Goal: Transaction & Acquisition: Purchase product/service

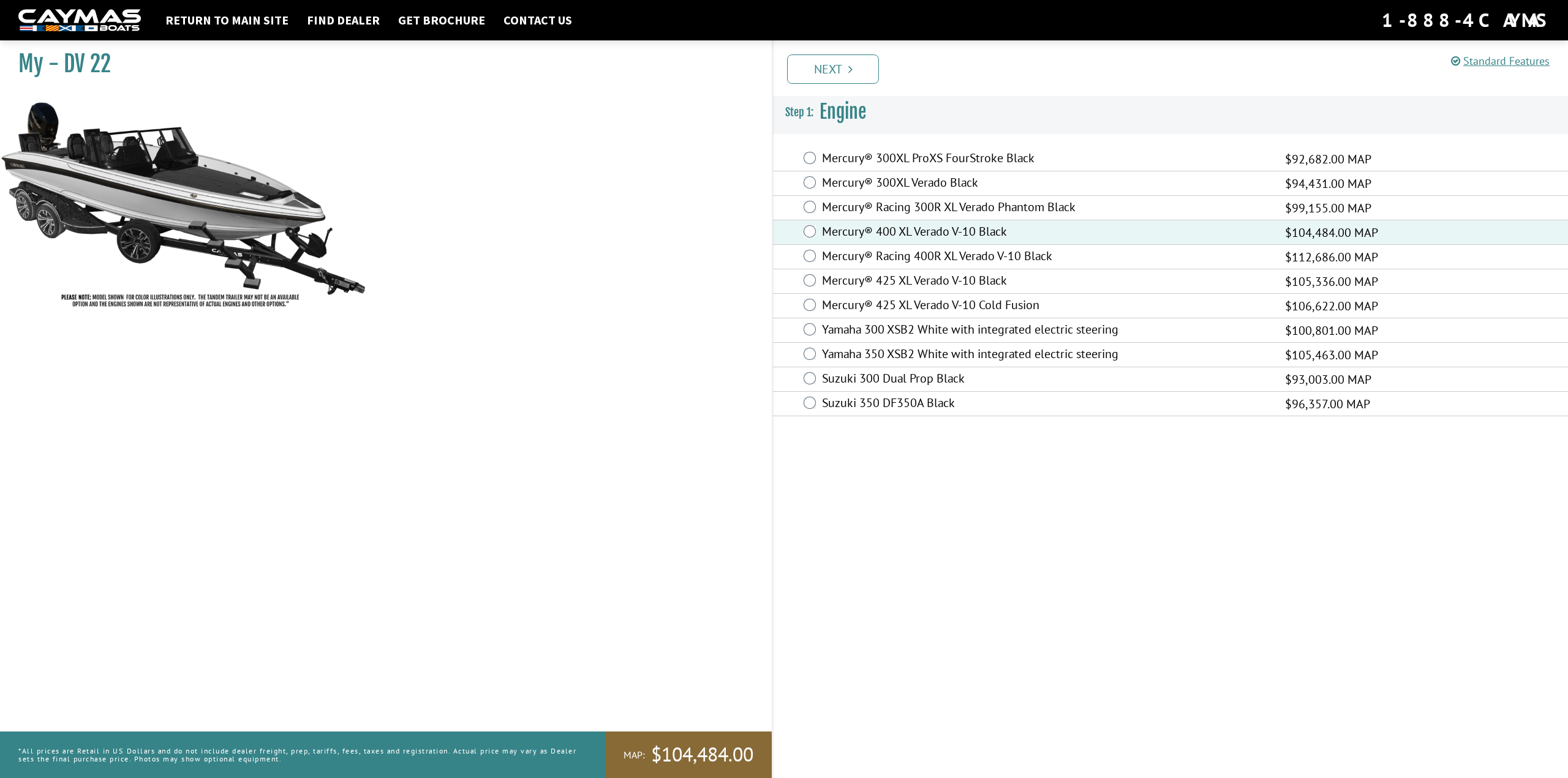
drag, startPoint x: 1341, startPoint y: 549, endPoint x: 1332, endPoint y: 548, distance: 9.1
click at [1341, 549] on div "Standard Features Standard Features CAYMAS DV 22 SPECIFICATIONS Length – 22’ 0”…" at bounding box center [1181, 407] width 796 height 744
click at [806, 60] on link "Next" at bounding box center [833, 69] width 91 height 29
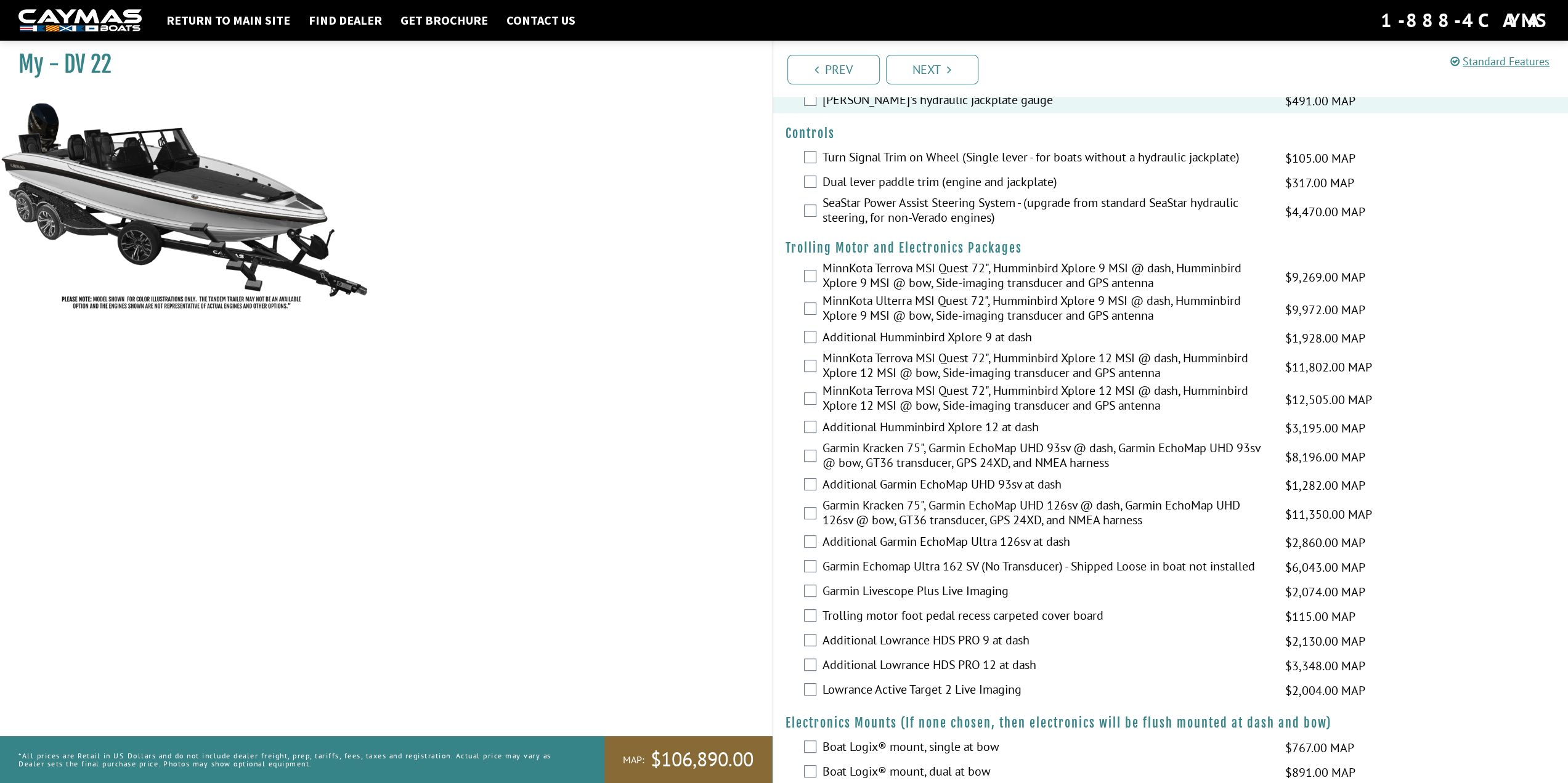
scroll to position [123, 0]
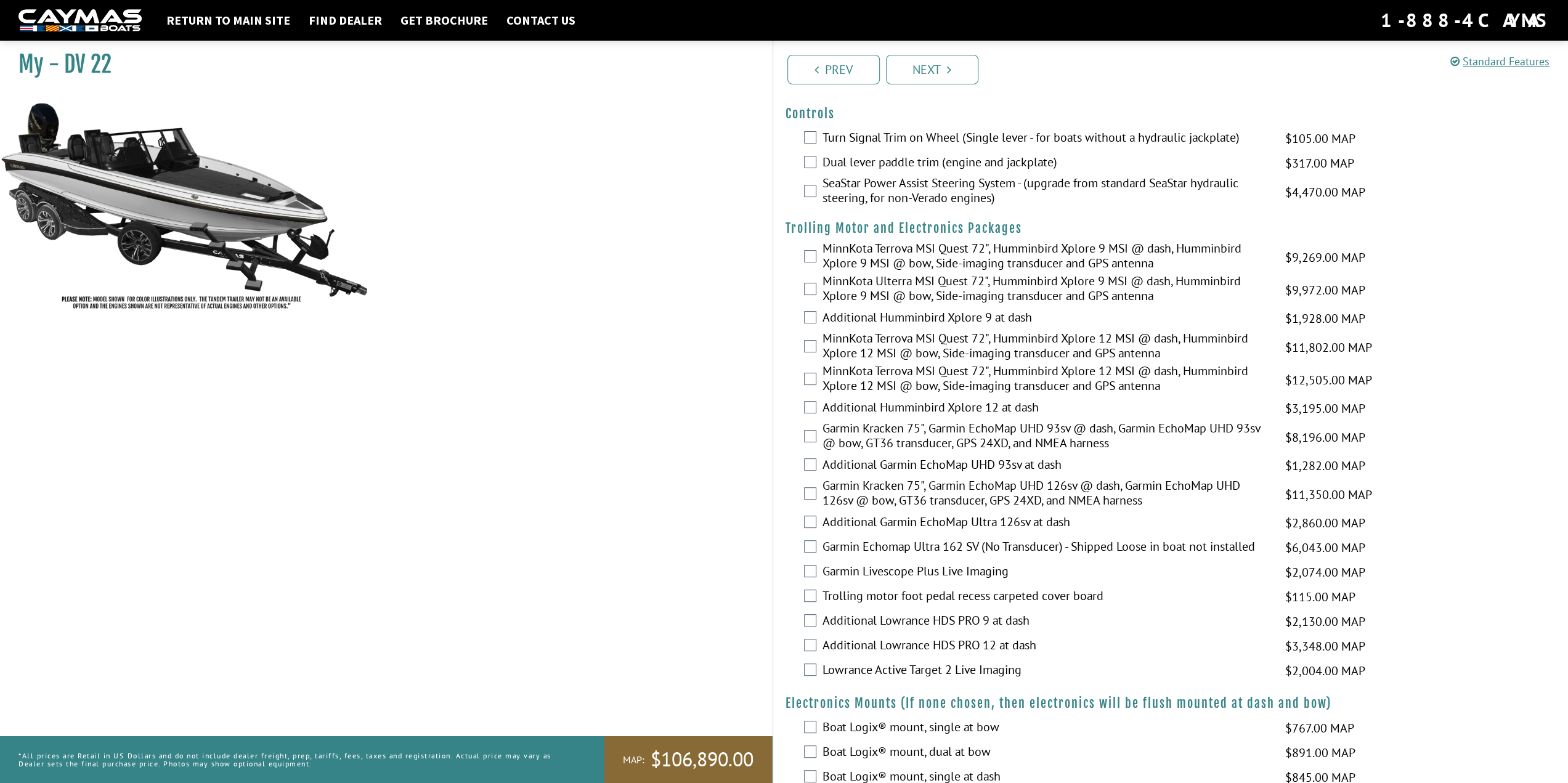
click at [932, 383] on label "MinnKota Terrova MSI Quest 72", Humminbird Xplore 12 MSI @ dash, Humminbird Xpl…" at bounding box center [1047, 380] width 448 height 33
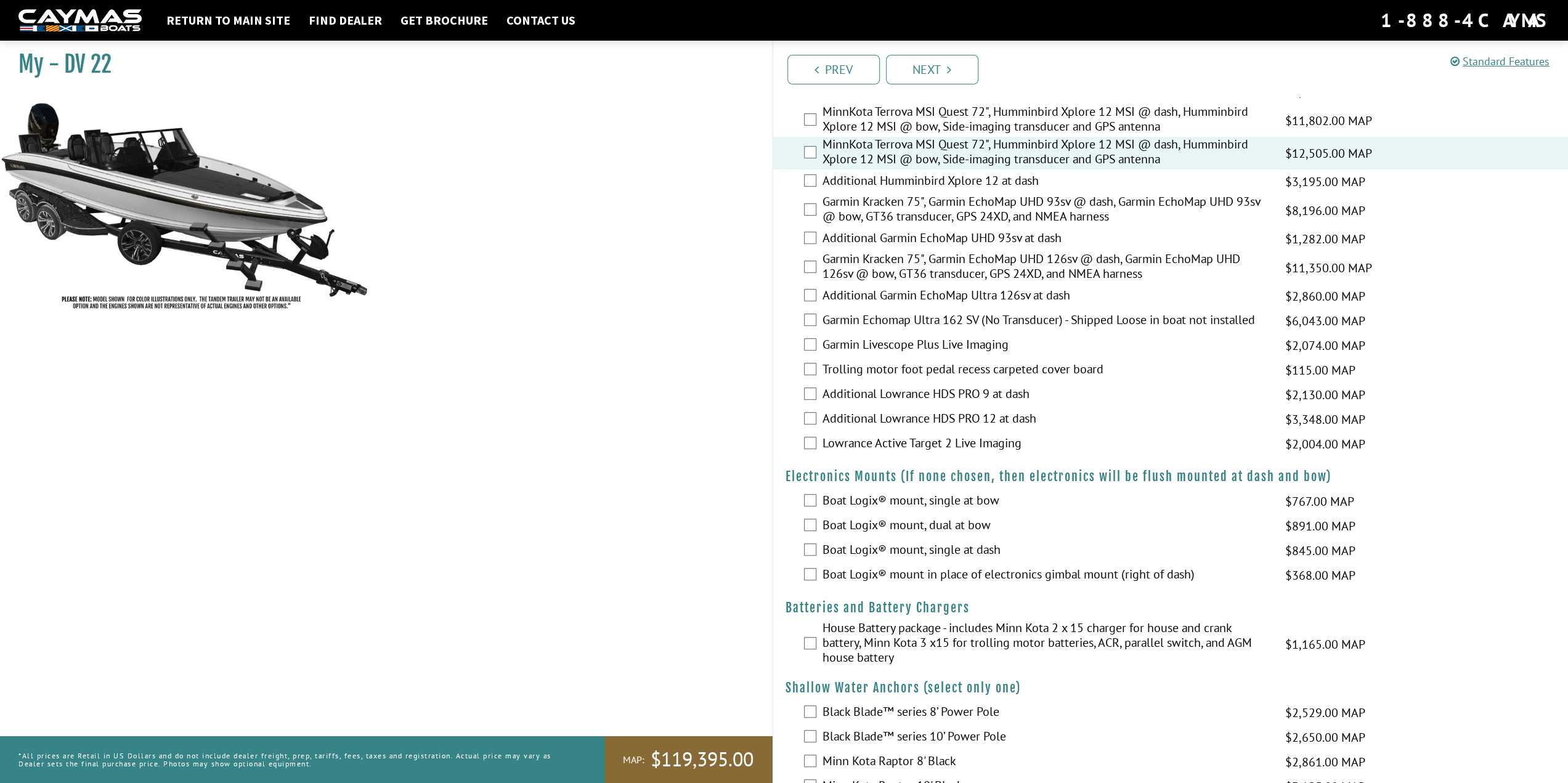
scroll to position [370, 0]
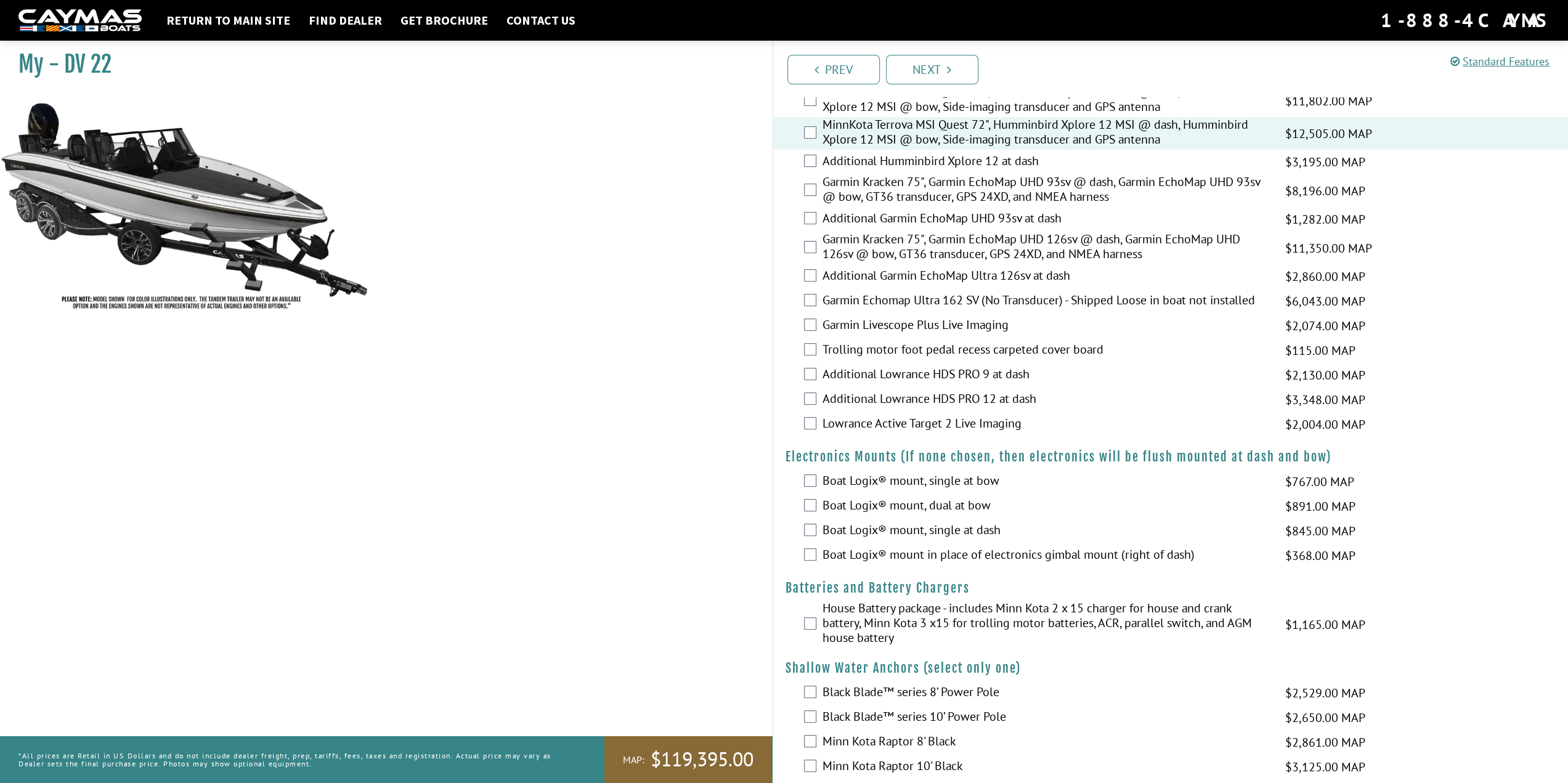
click at [948, 351] on label "Trolling motor foot pedal recess carpeted cover board" at bounding box center [1047, 351] width 448 height 18
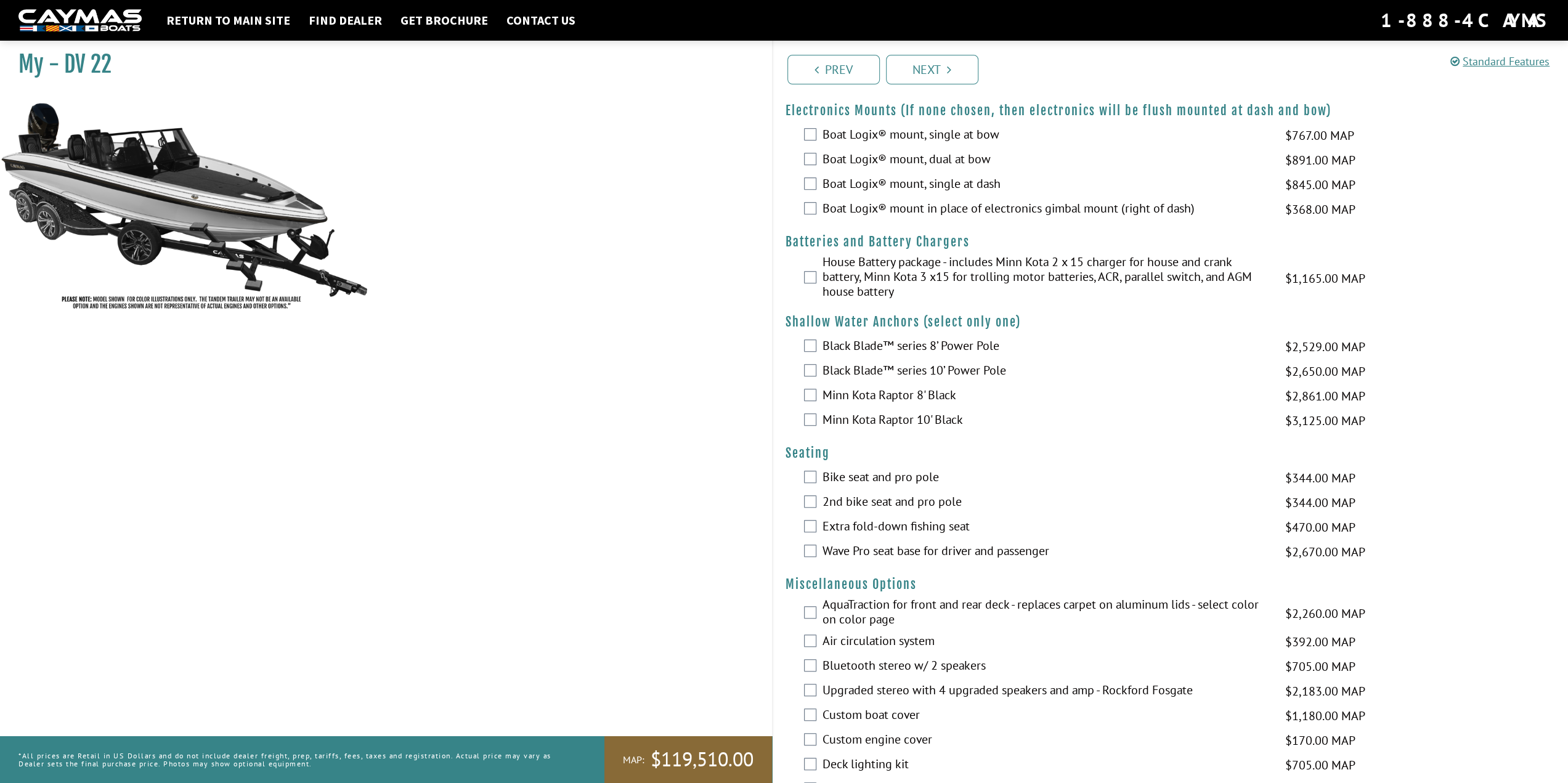
scroll to position [740, 0]
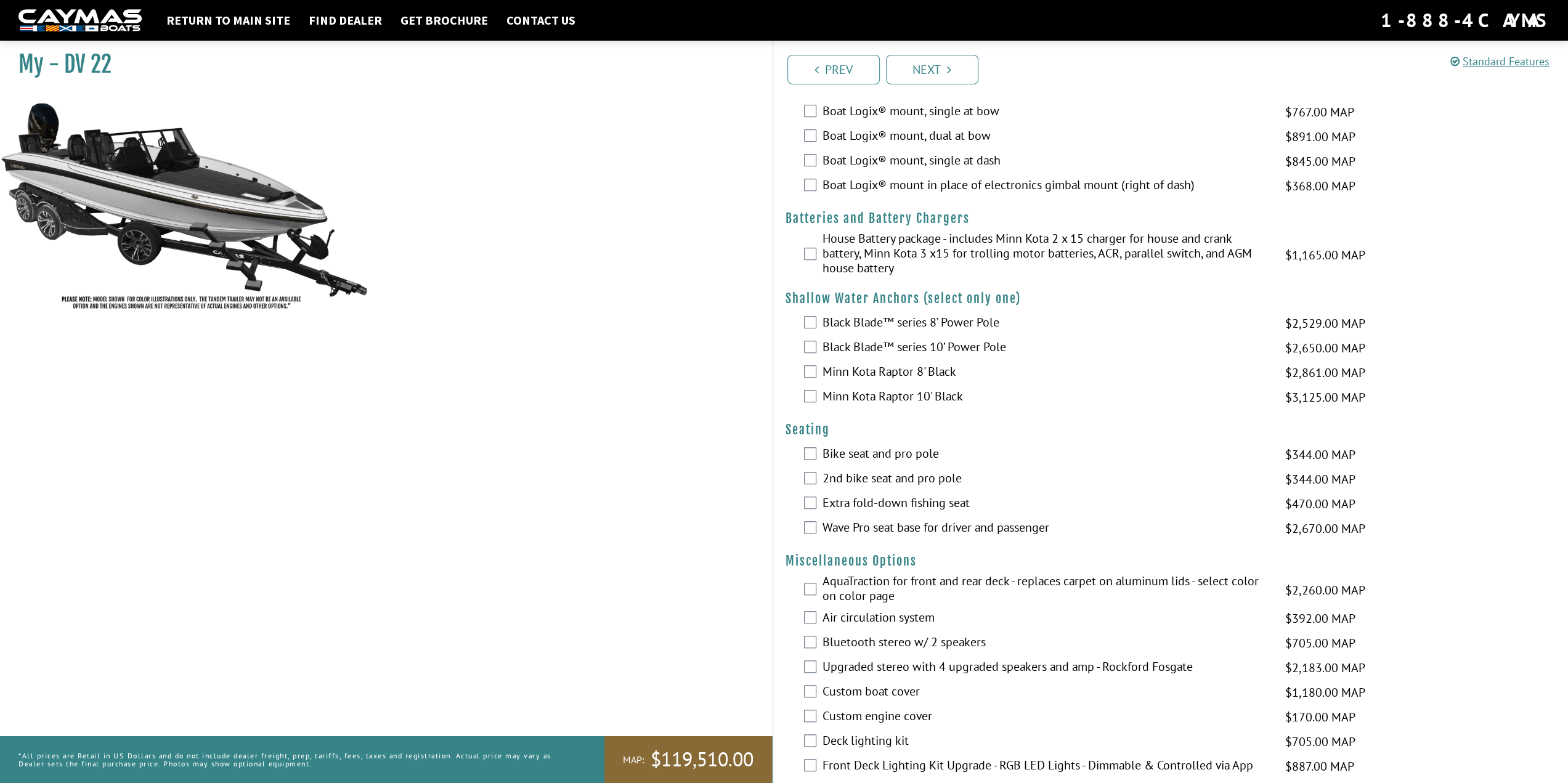
click at [909, 244] on label "House Battery package - includes Minn Kota 2 x 15 charger for house and crank b…" at bounding box center [1047, 255] width 448 height 48
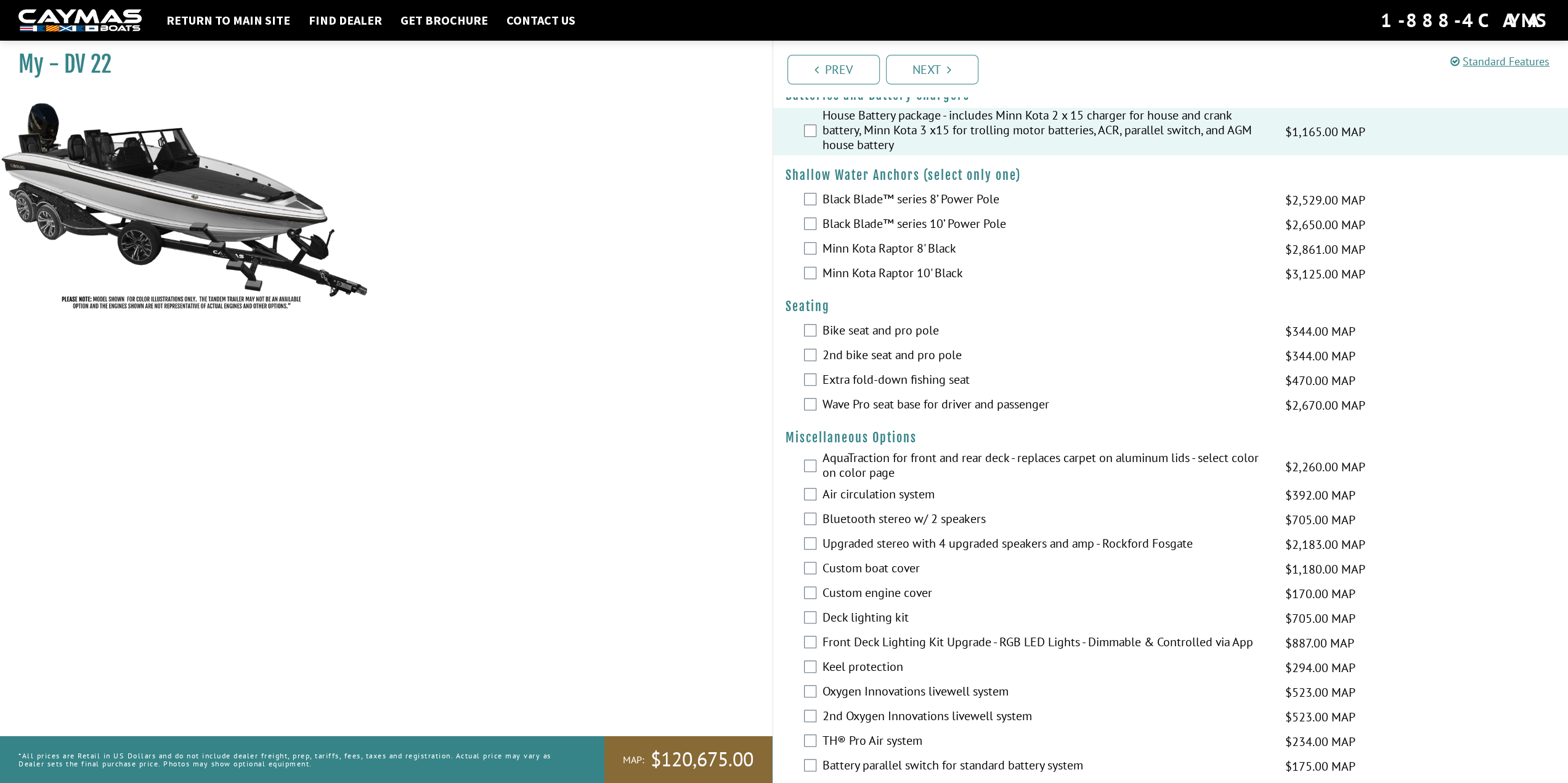
scroll to position [925, 0]
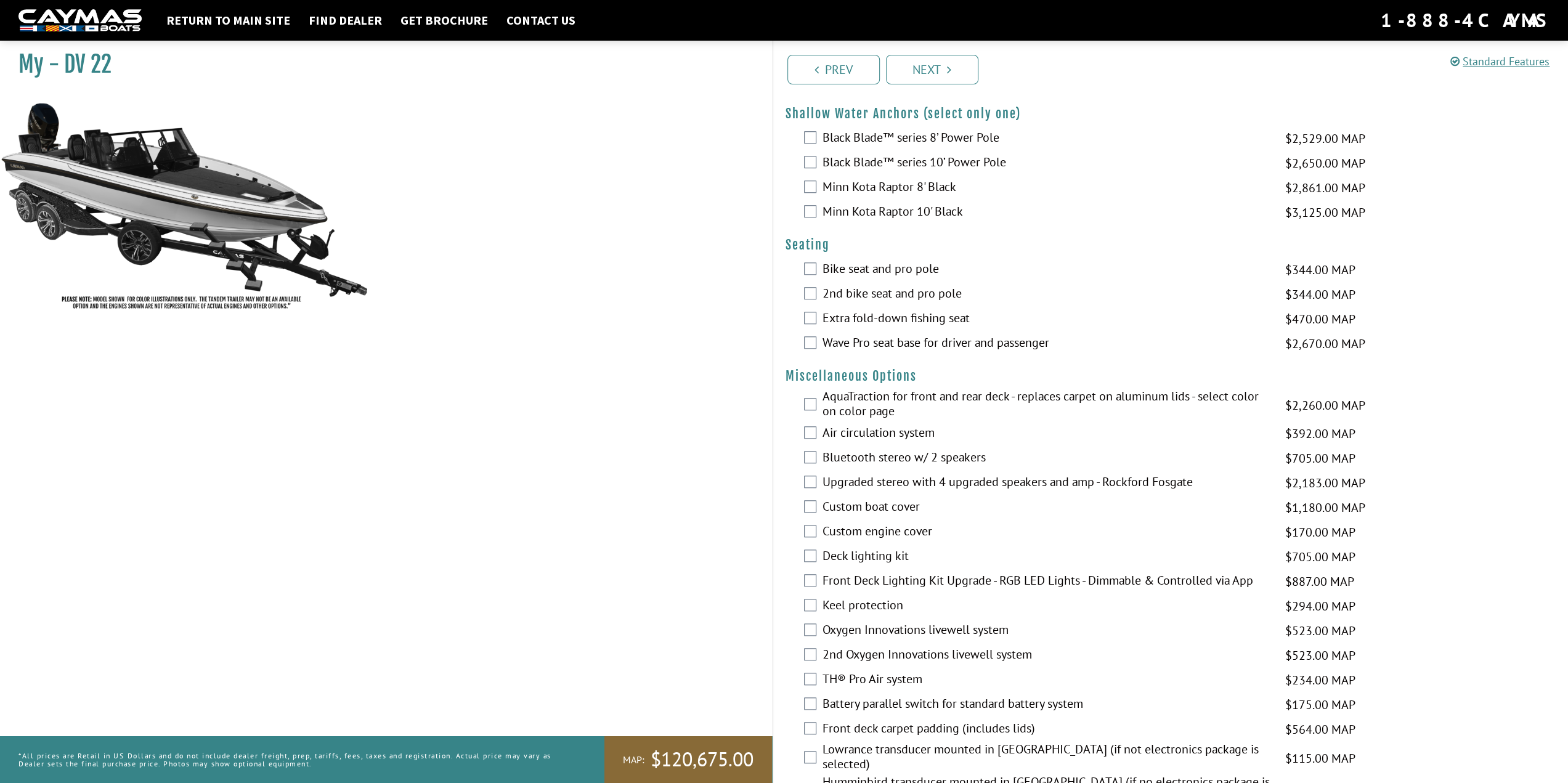
click at [908, 271] on label "Bike seat and pro pole" at bounding box center [1047, 270] width 448 height 18
click at [919, 342] on label "Wave Pro seat base for driver and passenger" at bounding box center [1047, 344] width 448 height 18
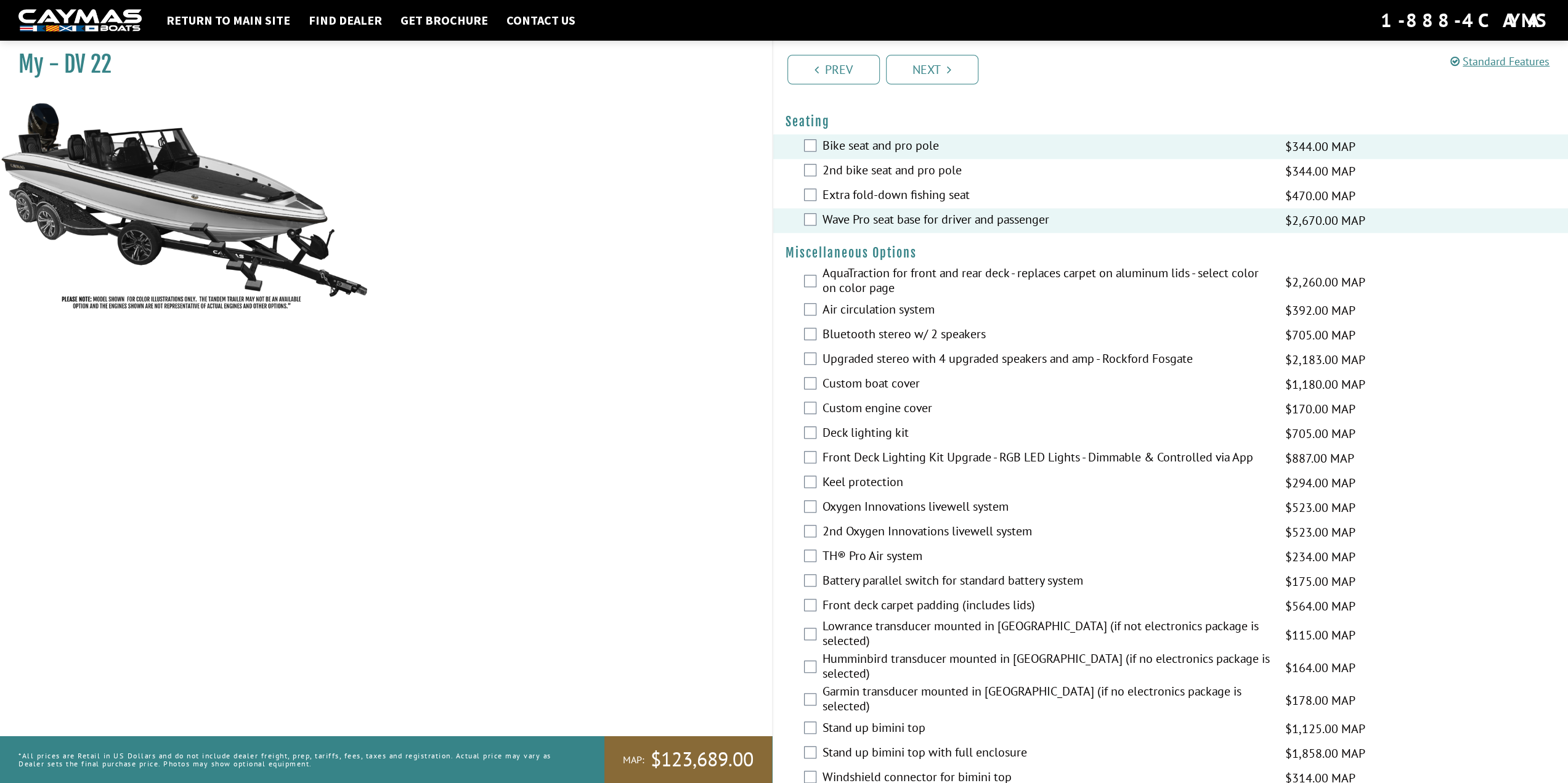
scroll to position [1109, 0]
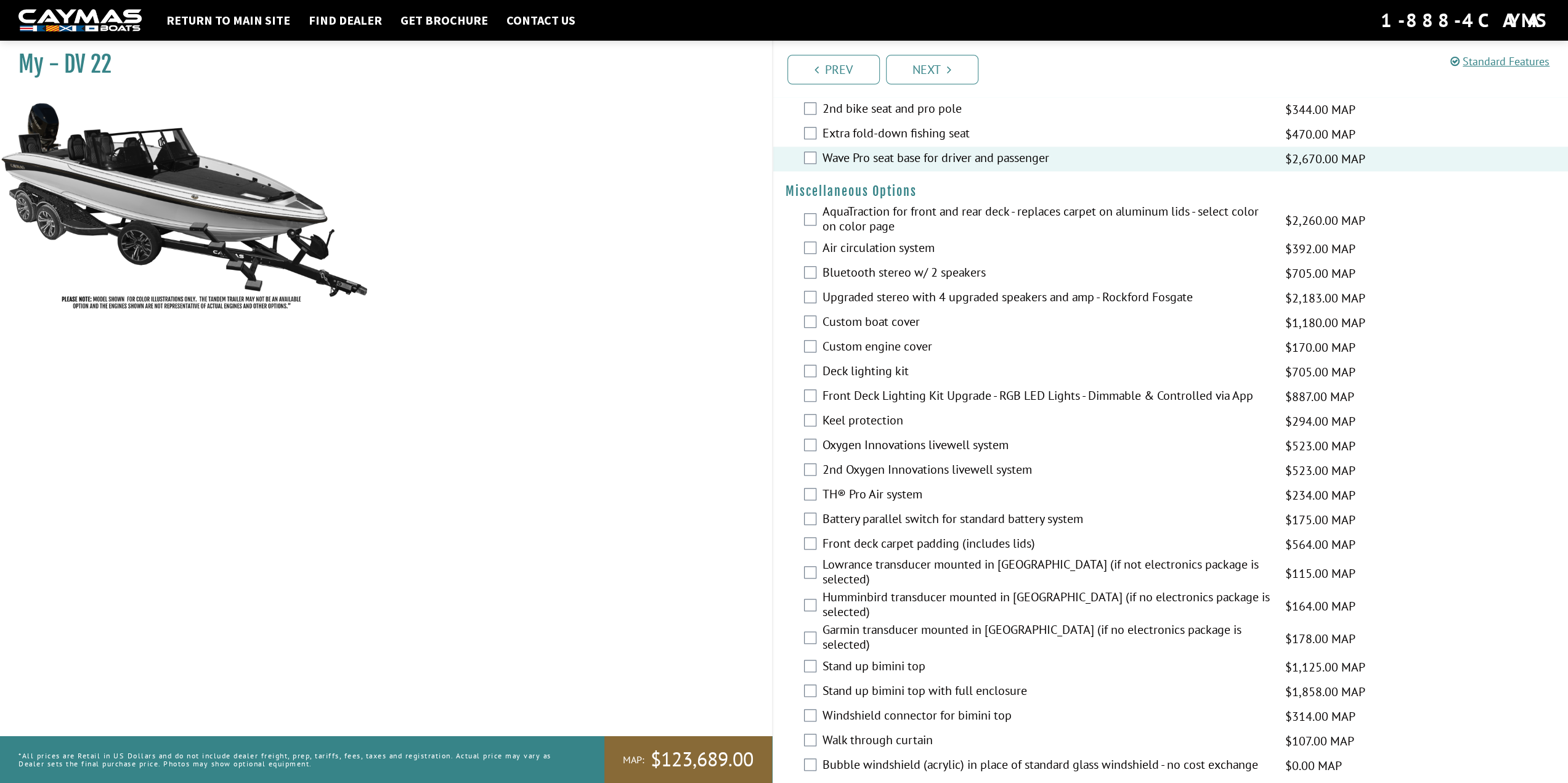
click at [923, 214] on label "AquaTraction for front and rear deck - replaces carpet on aluminum lids - selec…" at bounding box center [1047, 220] width 448 height 33
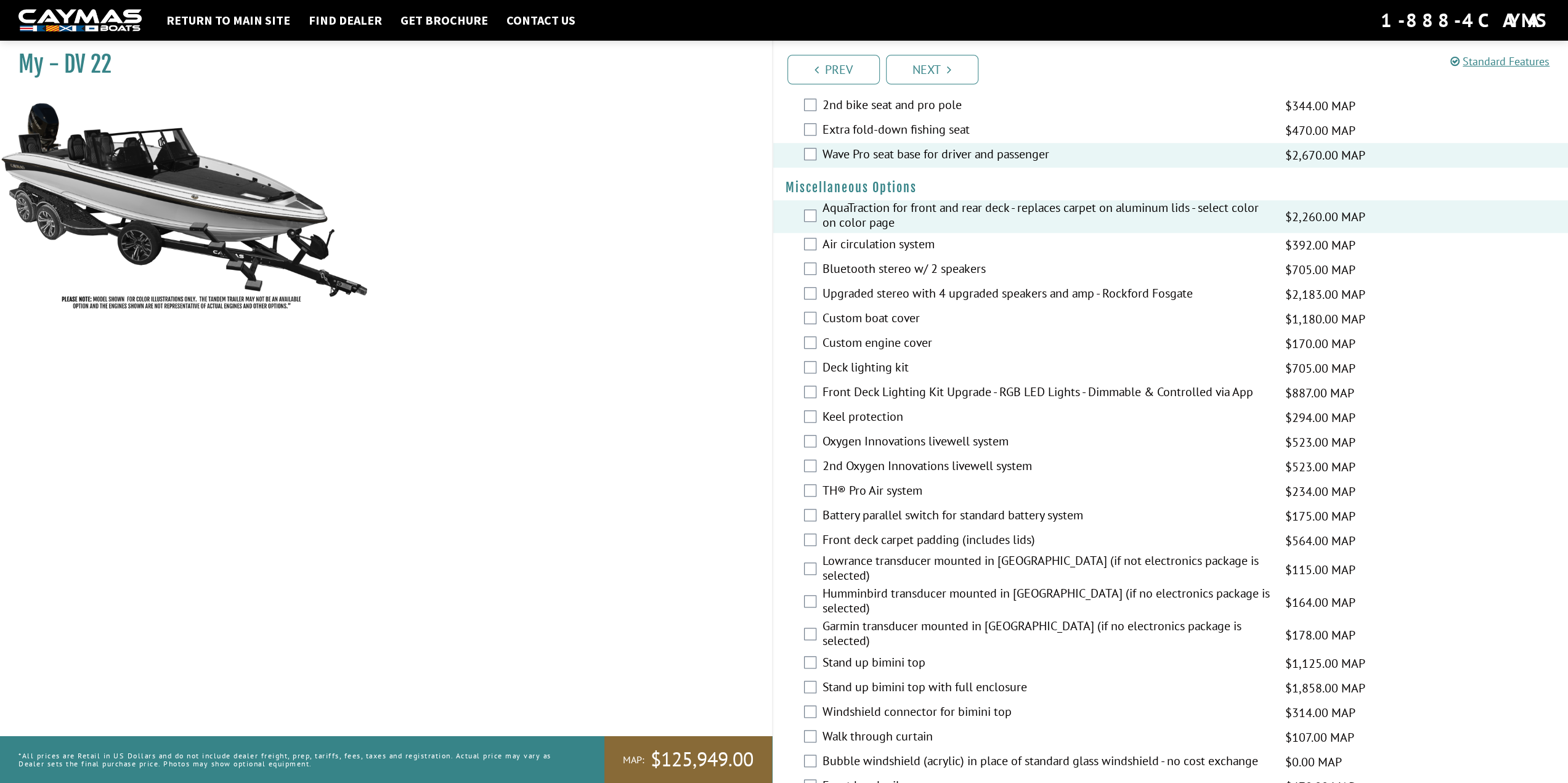
scroll to position [1171, 0]
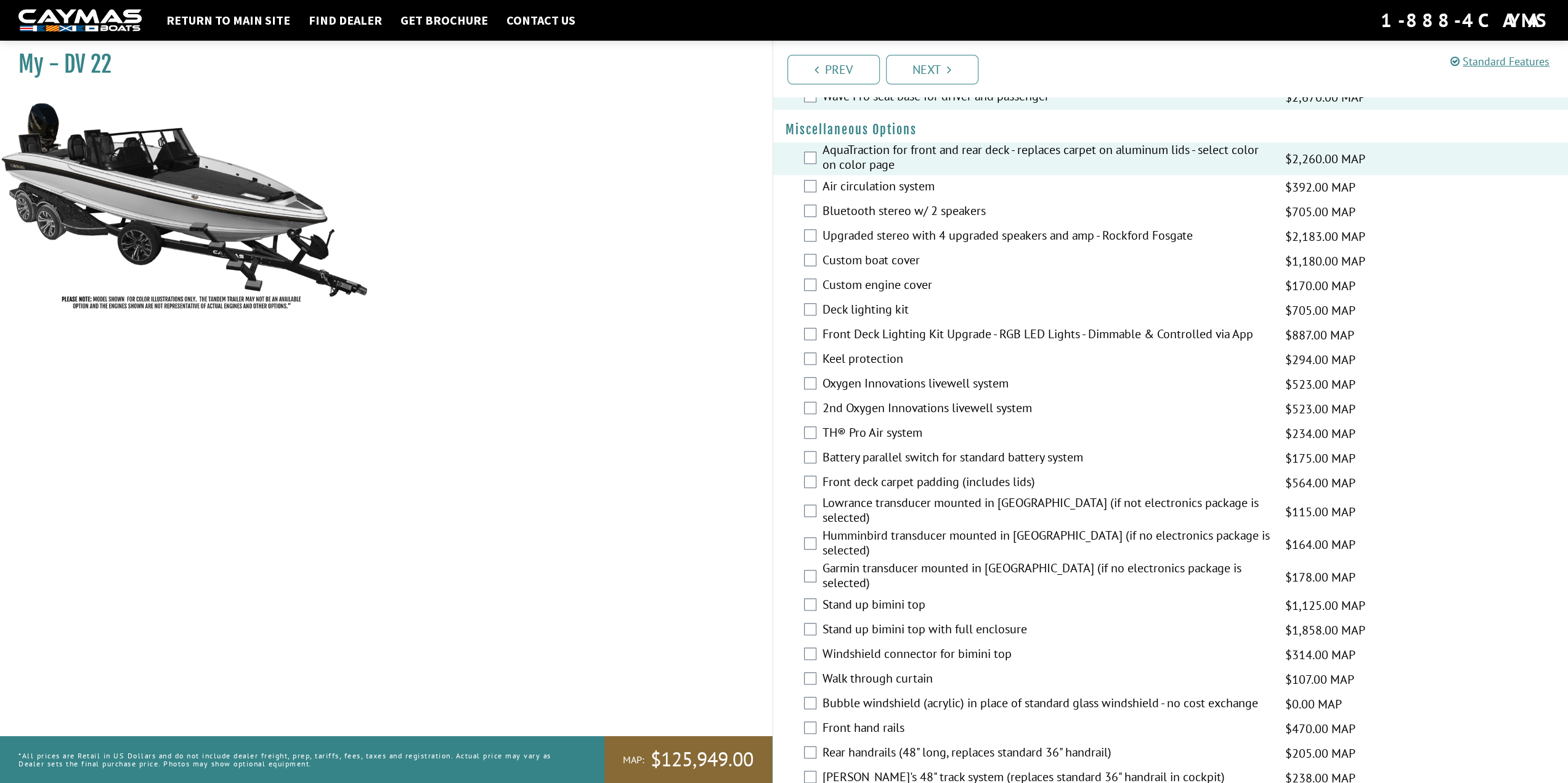
click at [916, 183] on label "Air circulation system" at bounding box center [1047, 188] width 448 height 18
click at [919, 209] on label "Bluetooth stereo w/ 2 speakers" at bounding box center [1047, 212] width 448 height 18
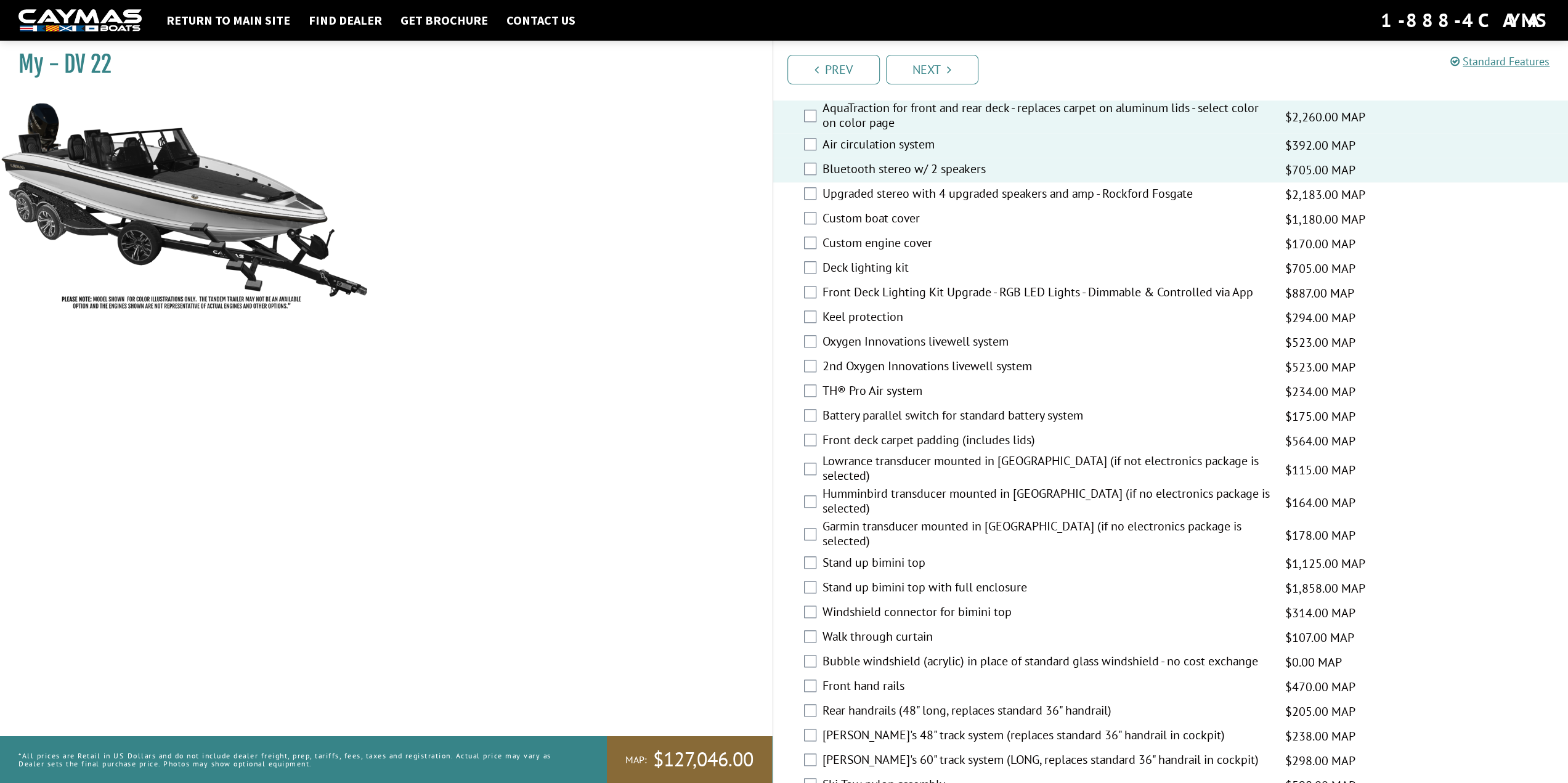
scroll to position [1232, 0]
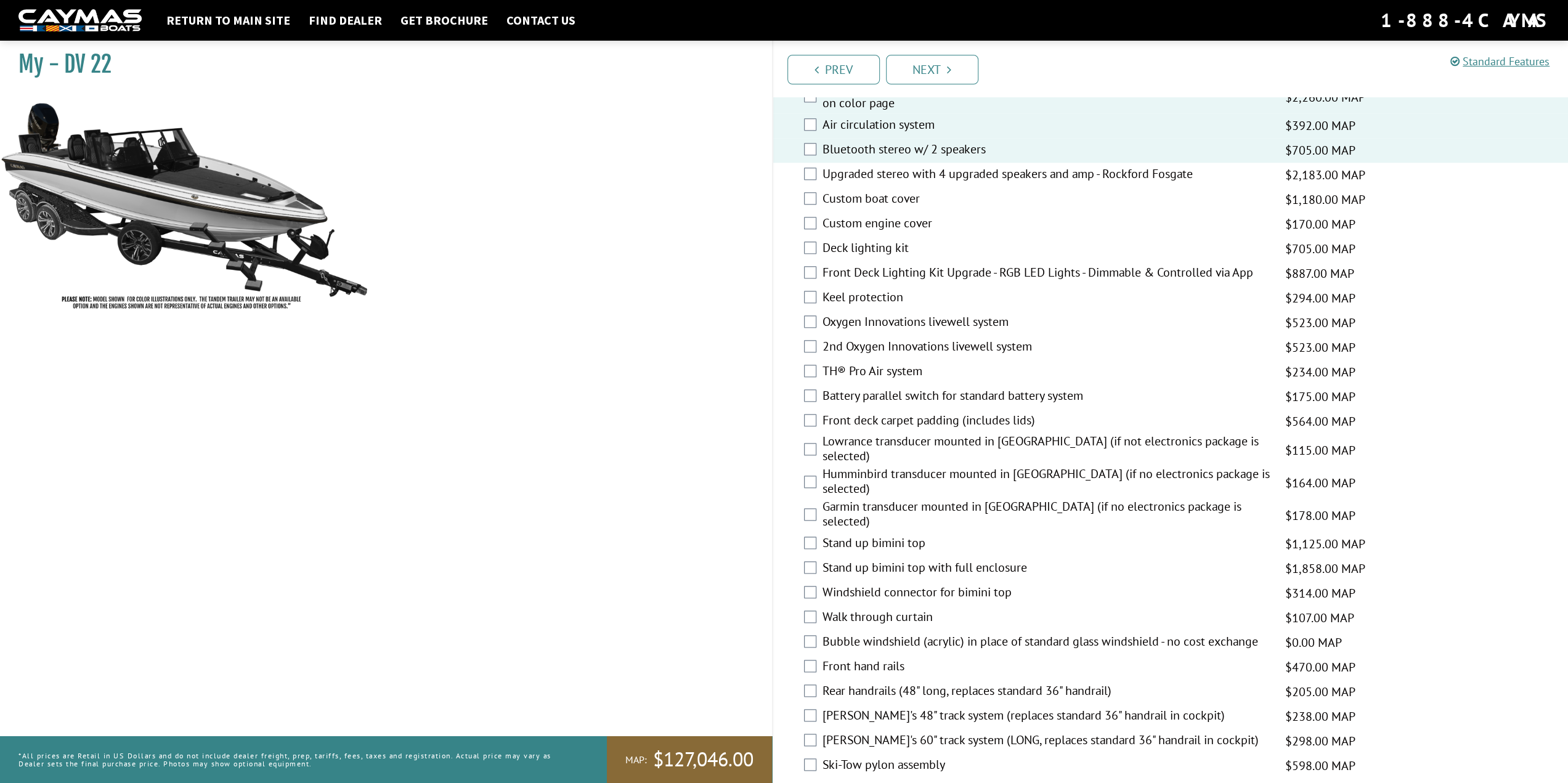
click at [896, 199] on label "Custom boat cover" at bounding box center [1047, 200] width 448 height 18
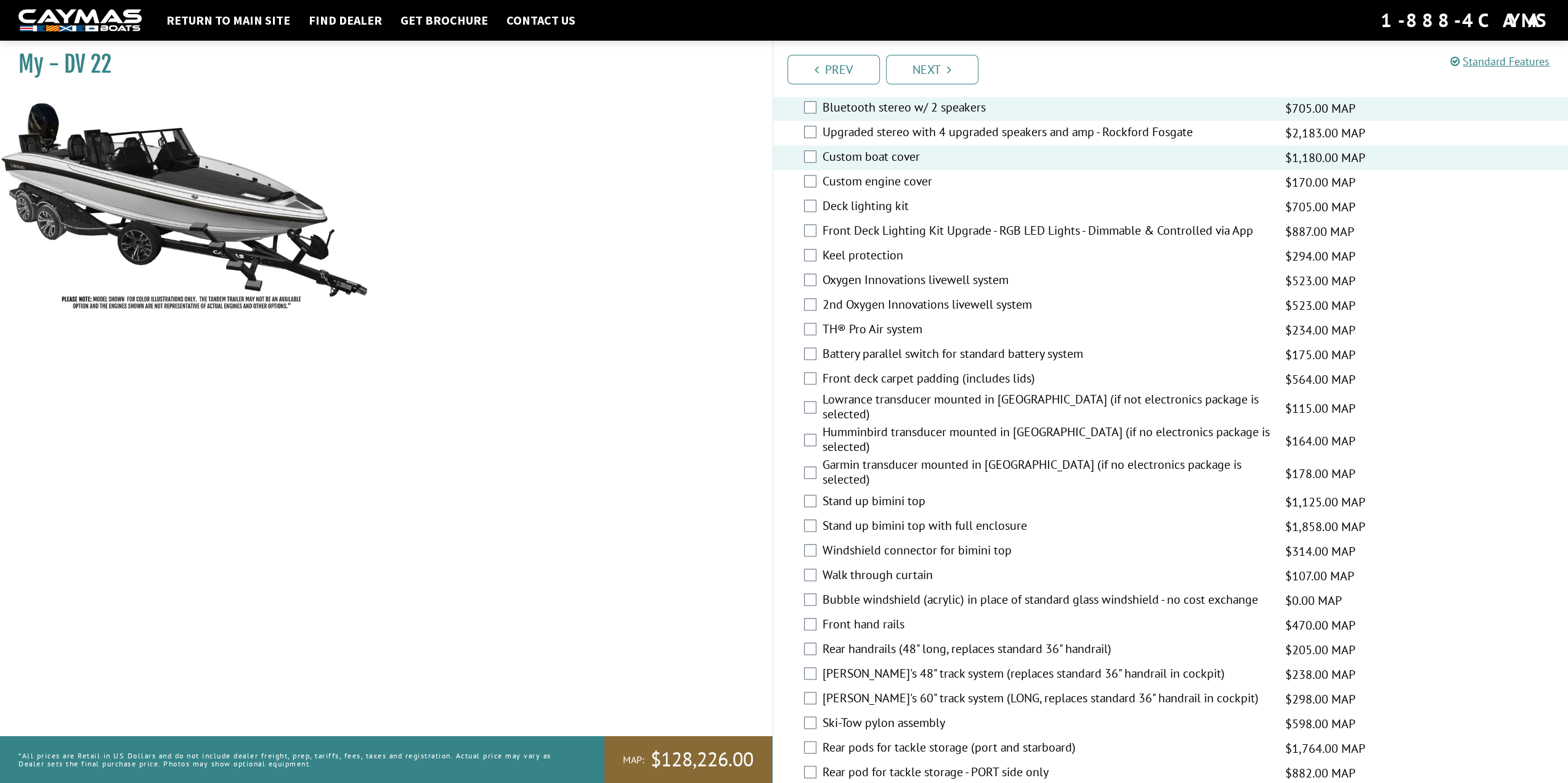
scroll to position [1294, 0]
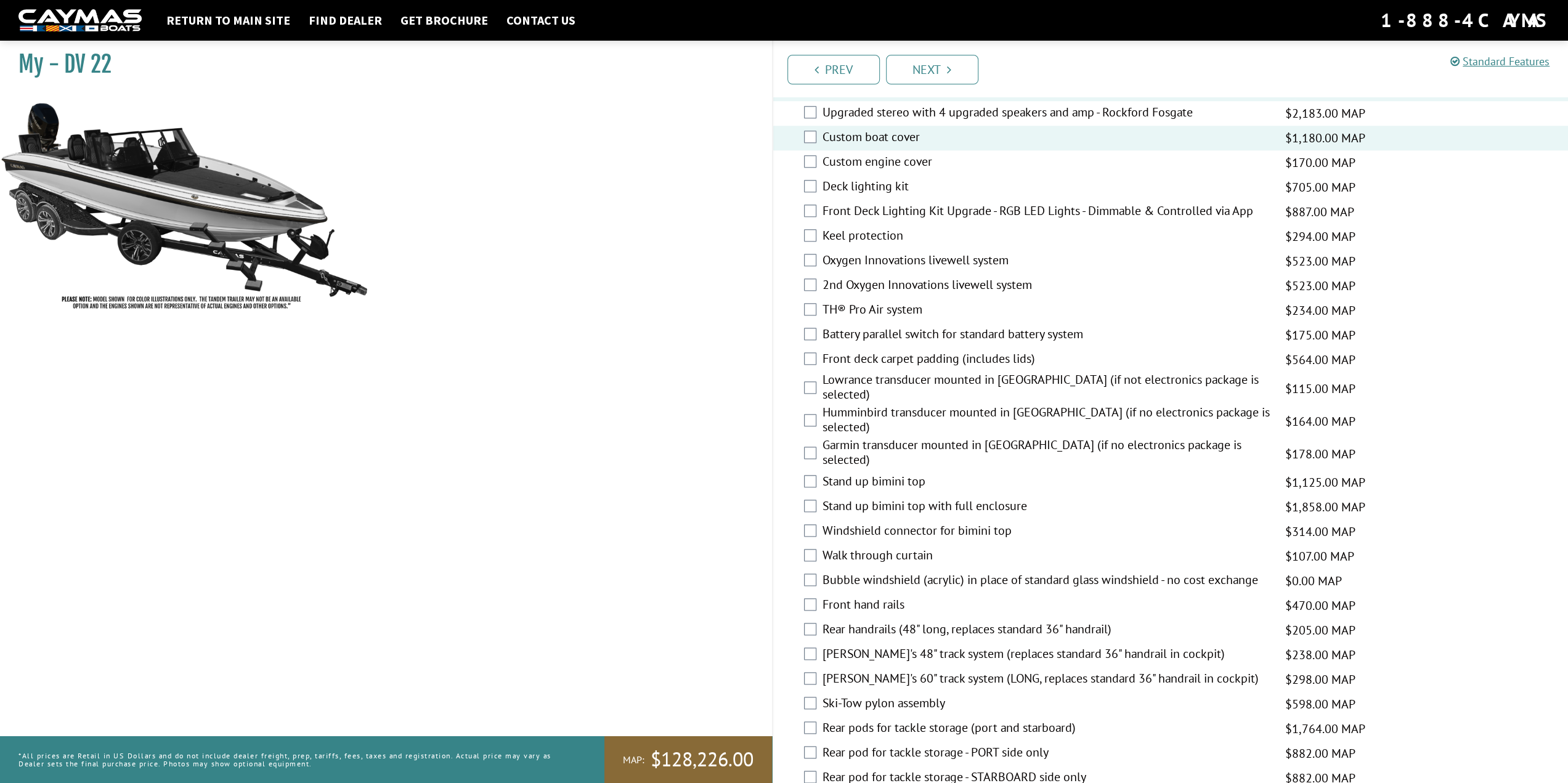
click at [869, 237] on label "Keel protection" at bounding box center [1047, 237] width 448 height 18
click at [881, 263] on label "Oxygen Innovations livewell system" at bounding box center [1047, 262] width 448 height 18
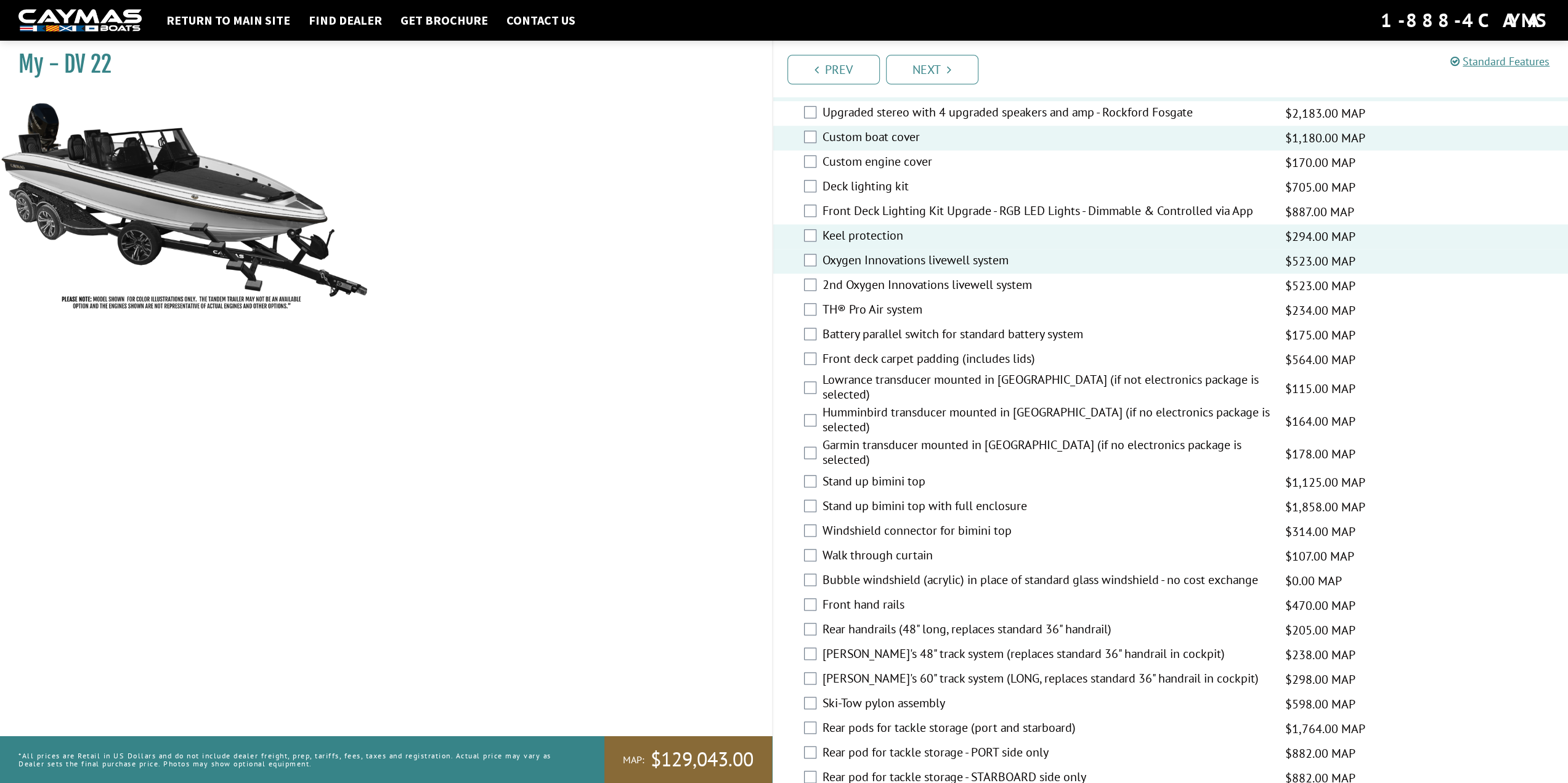
scroll to position [1355, 0]
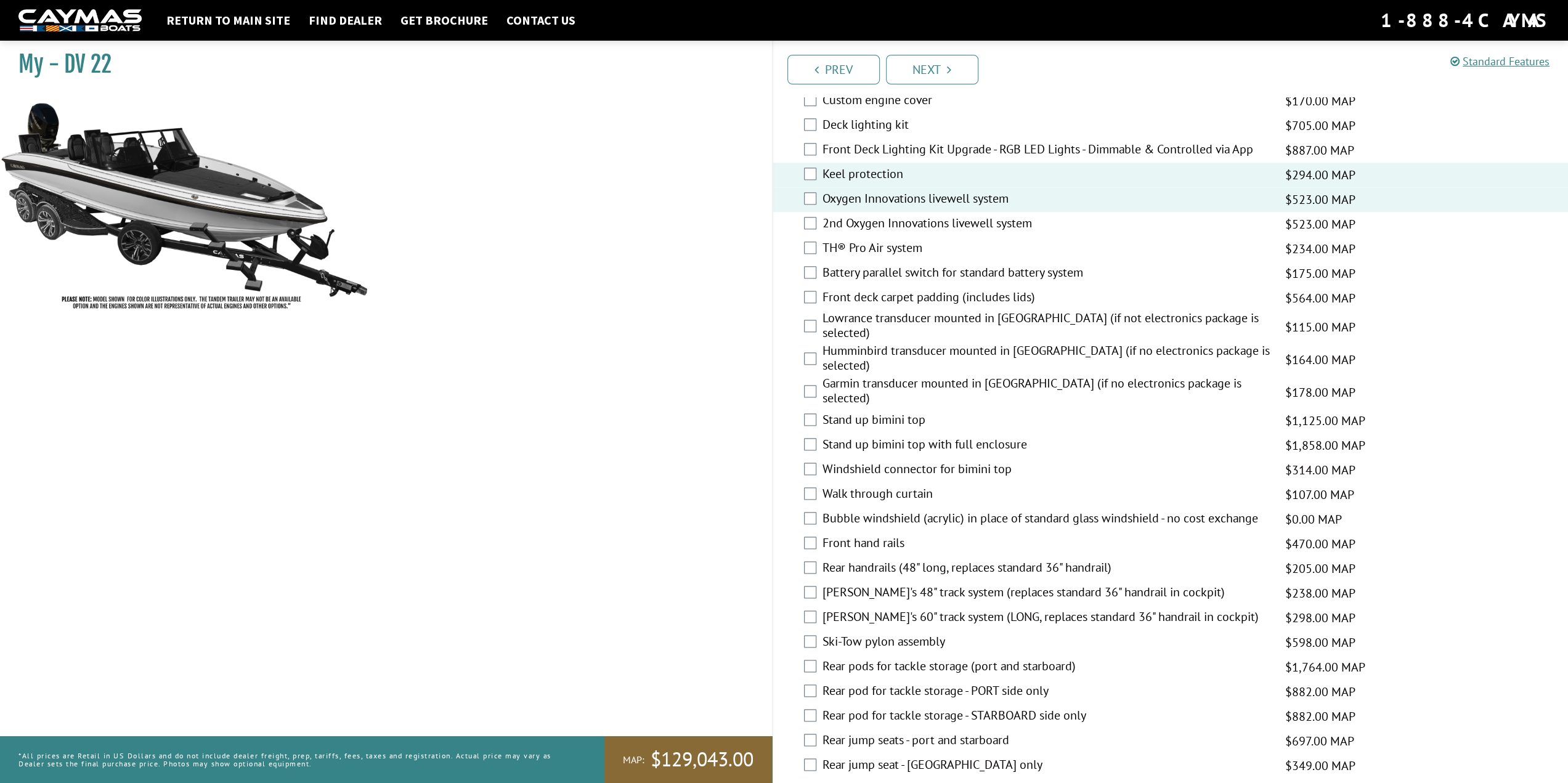
click at [947, 319] on label "Lowrance transducer mounted in [GEOGRAPHIC_DATA] (if not electronics package is…" at bounding box center [1047, 326] width 448 height 33
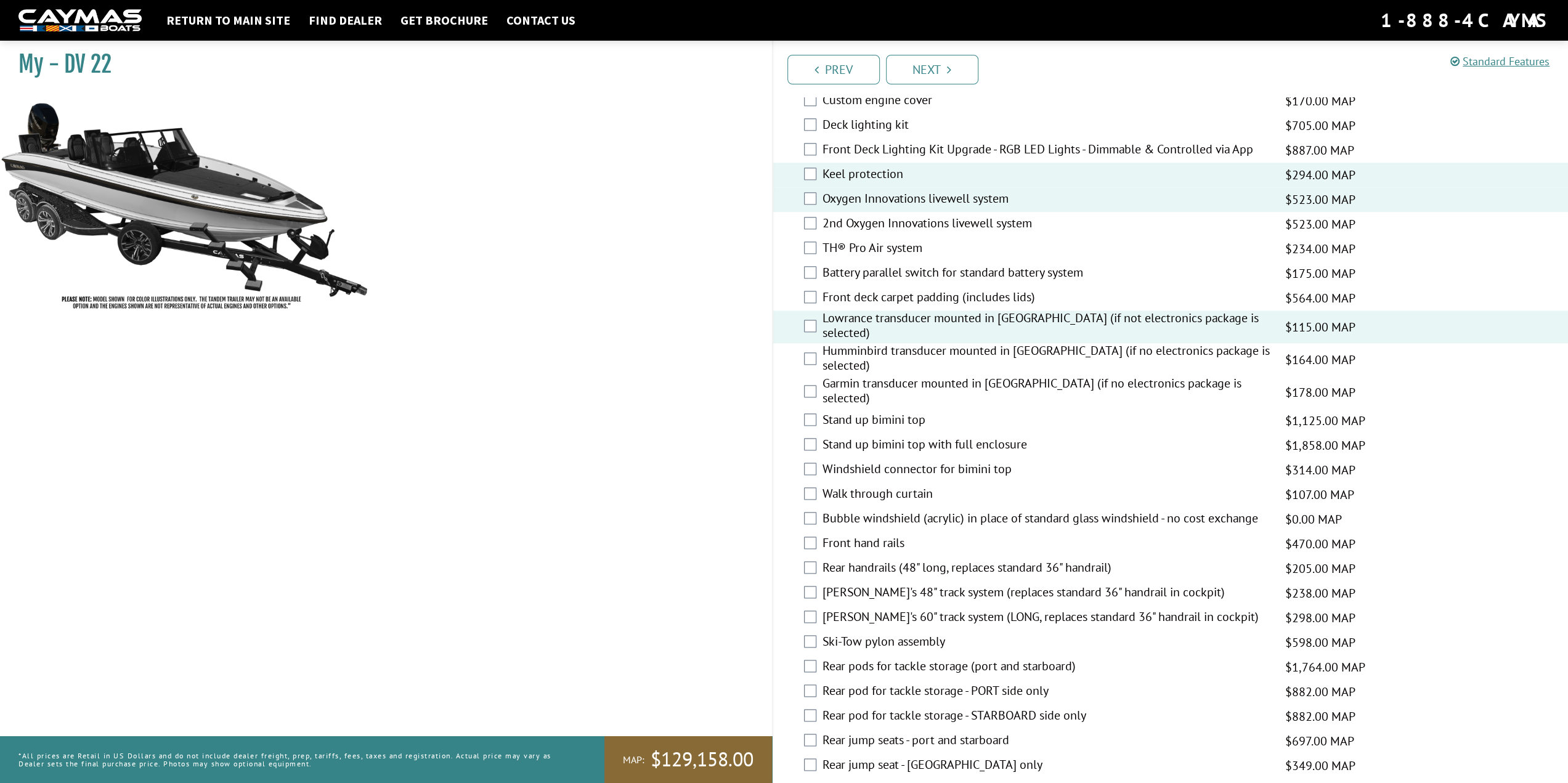
click at [951, 346] on label "Humminbird transducer mounted in [GEOGRAPHIC_DATA] (if no electronics package i…" at bounding box center [1047, 359] width 448 height 33
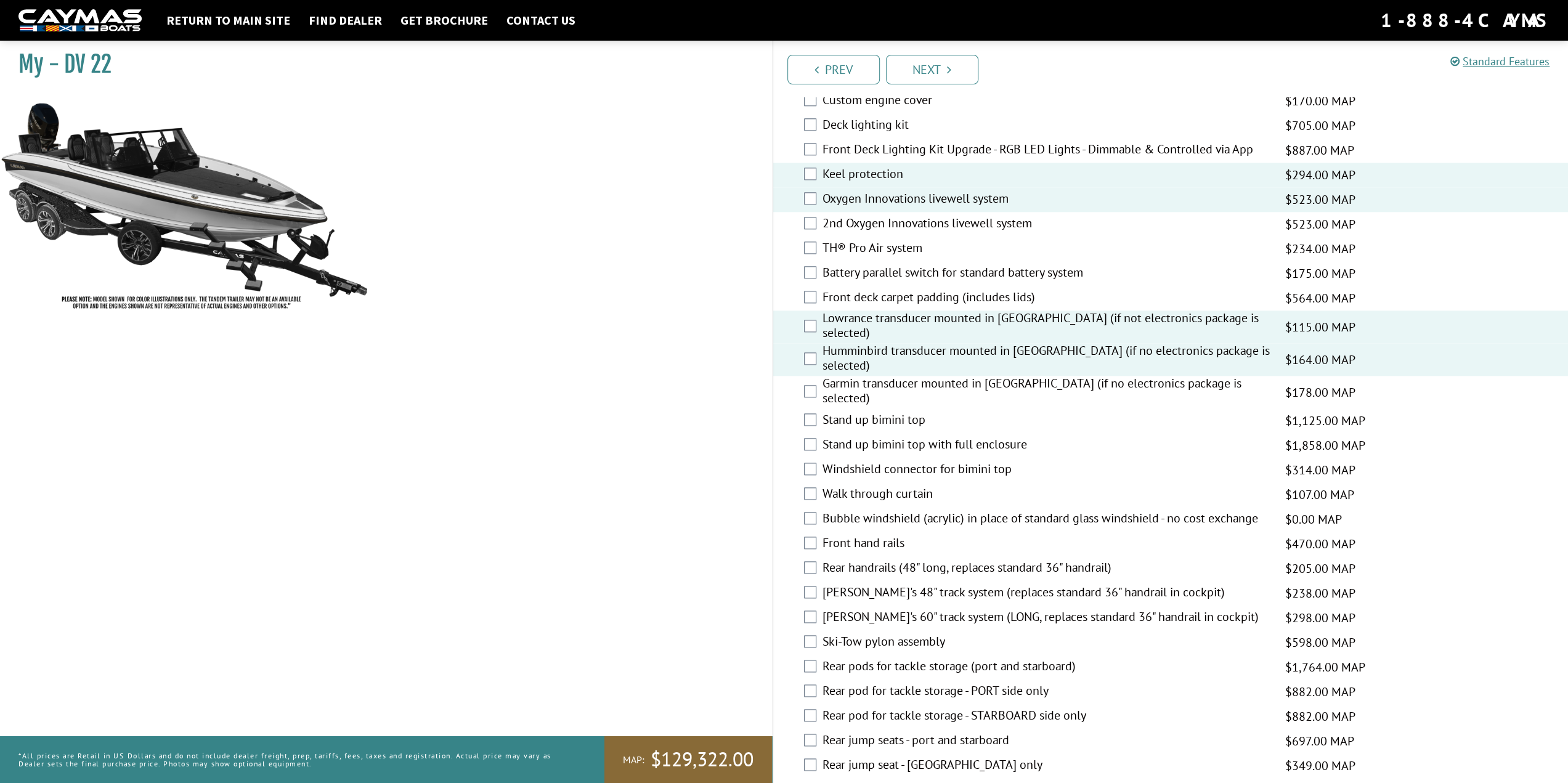
click at [887, 487] on label "Walk through curtain" at bounding box center [1047, 495] width 448 height 18
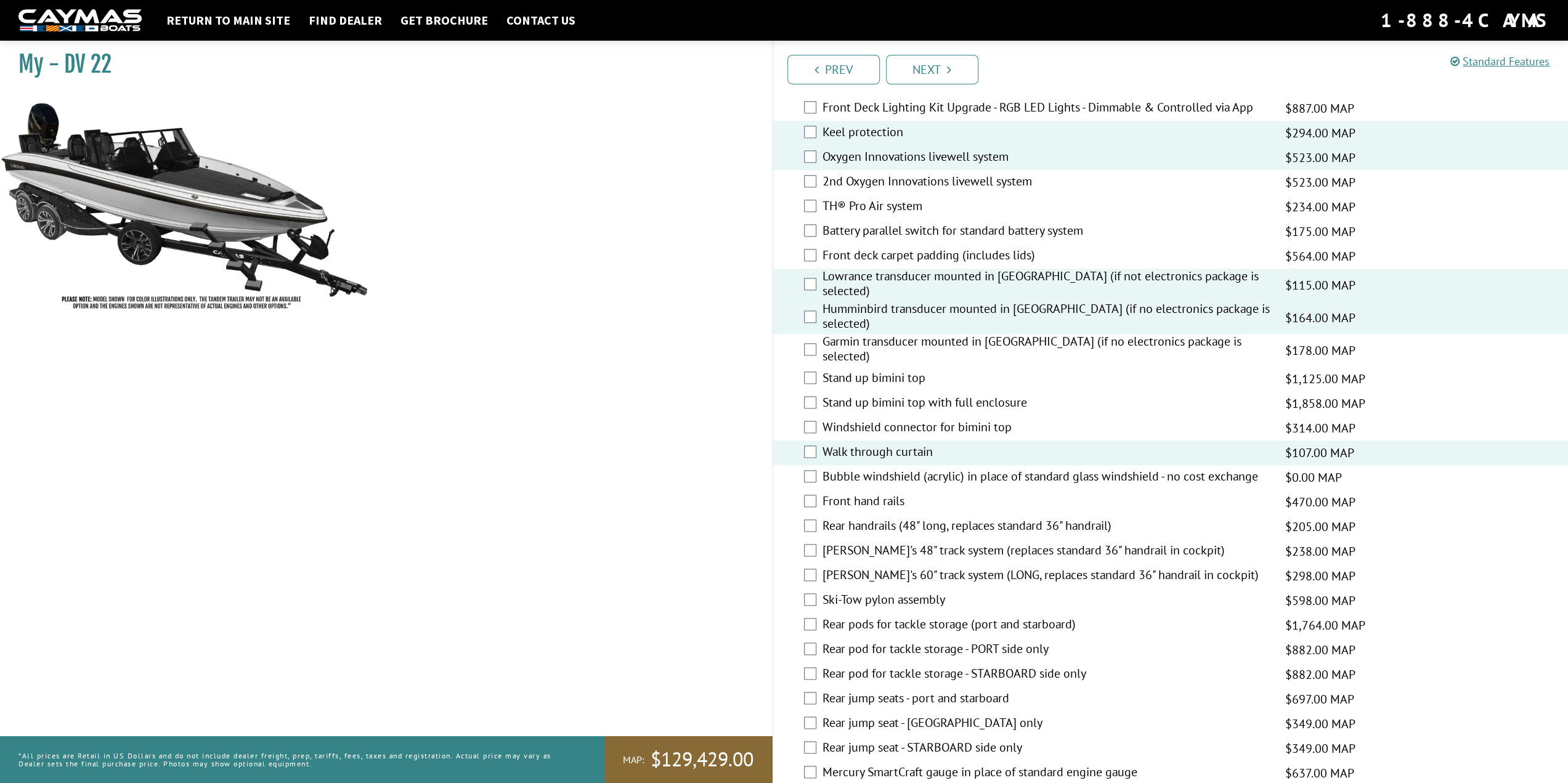
scroll to position [1417, 0]
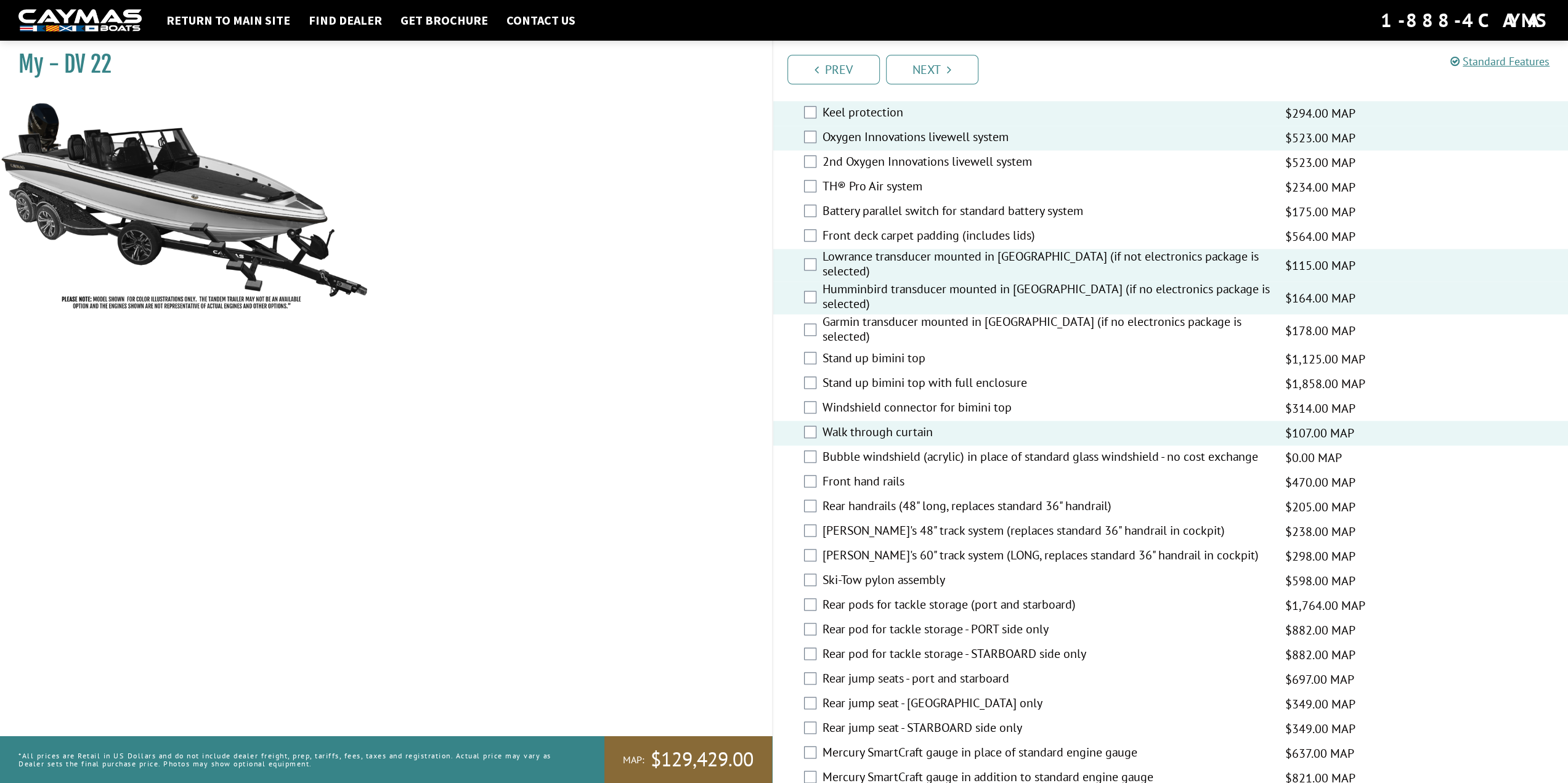
click at [892, 474] on label "Front hand rails" at bounding box center [1047, 483] width 448 height 18
click at [891, 498] on label "Rear handrails (48" long, replaces standard 36" handrail)" at bounding box center [1047, 507] width 448 height 18
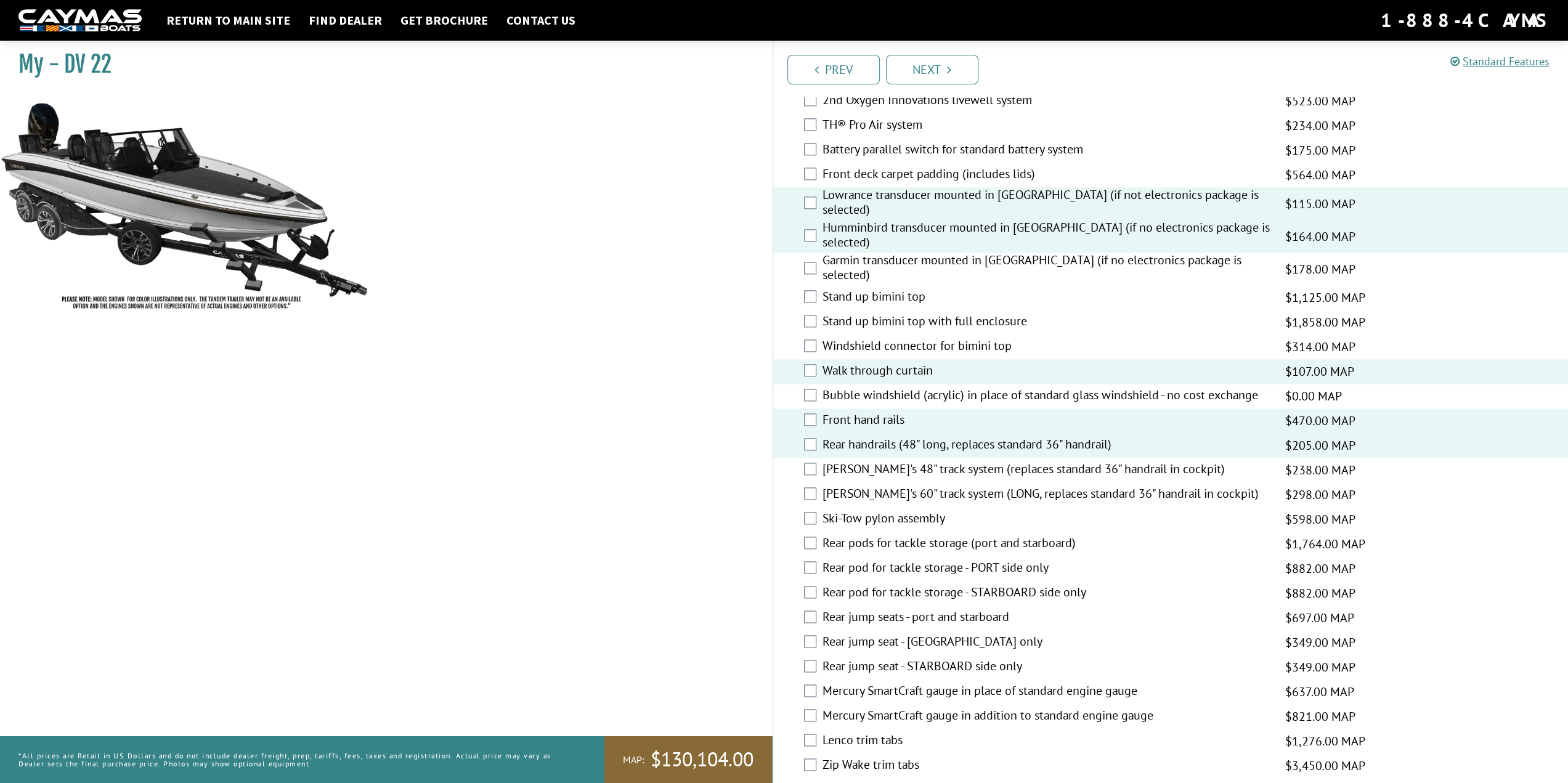
scroll to position [1540, 0]
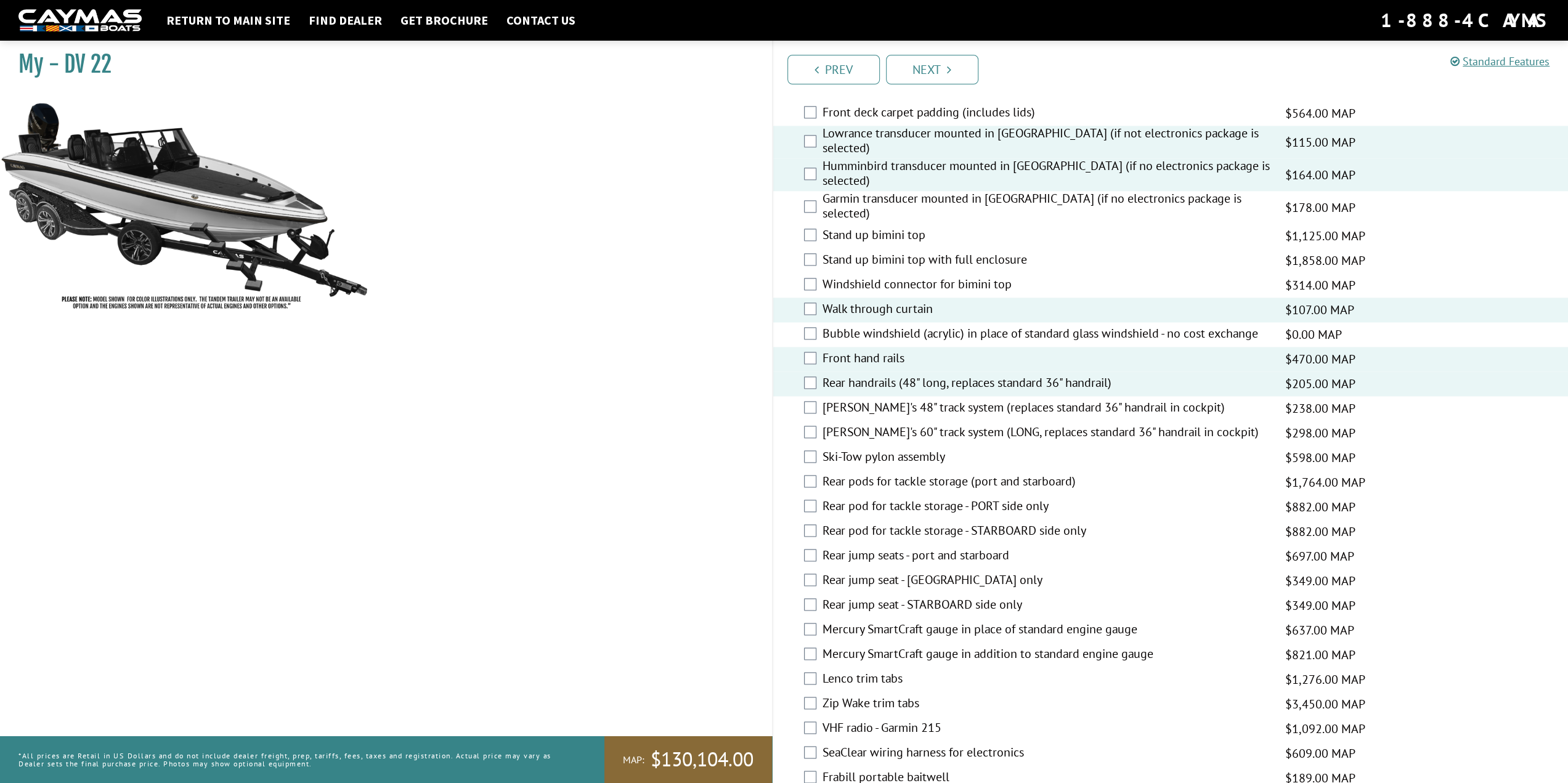
click at [890, 449] on label "Ski-Tow pylon assembly" at bounding box center [1047, 458] width 448 height 18
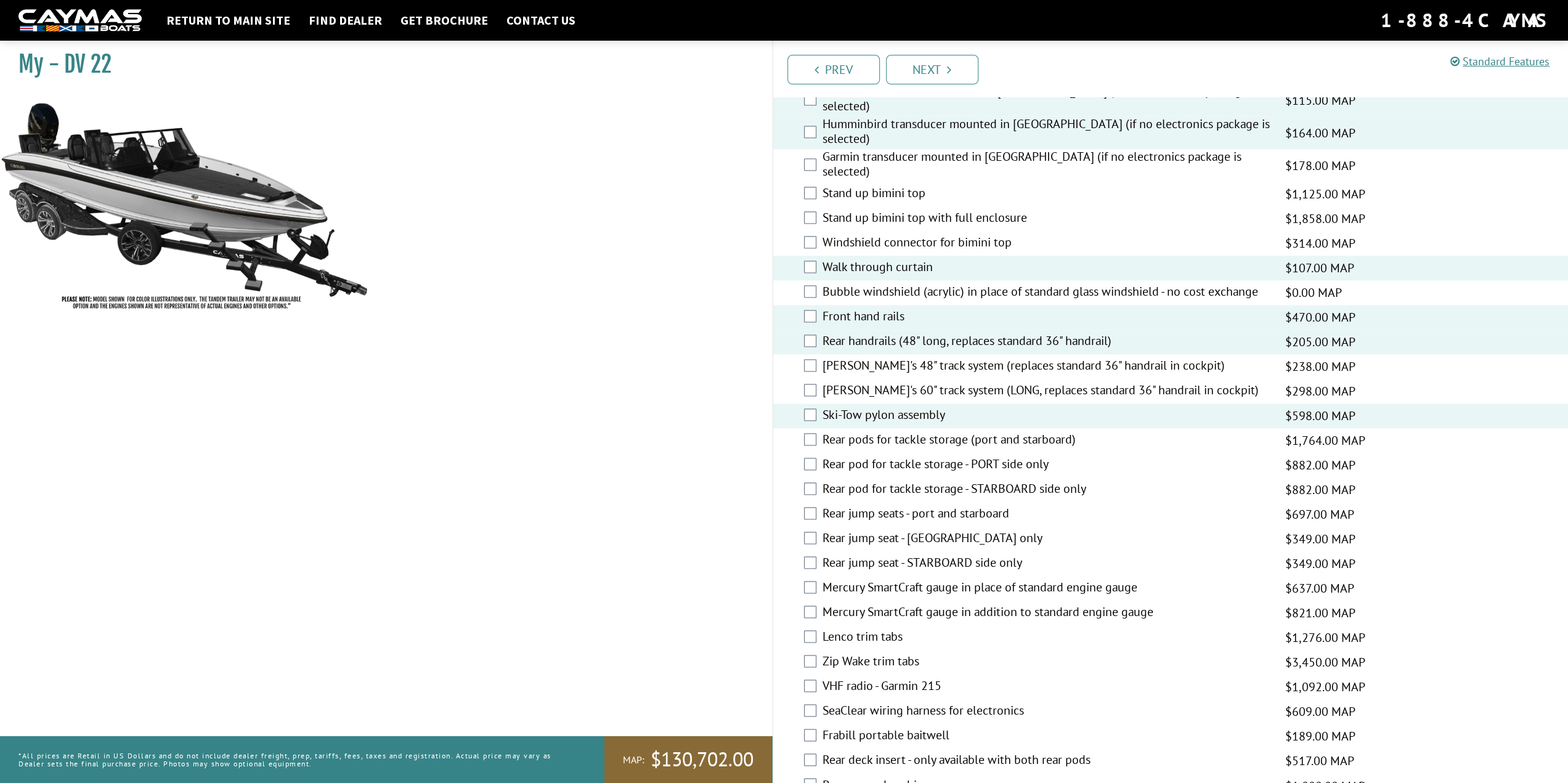
scroll to position [1602, 0]
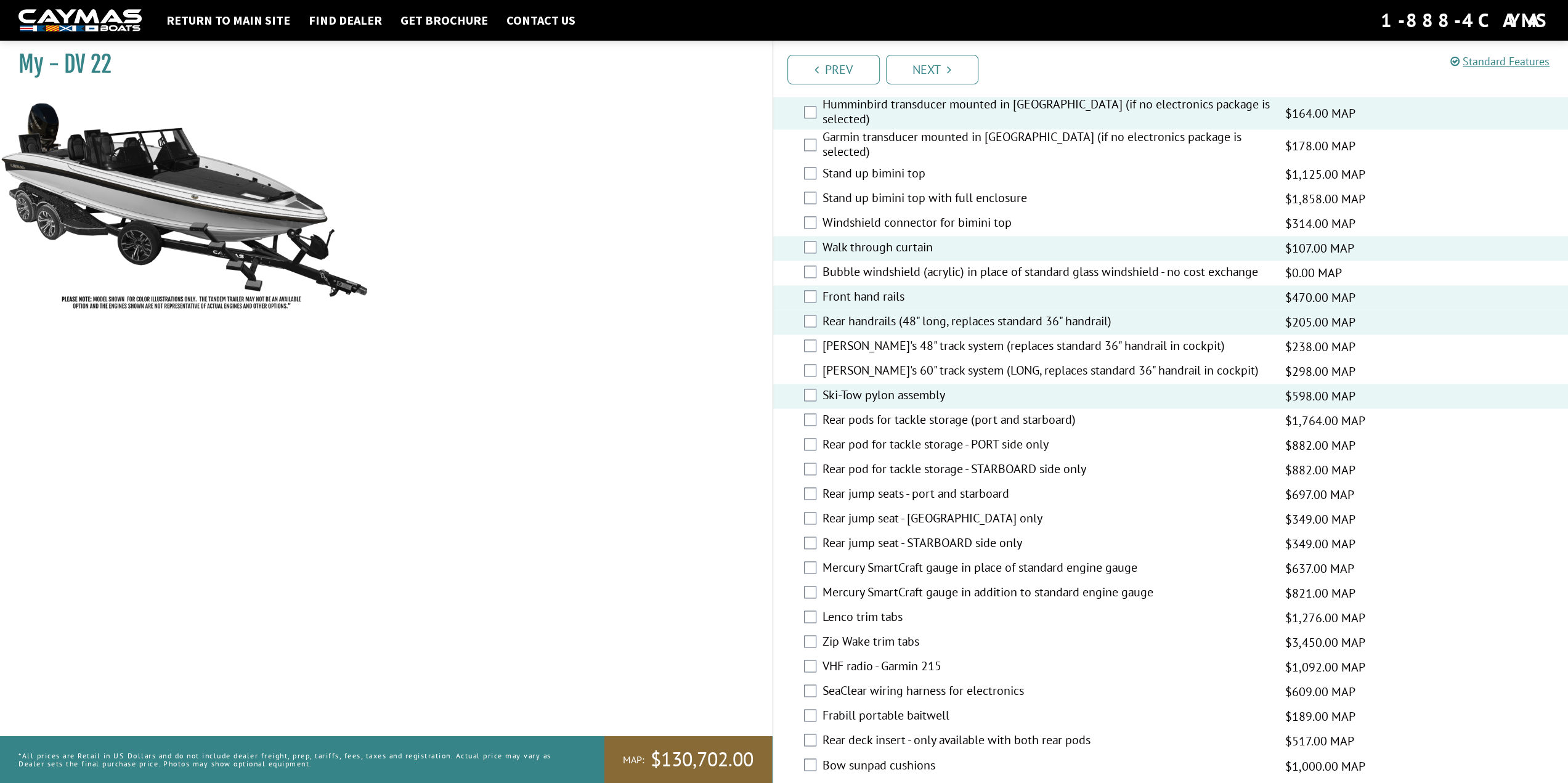
click at [945, 412] on label "Rear pods for tackle storage (port and starboard)" at bounding box center [1047, 421] width 448 height 18
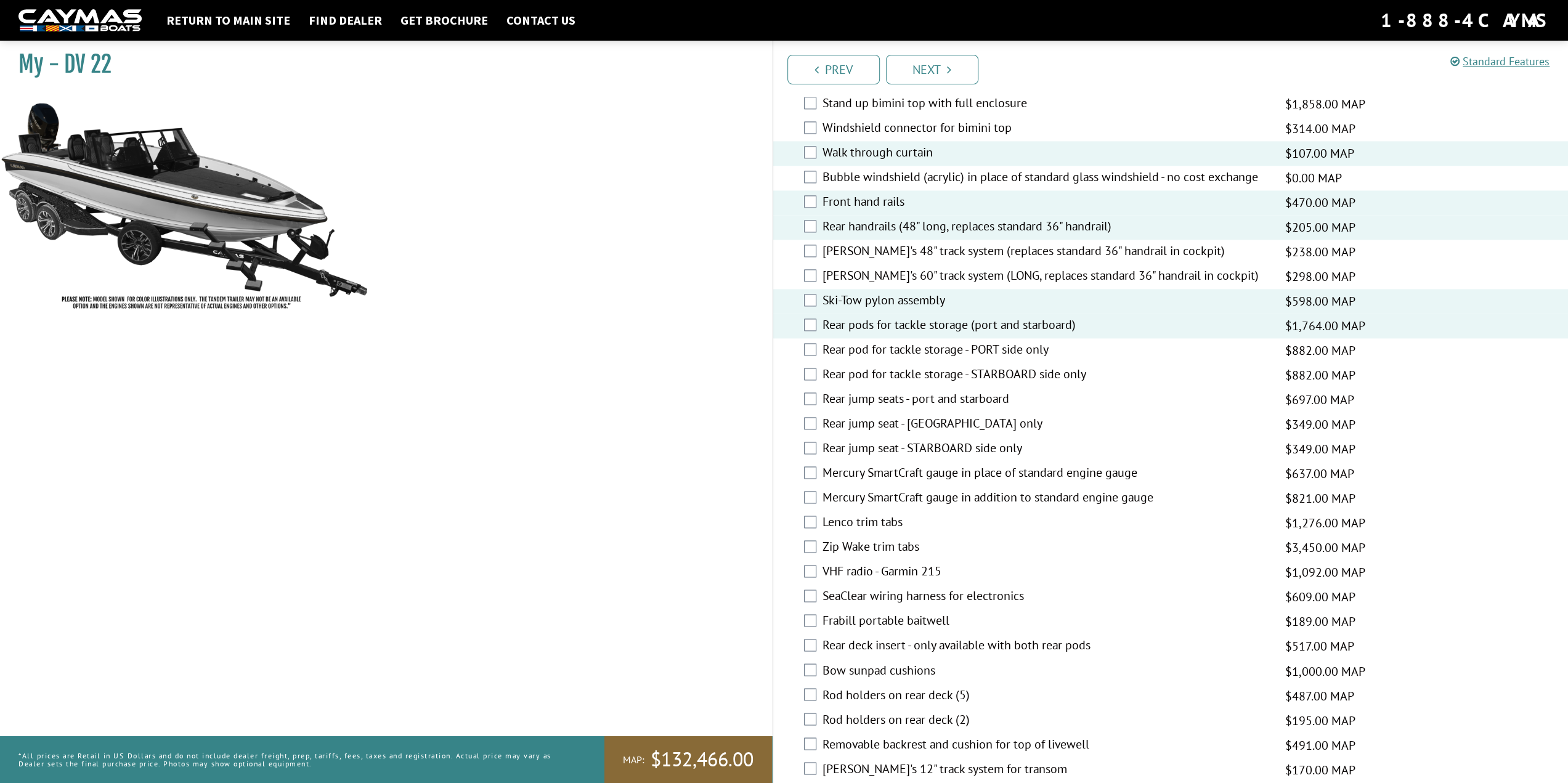
scroll to position [1725, 0]
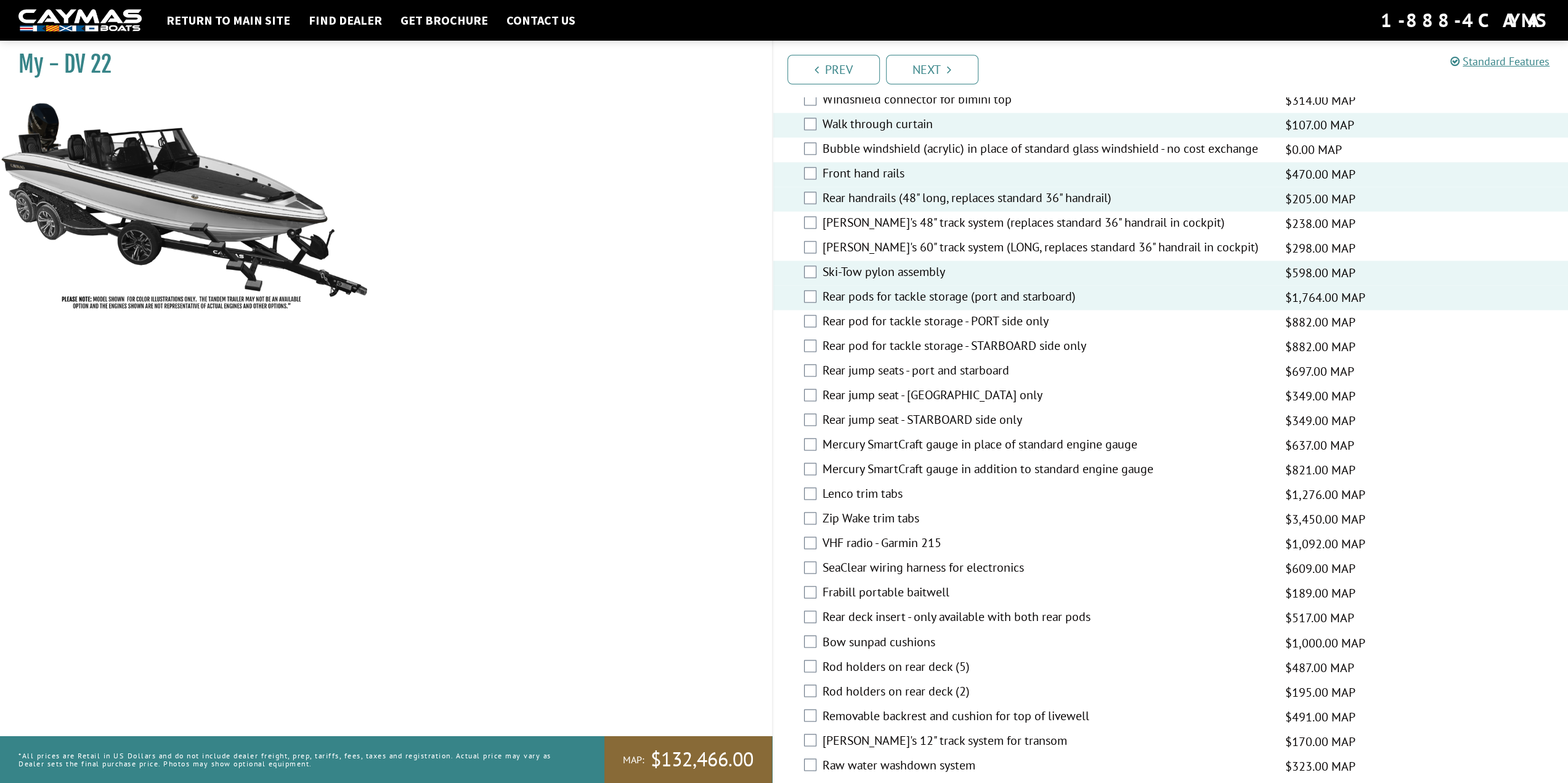
click at [937, 363] on label "Rear jump seats - port and starboard" at bounding box center [1047, 372] width 448 height 18
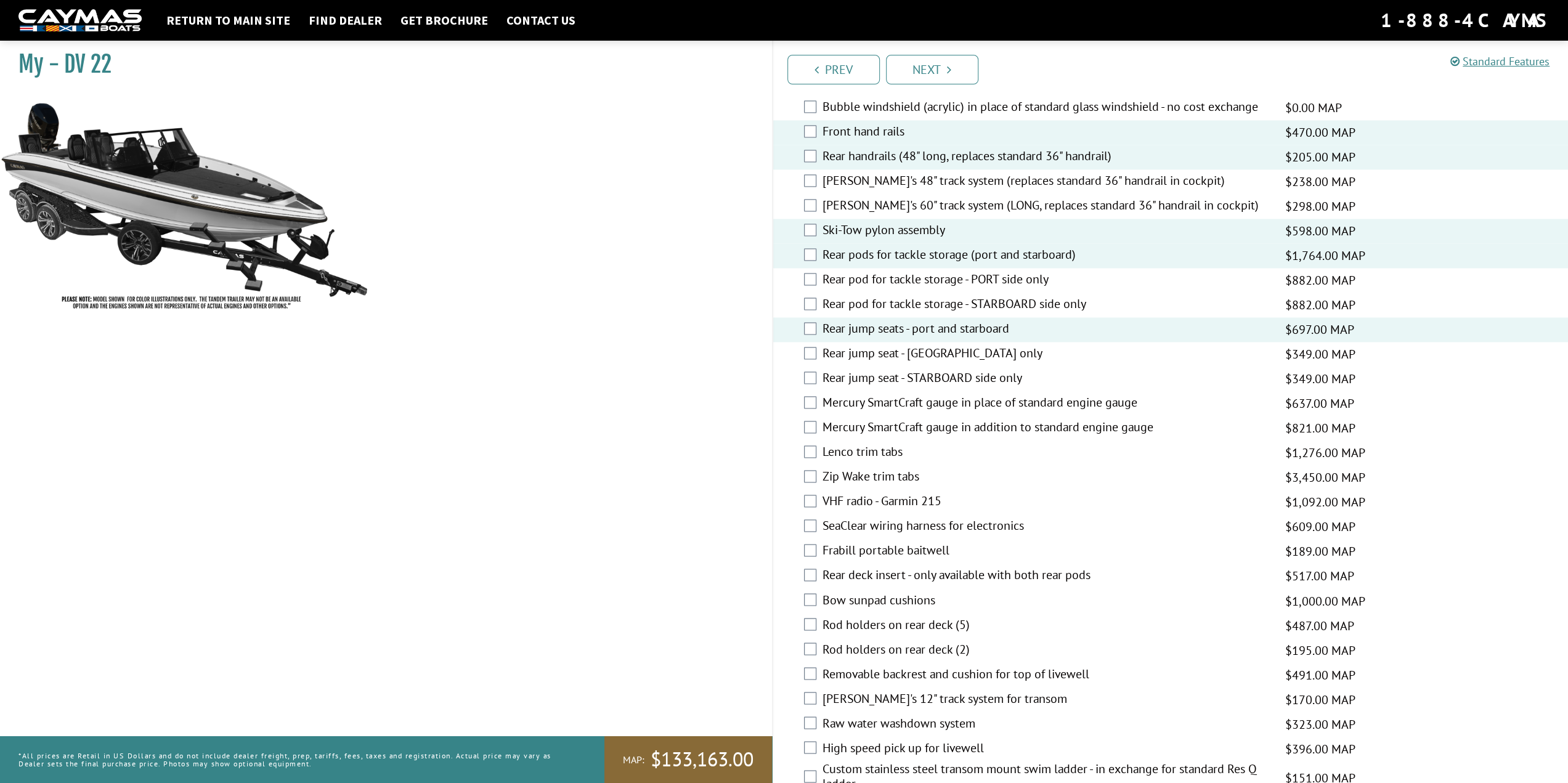
scroll to position [1787, 0]
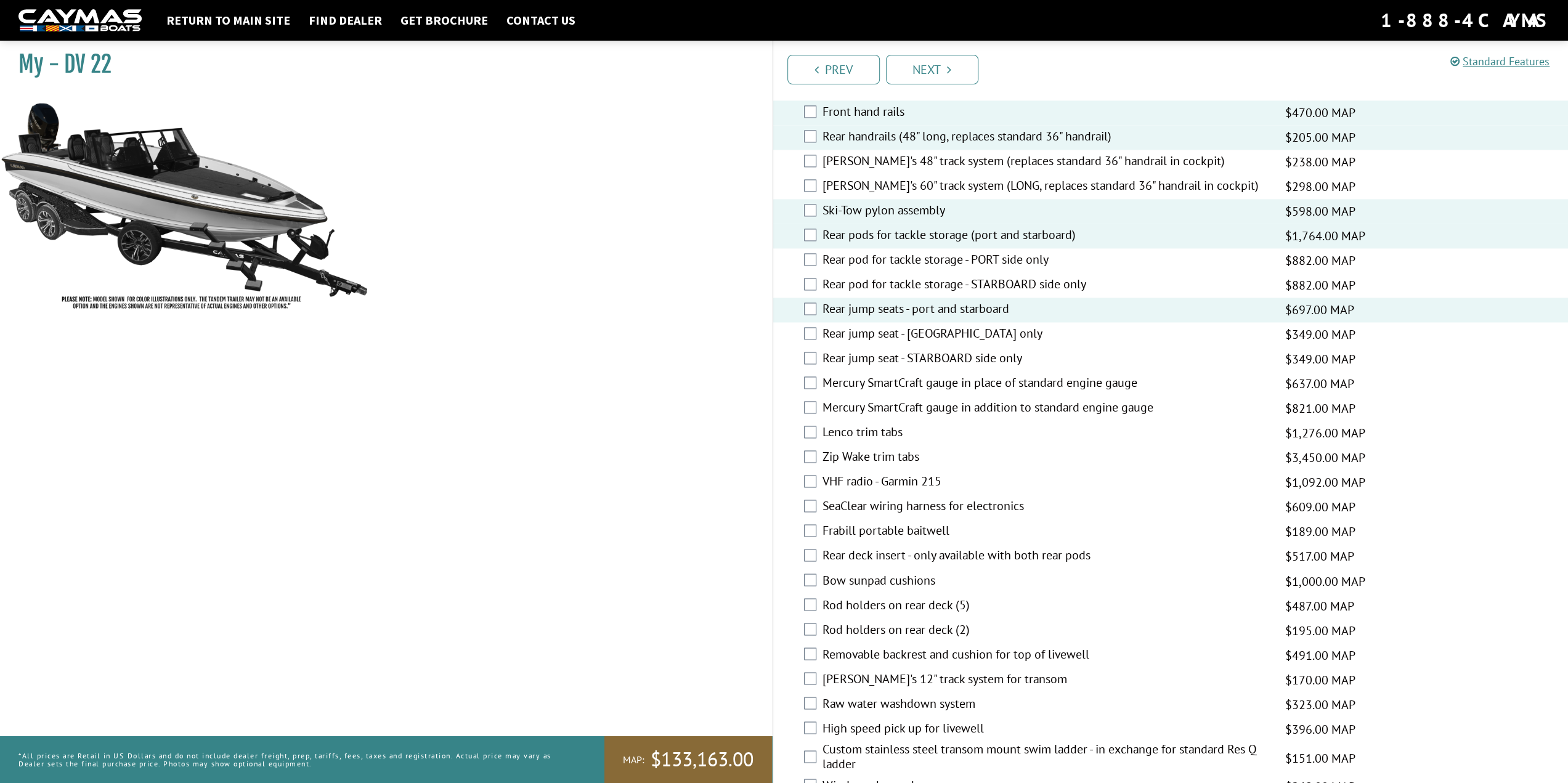
click at [904, 449] on label "Zip Wake trim tabs" at bounding box center [1047, 458] width 448 height 18
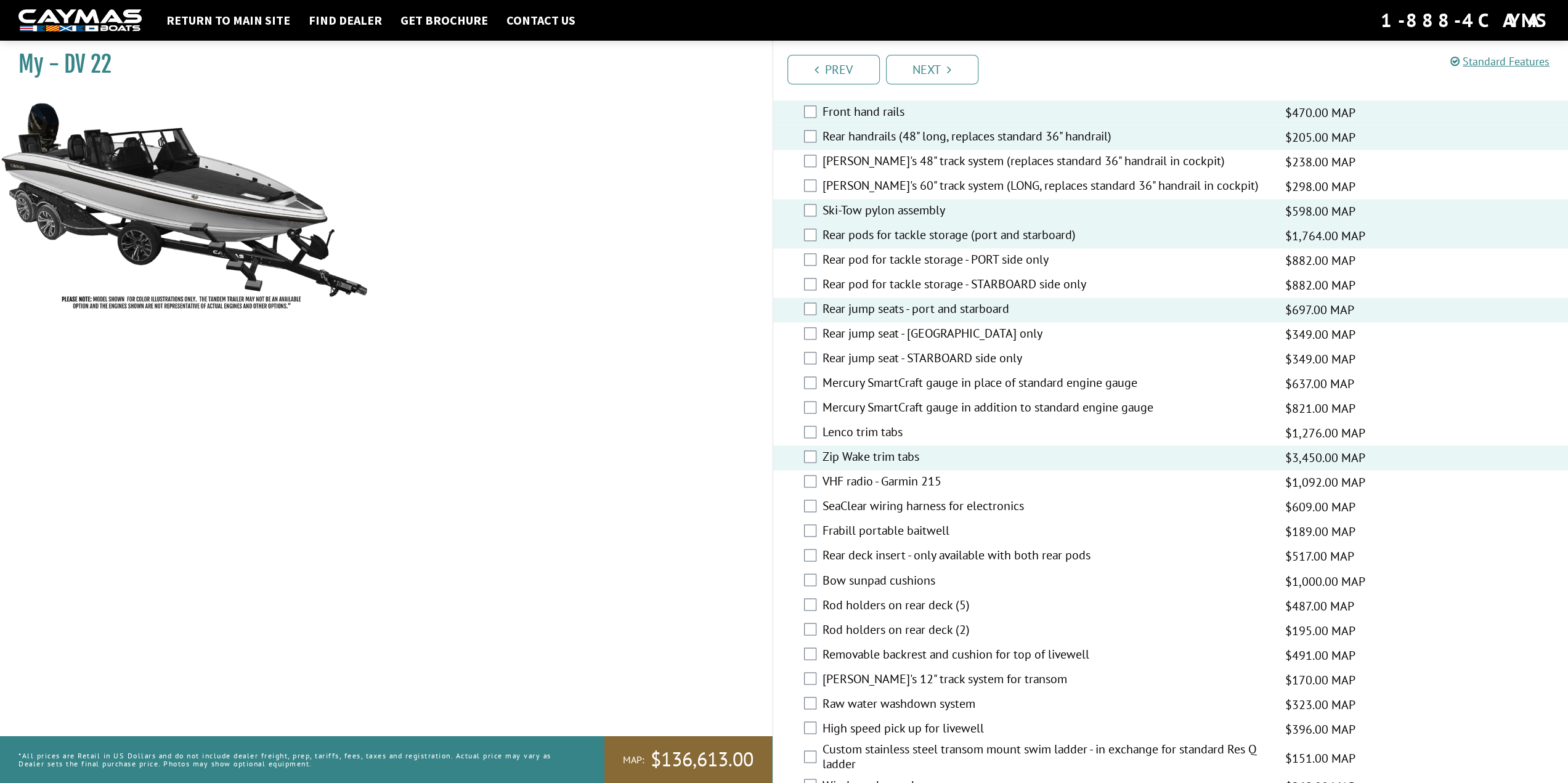
scroll to position [1848, 0]
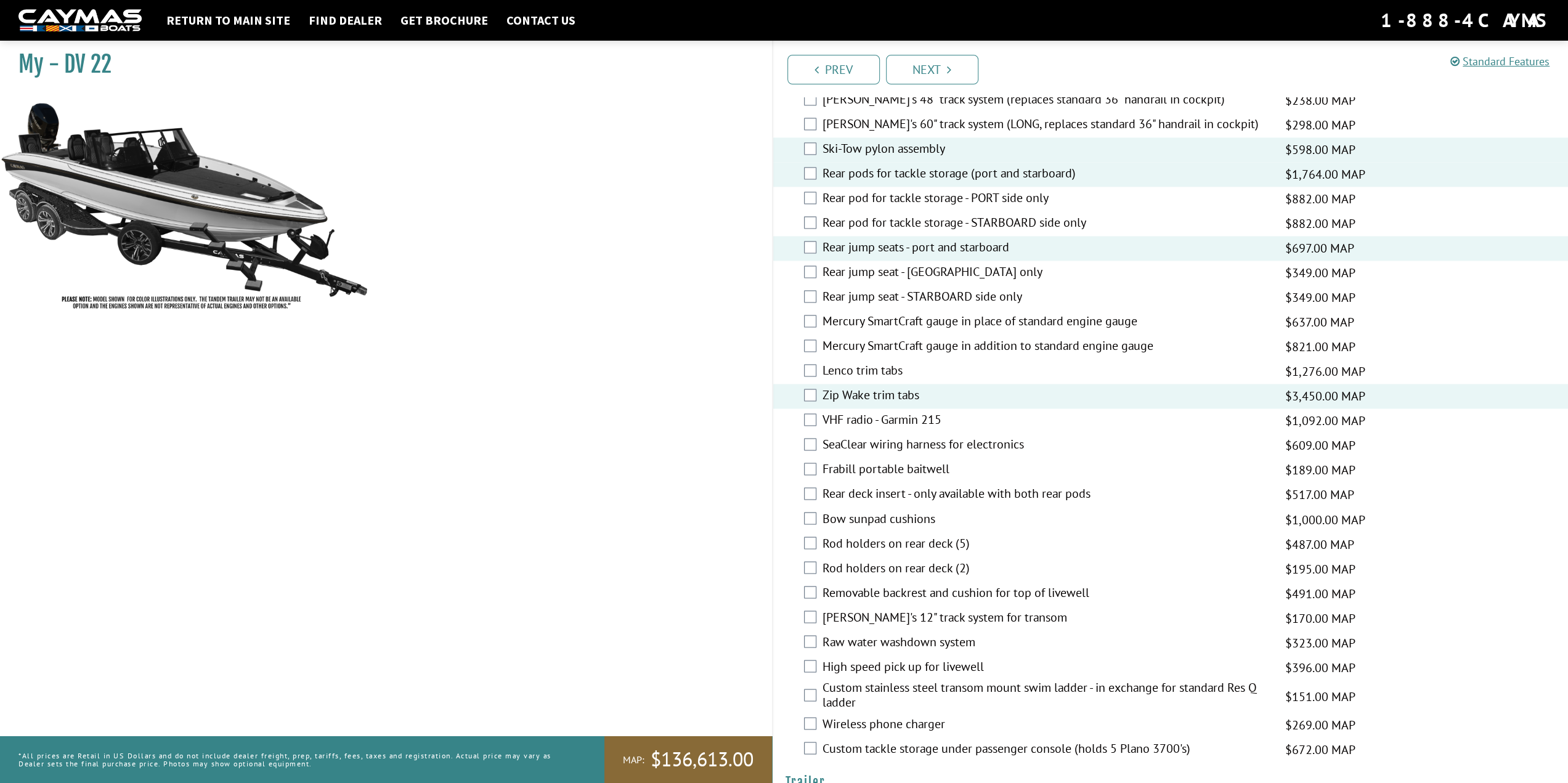
click at [943, 535] on label "Rod holders on rear deck (5)" at bounding box center [1047, 544] width 448 height 18
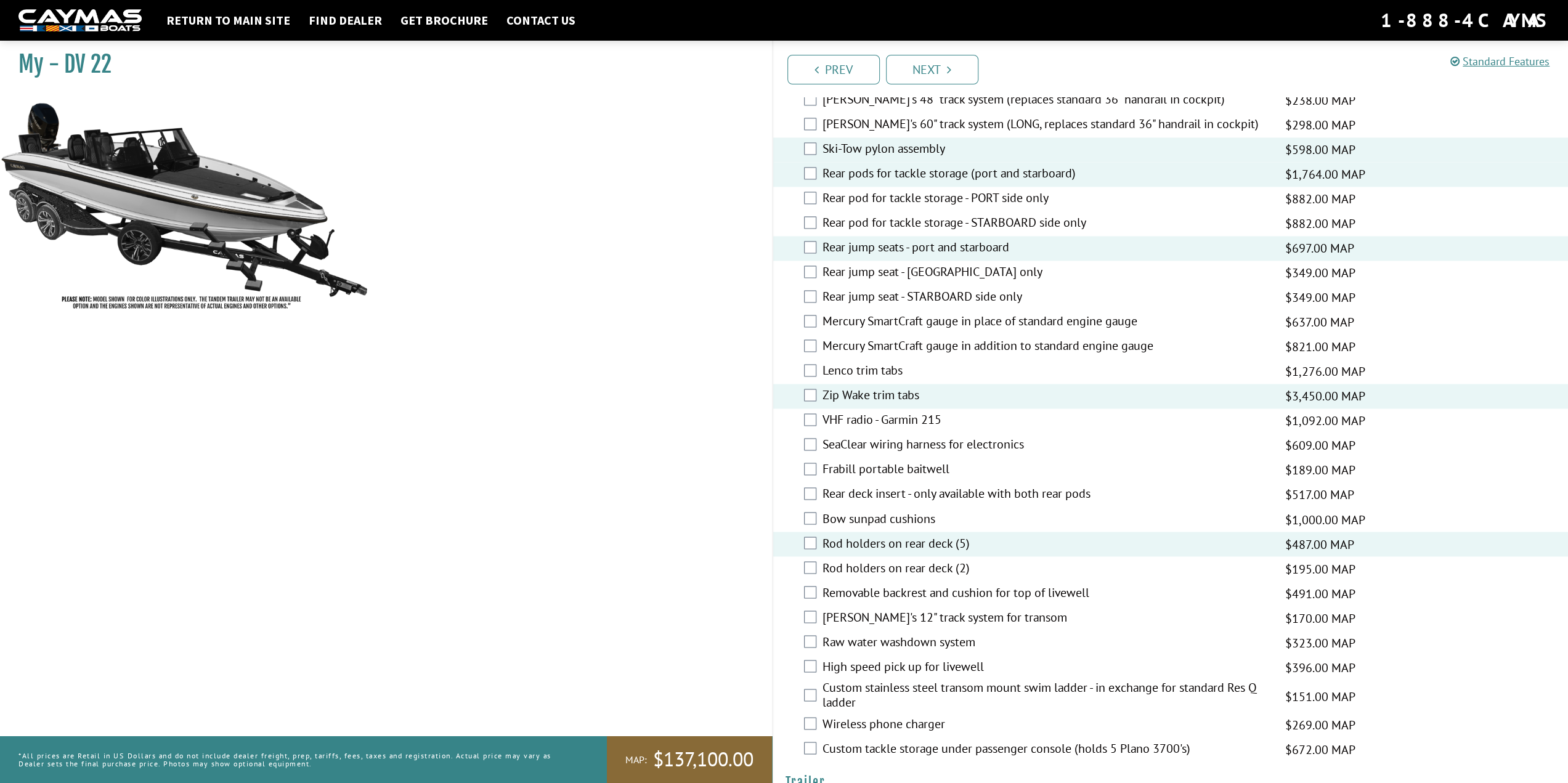
click at [1008, 585] on label "Removable backrest and cushion for top of livewell" at bounding box center [1047, 594] width 448 height 18
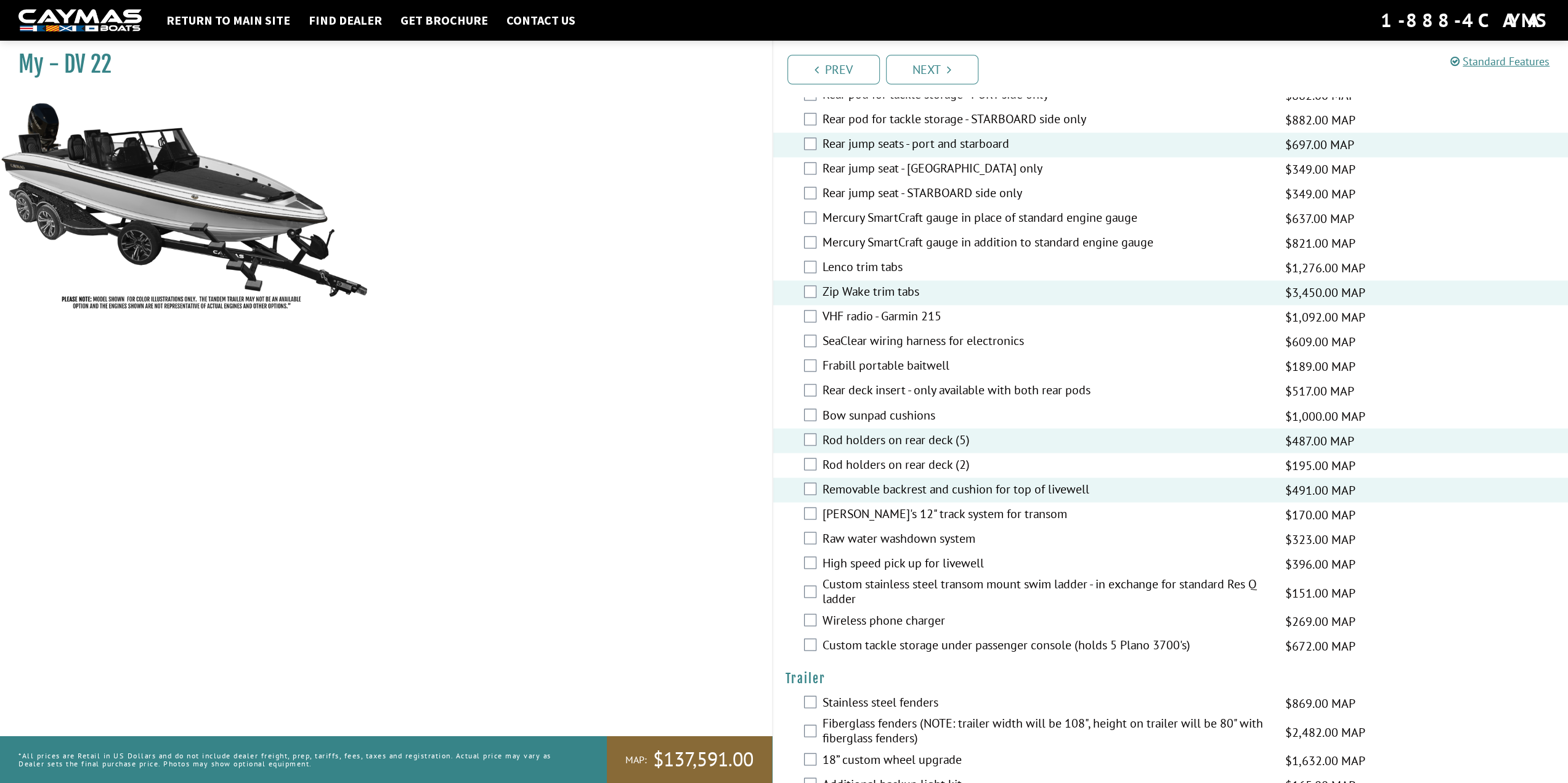
scroll to position [1972, 0]
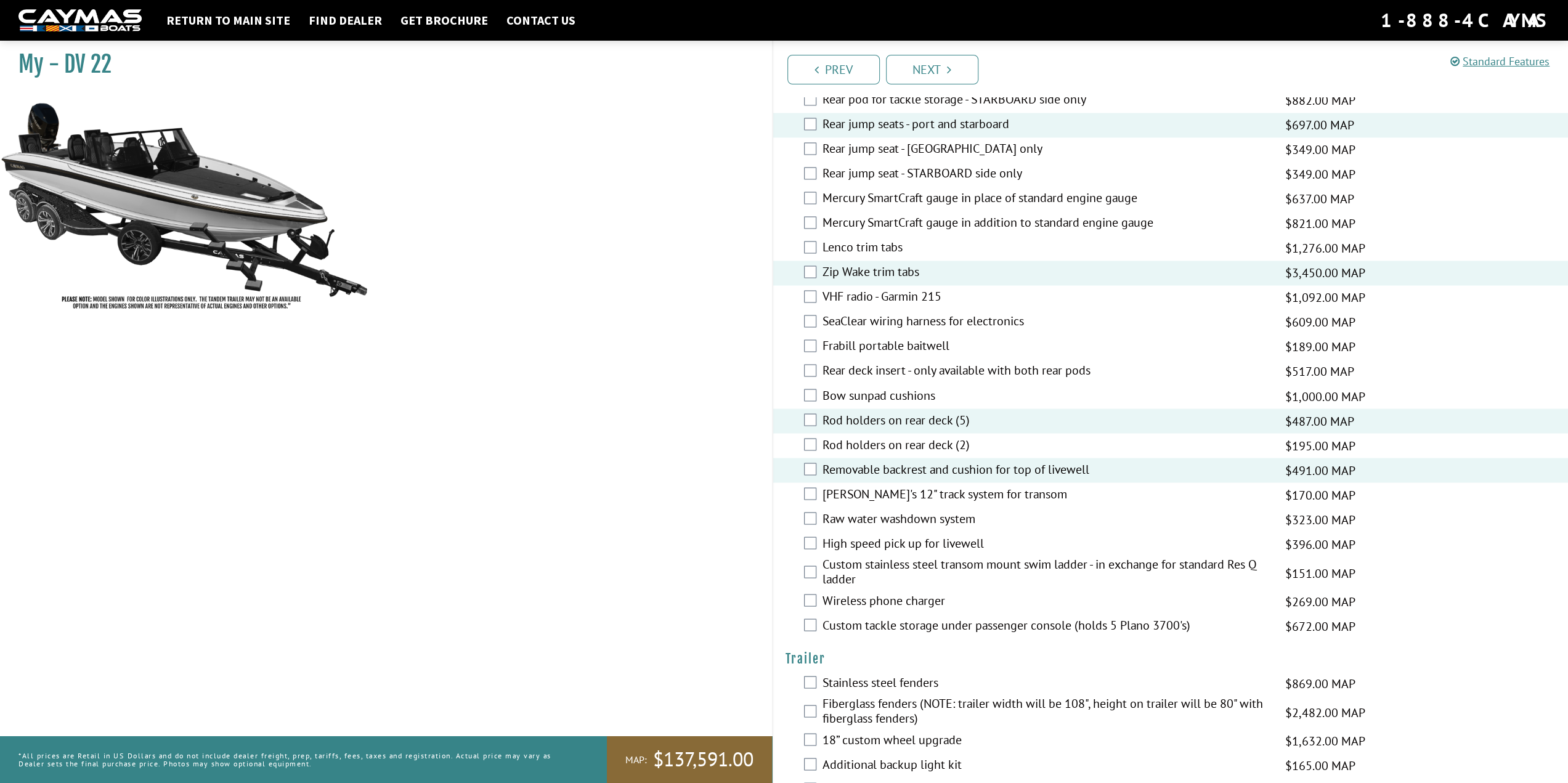
click at [938, 510] on label "Raw water washdown system" at bounding box center [1047, 519] width 448 height 18
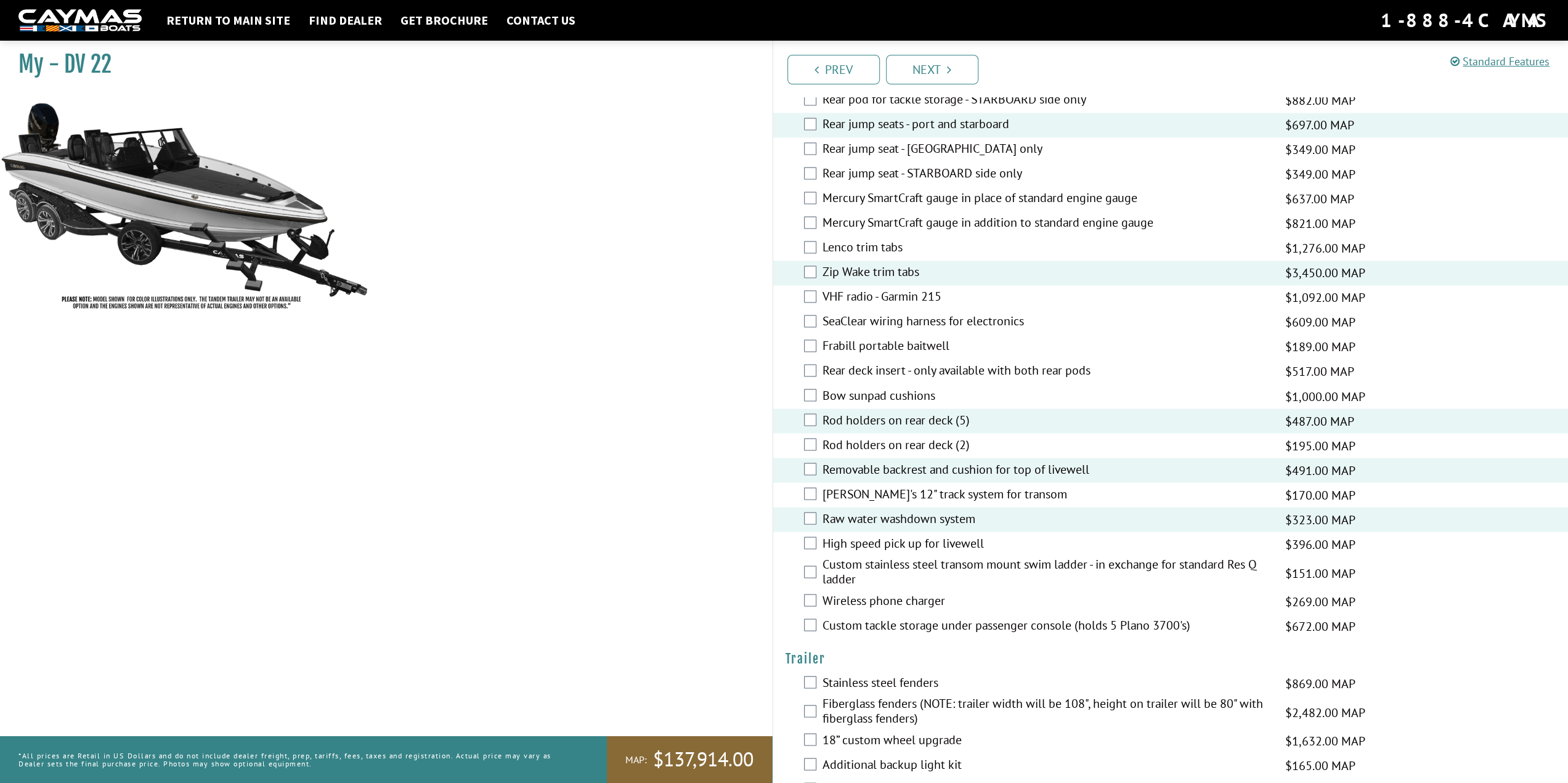
click at [917, 593] on label "Wireless phone charger" at bounding box center [1047, 602] width 448 height 18
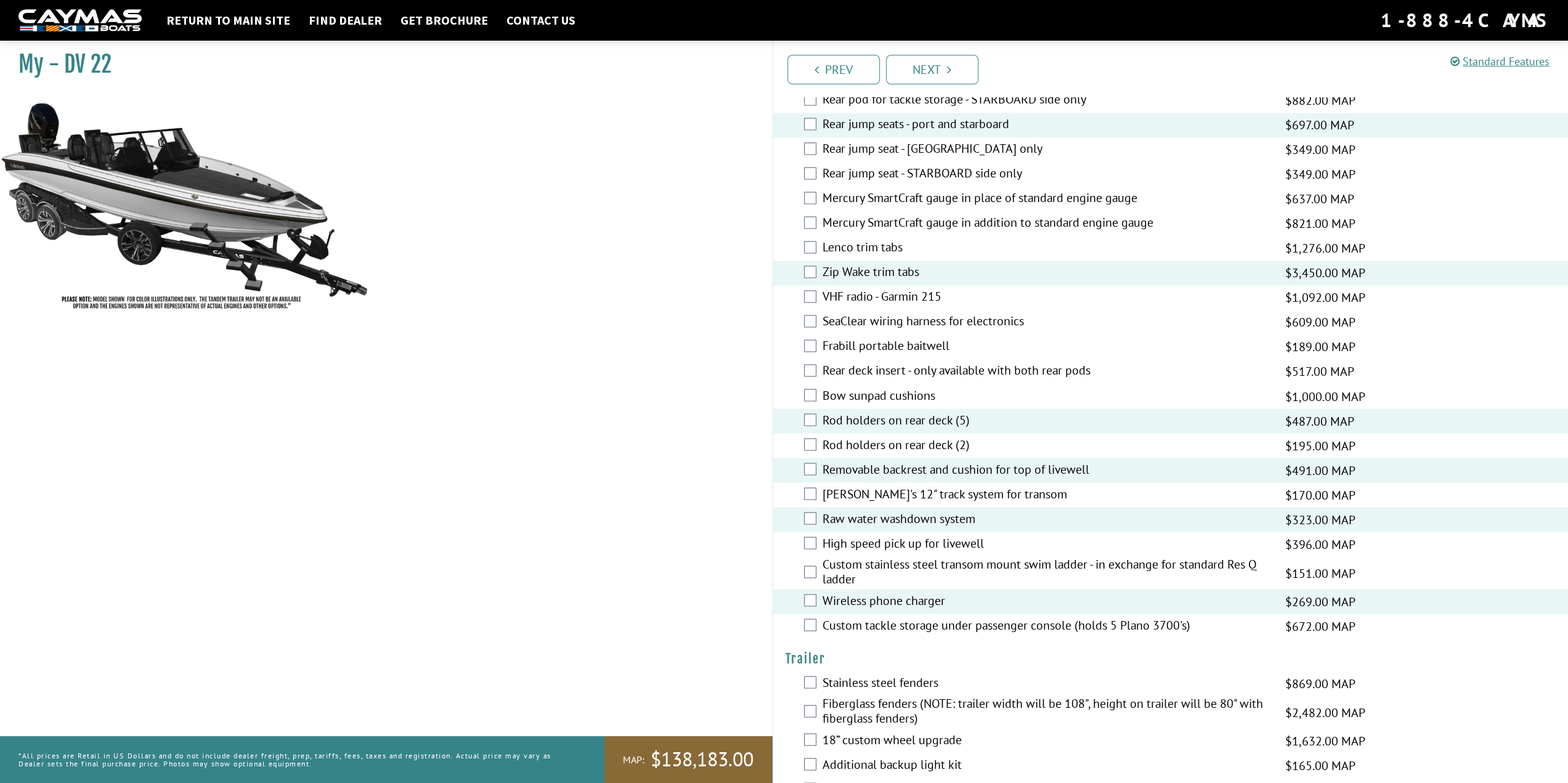
click at [942, 618] on label "Custom tackle storage under passenger console (holds 5 Plano 3700's)" at bounding box center [1047, 626] width 448 height 18
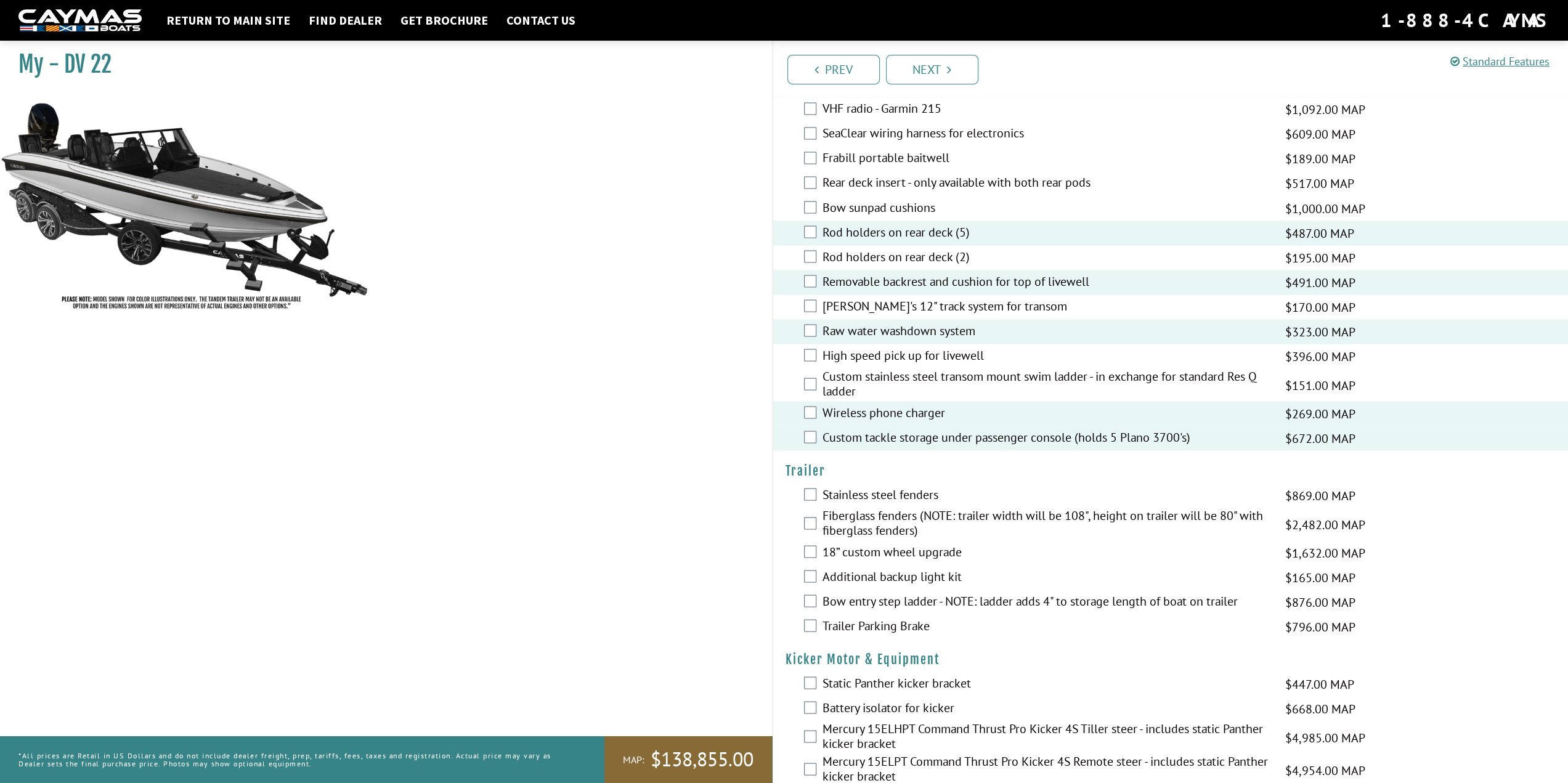
scroll to position [2218, 0]
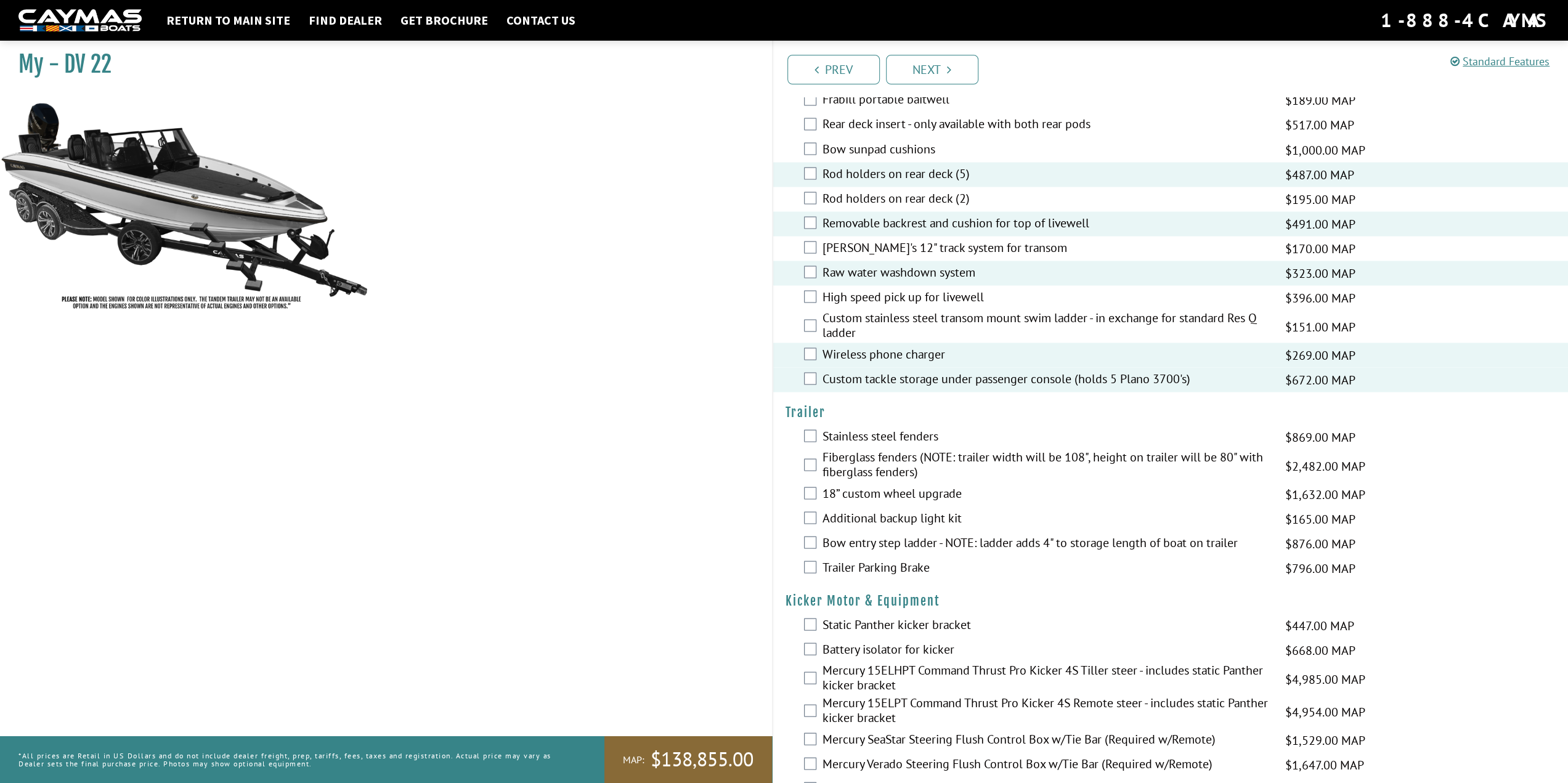
click at [956, 289] on label "High speed pick up for livewell" at bounding box center [1047, 298] width 448 height 18
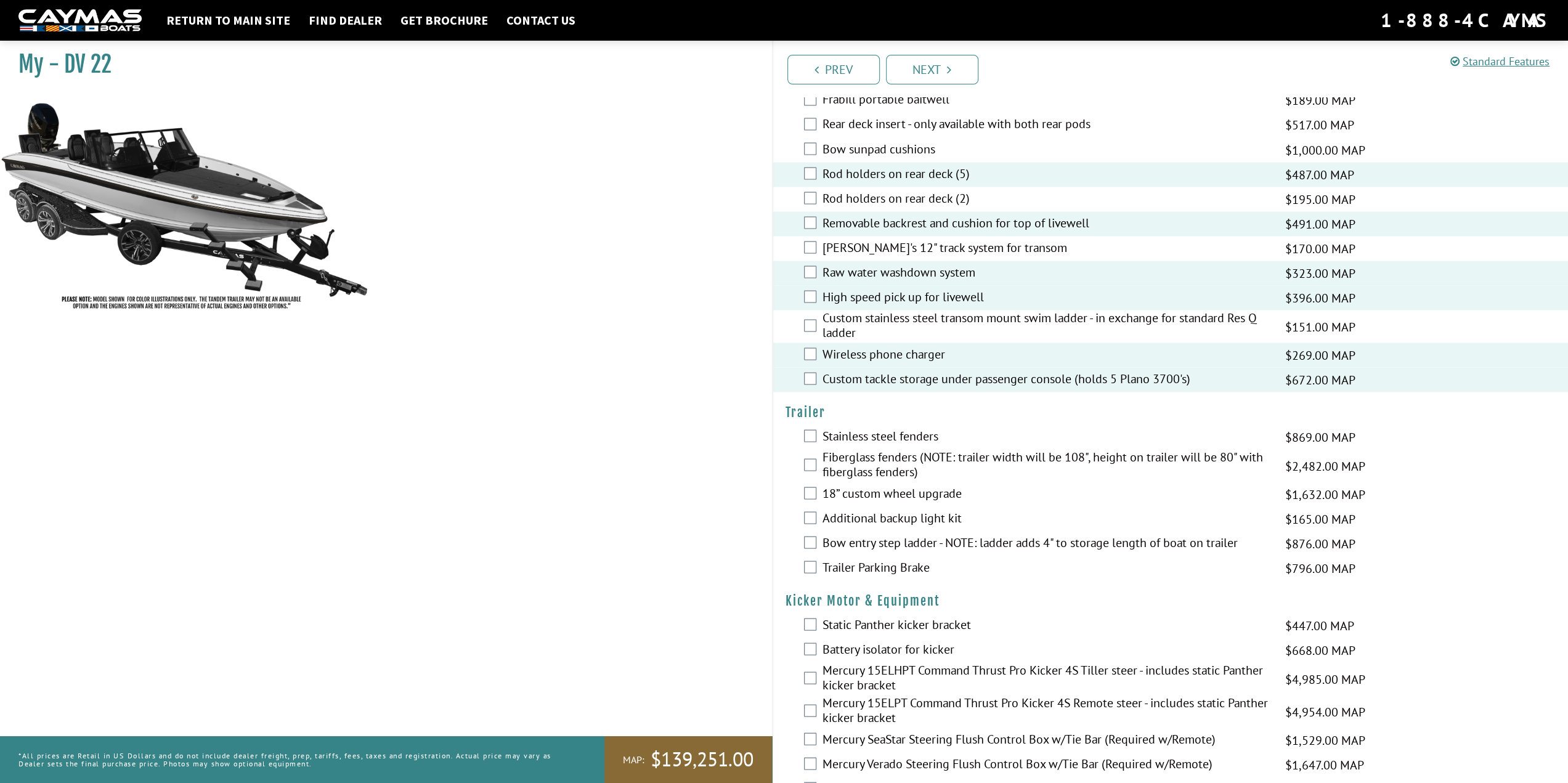
click at [957, 289] on label "High speed pick up for livewell" at bounding box center [1047, 298] width 448 height 18
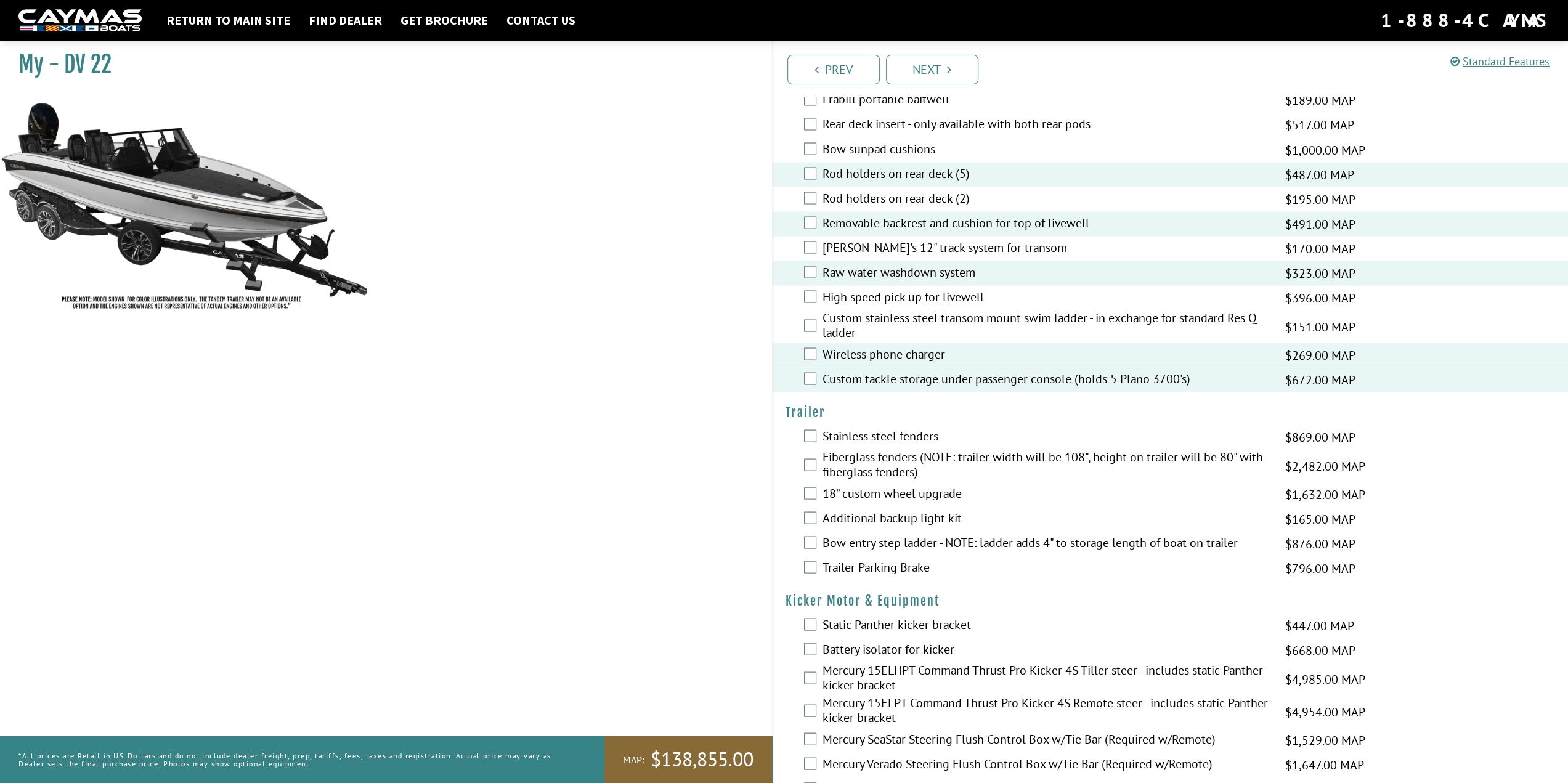
click at [956, 310] on label "Custom stainless steel transom mount swim ladder - in exchange for standard Res…" at bounding box center [1047, 326] width 448 height 33
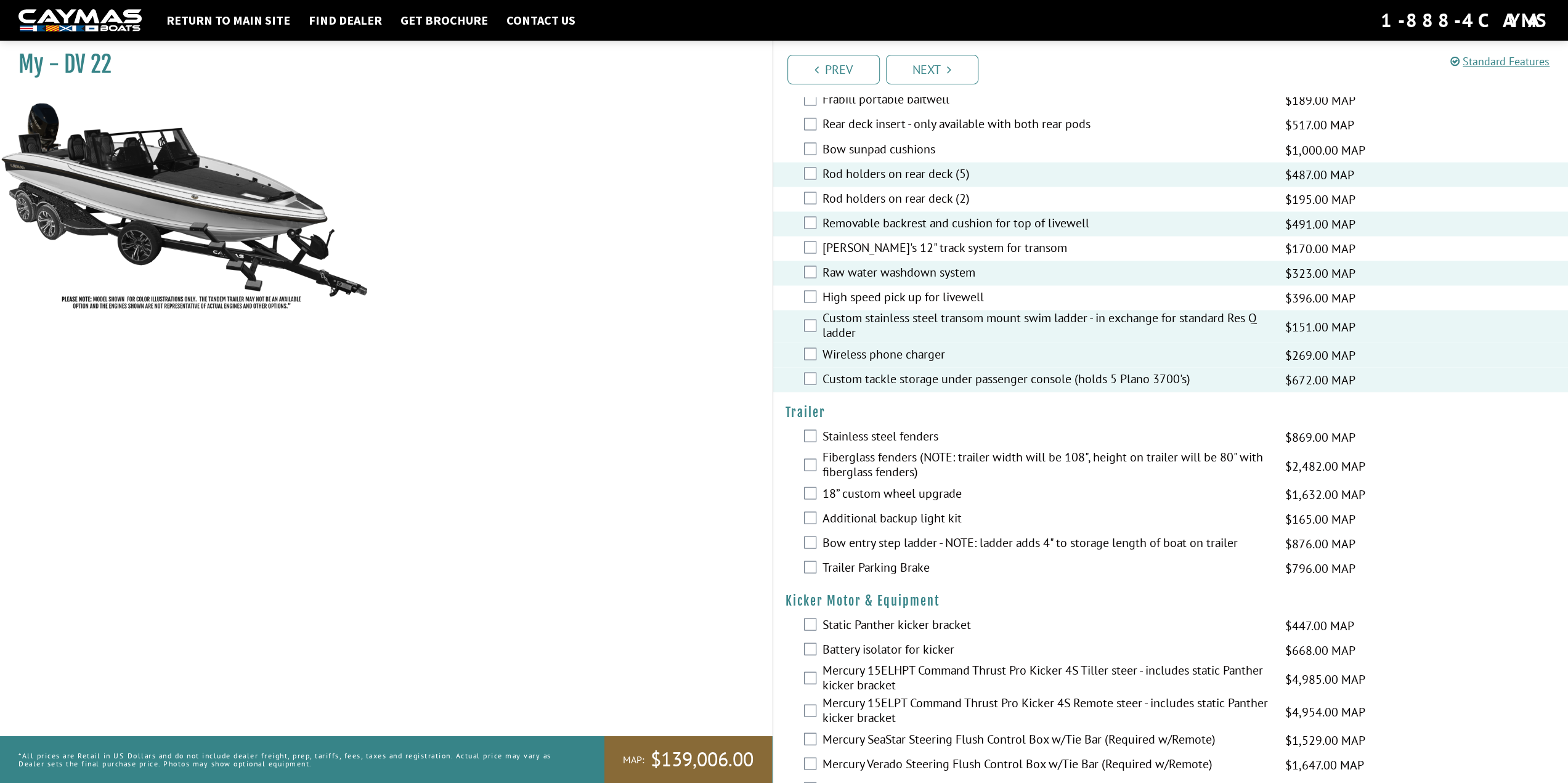
click at [945, 535] on label "Bow entry step ladder - NOTE: ladder adds 4" to storage length of boat on trail…" at bounding box center [1047, 544] width 448 height 18
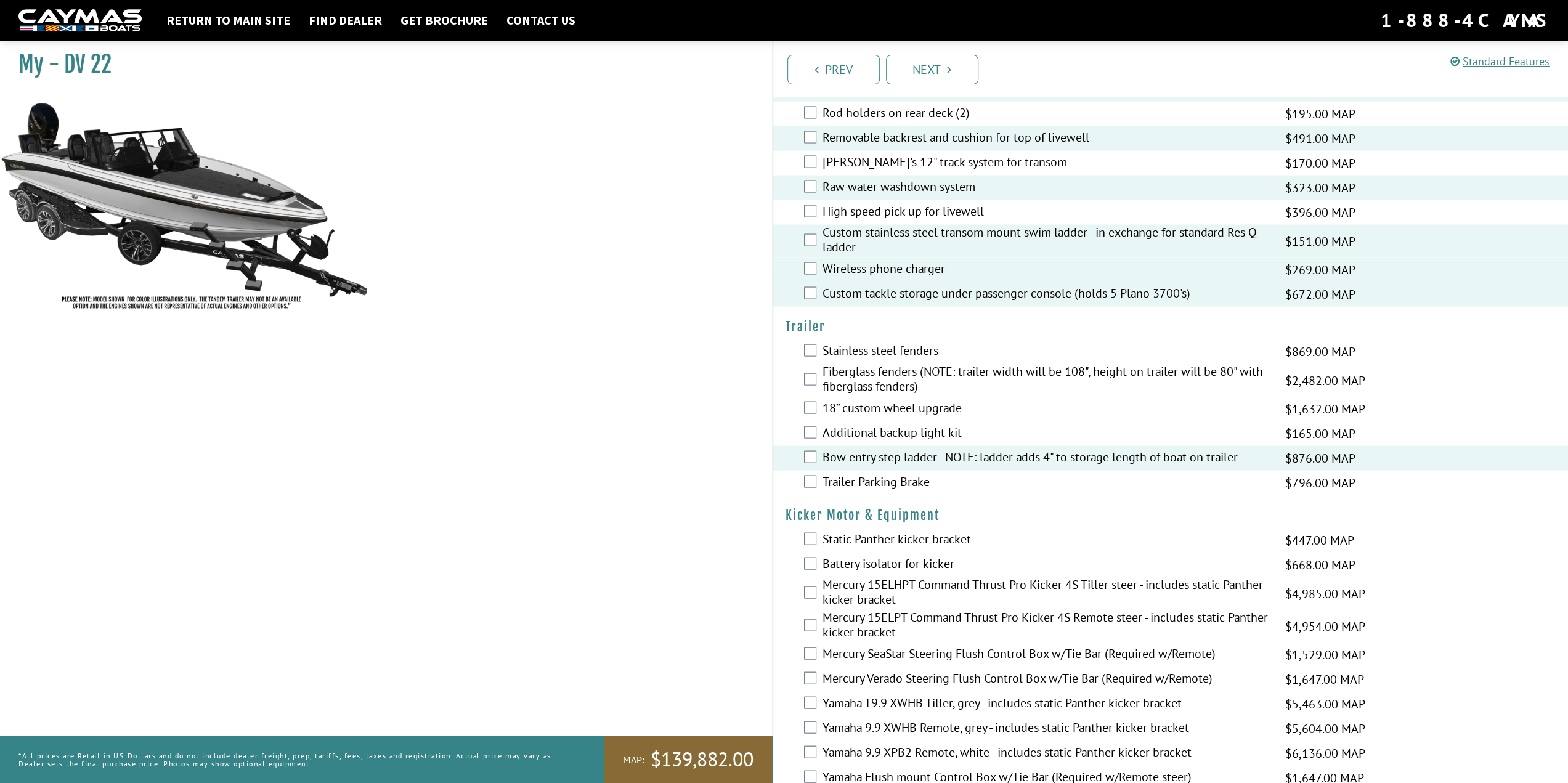
scroll to position [2342, 0]
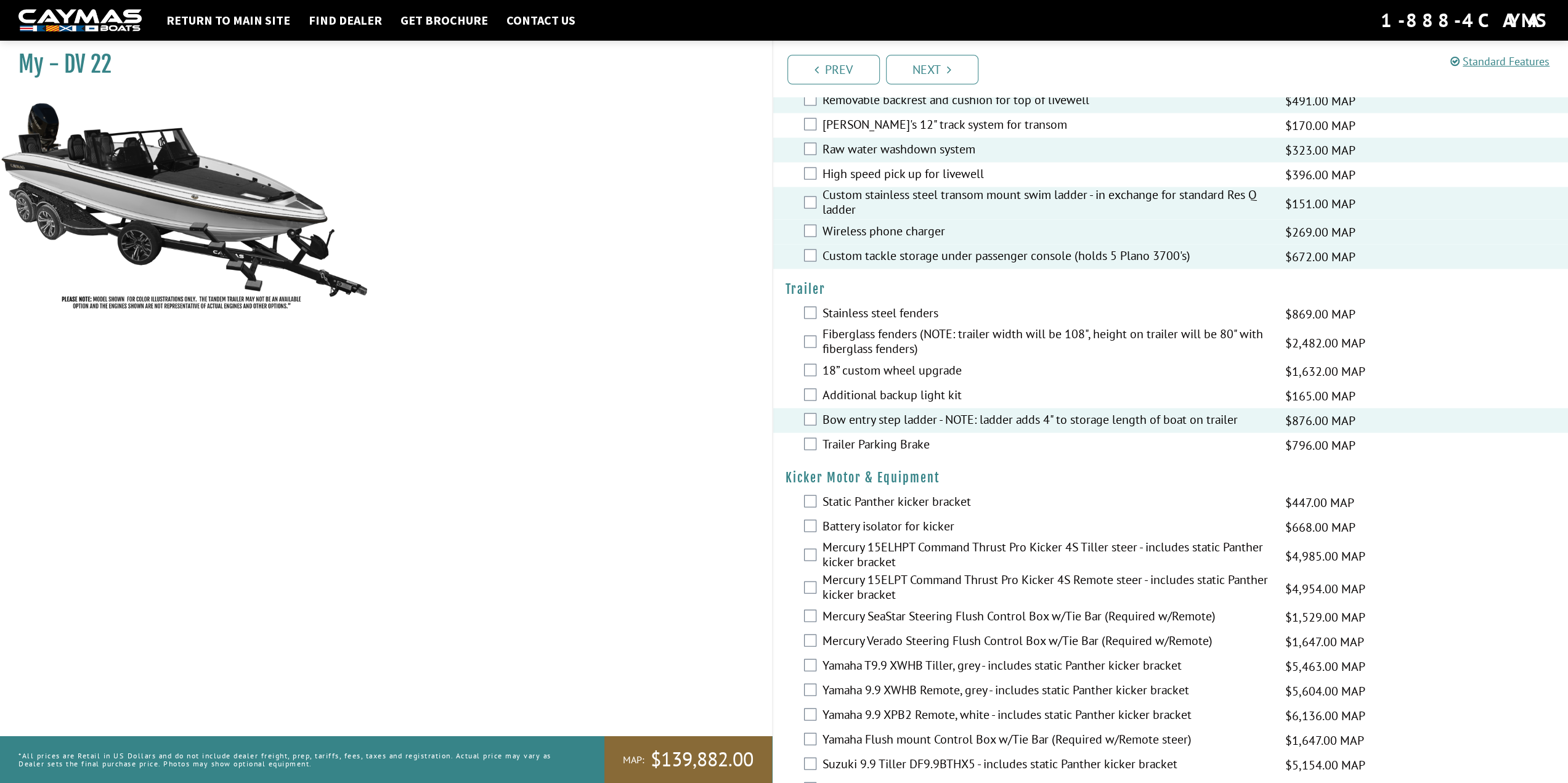
click at [1102, 572] on label "Mercury 15ELPT Command Thrust Pro Kicker 4S Remote steer - includes static Pant…" at bounding box center [1047, 587] width 448 height 33
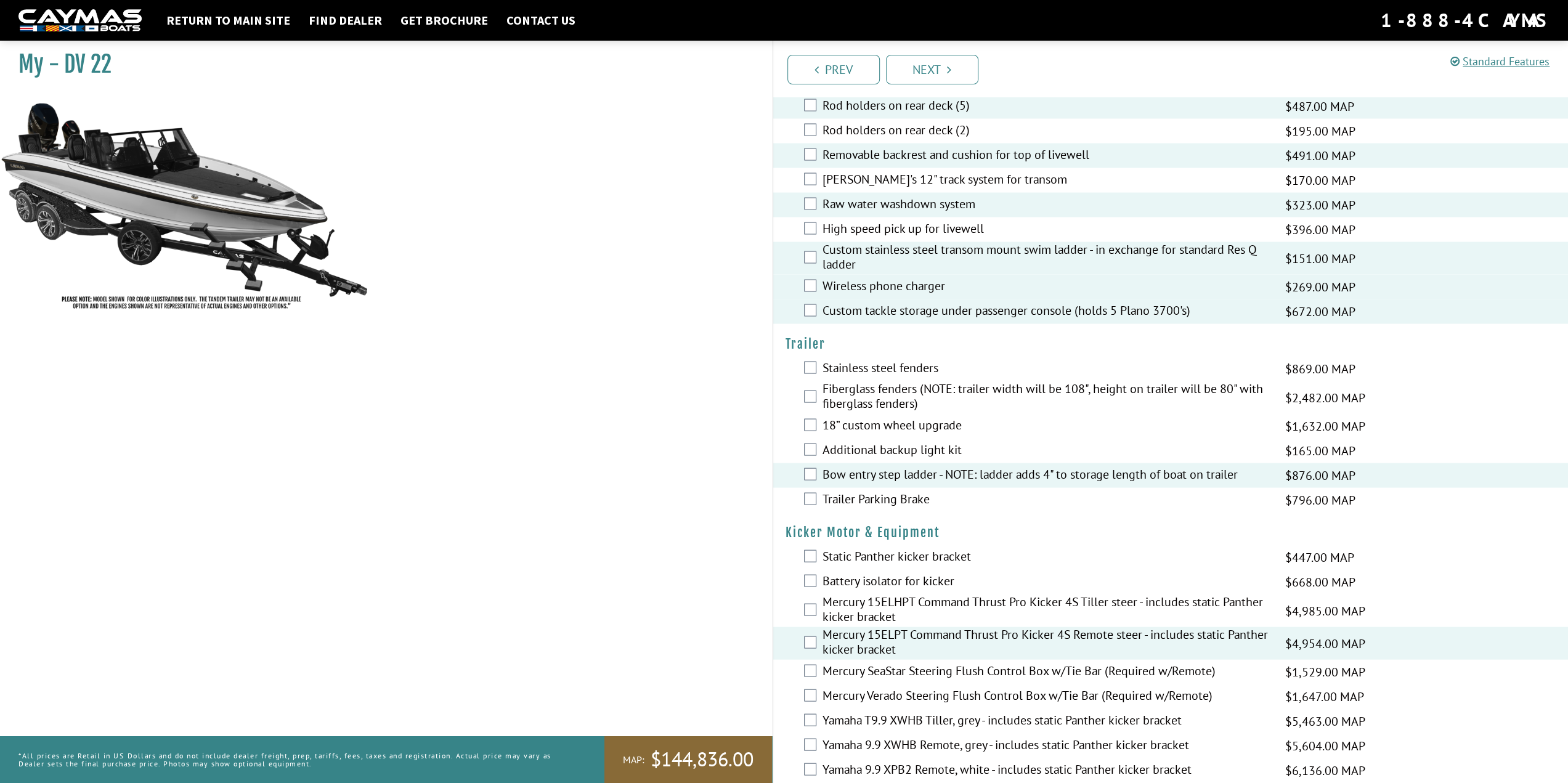
scroll to position [2472, 0]
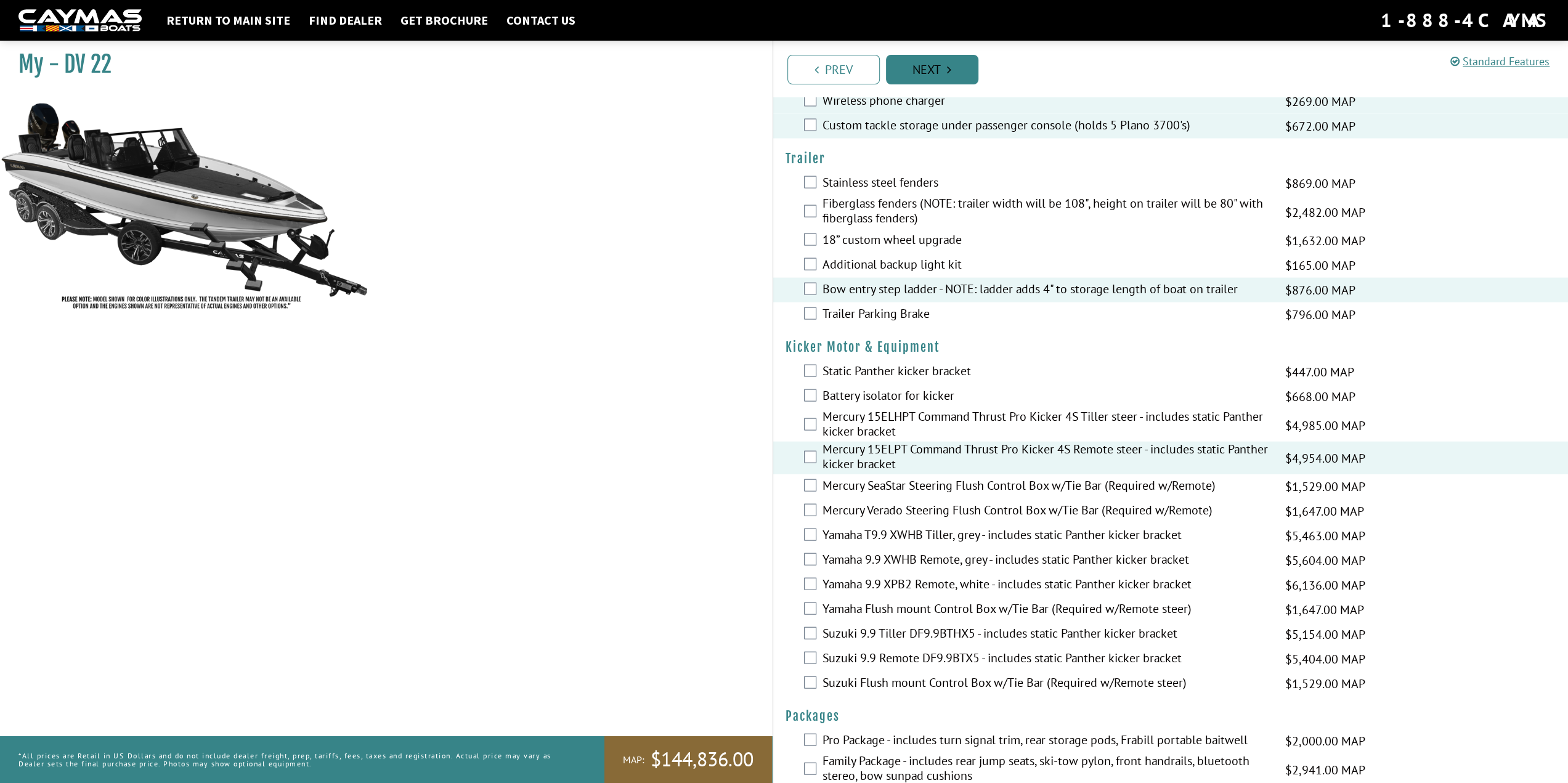
click at [957, 76] on link "Next" at bounding box center [933, 69] width 92 height 29
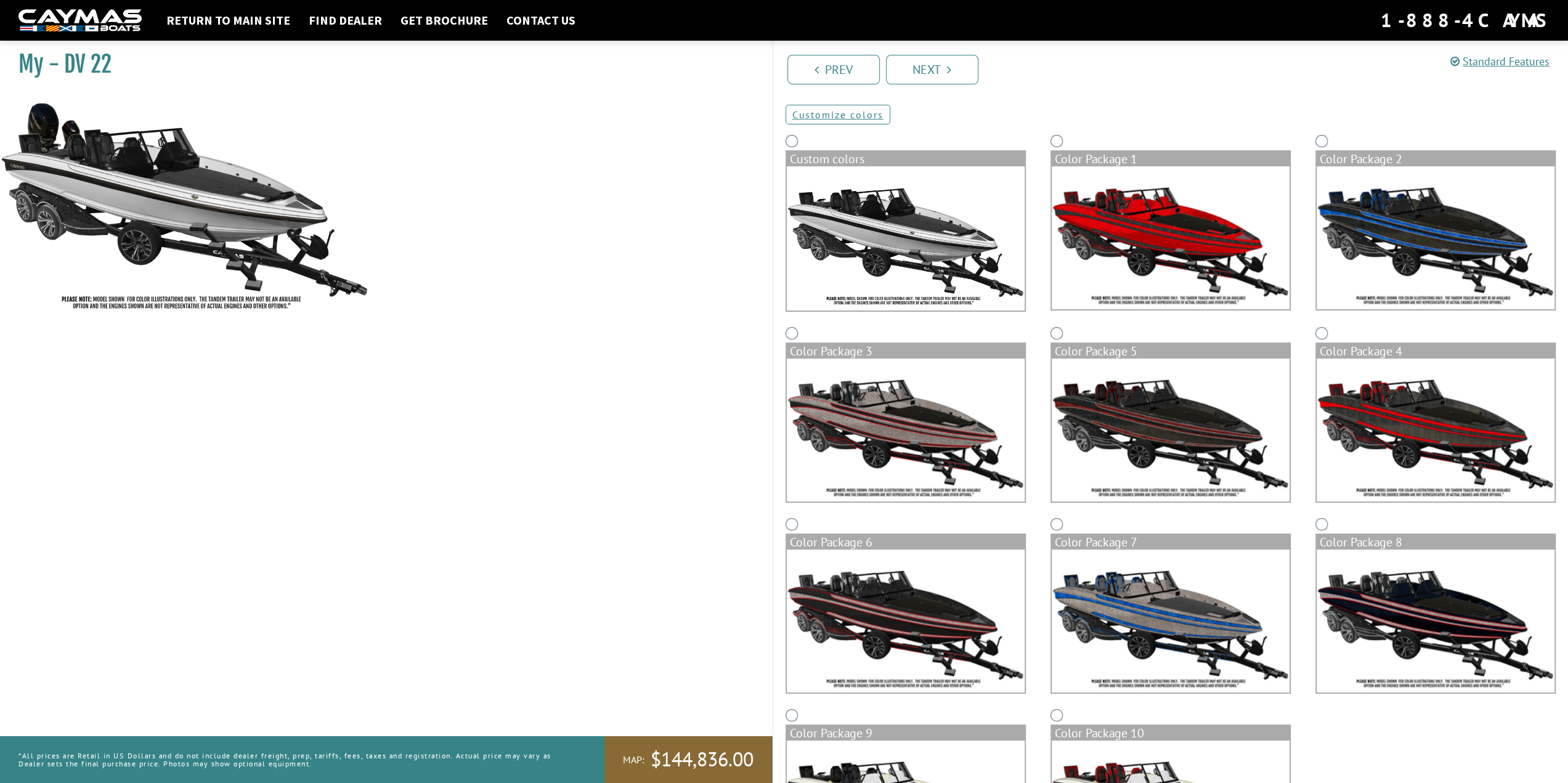
scroll to position [0, 0]
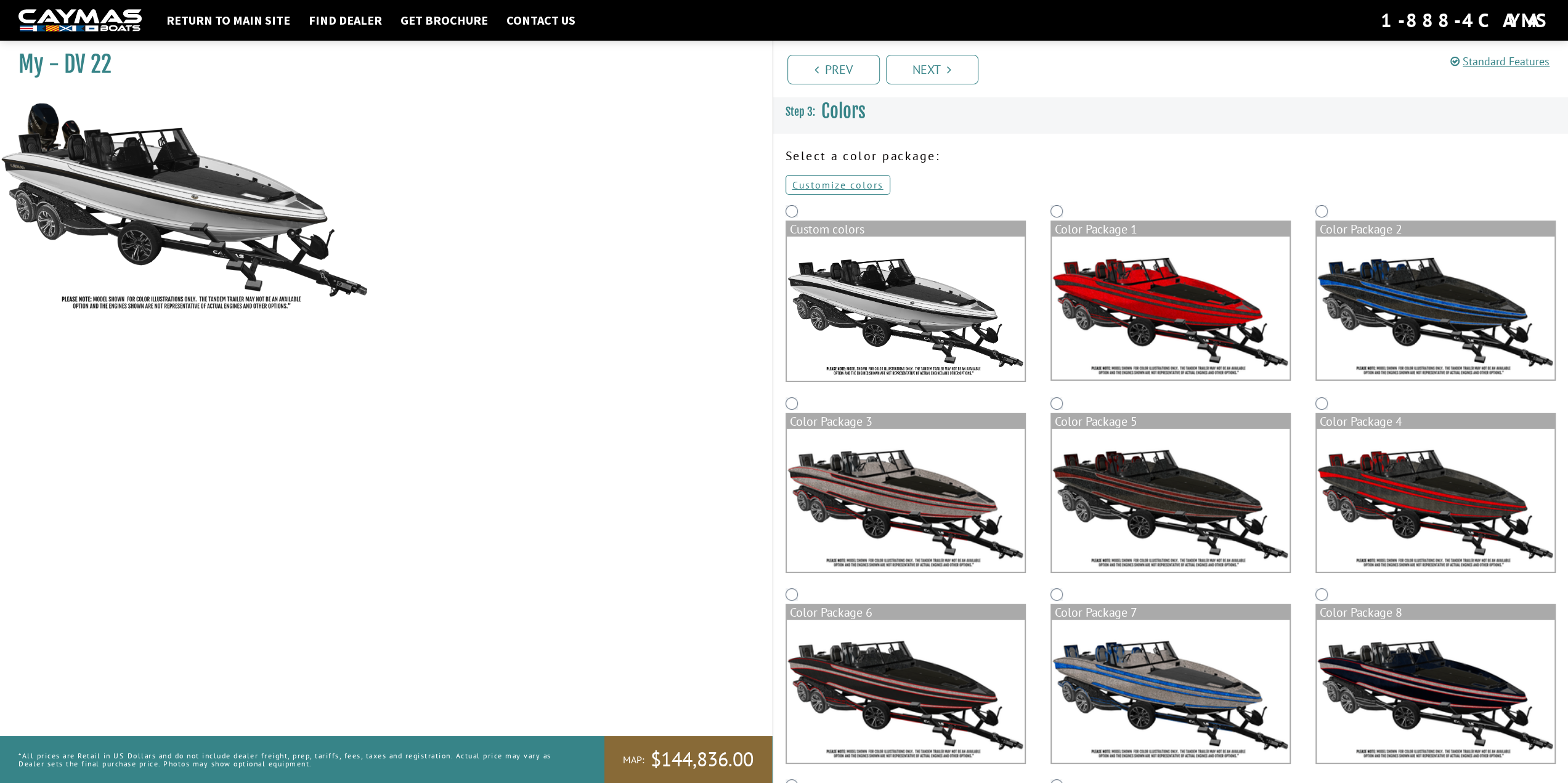
click at [1182, 487] on img at bounding box center [1171, 501] width 238 height 143
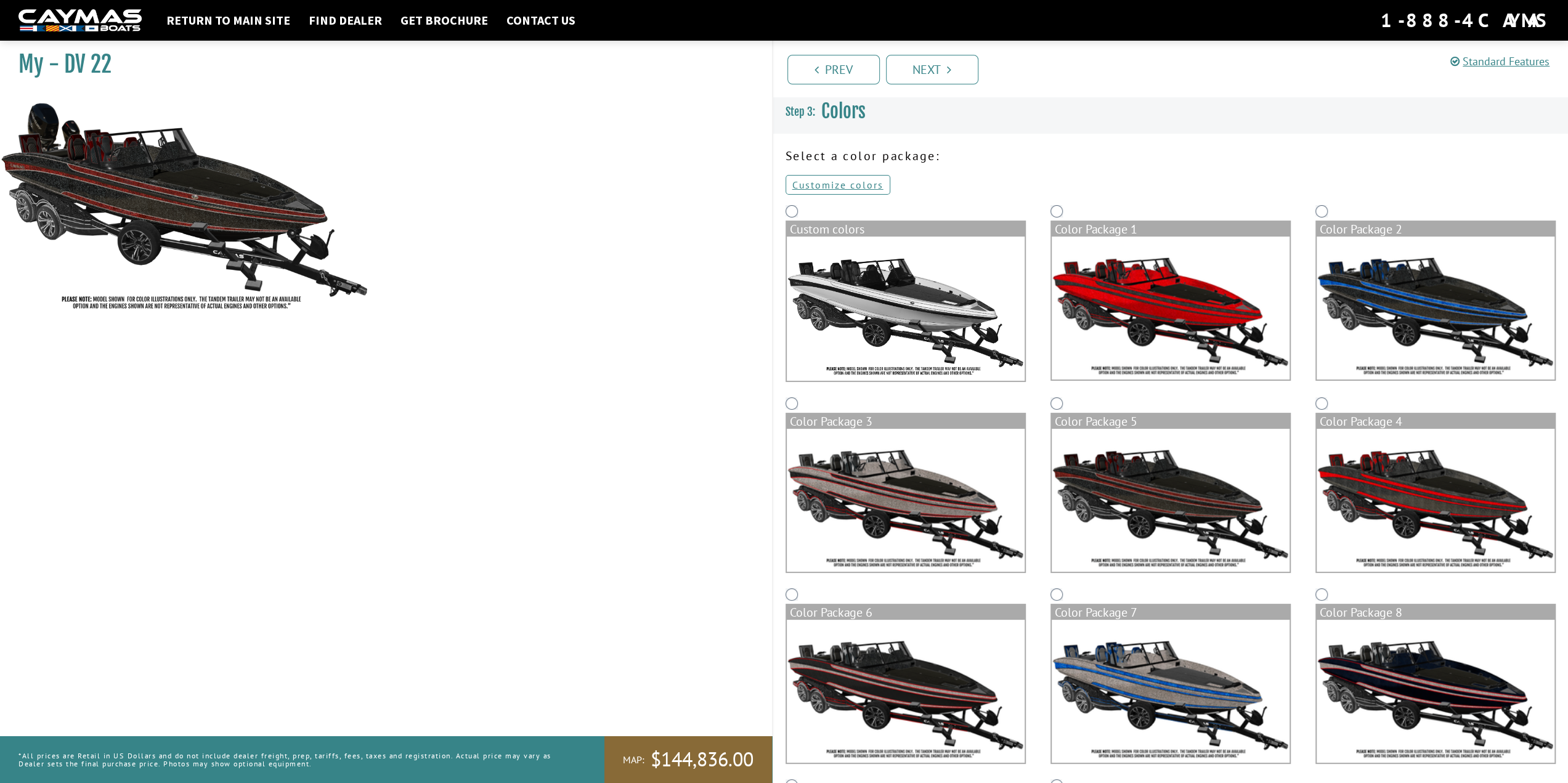
click at [1418, 509] on img at bounding box center [1435, 501] width 238 height 143
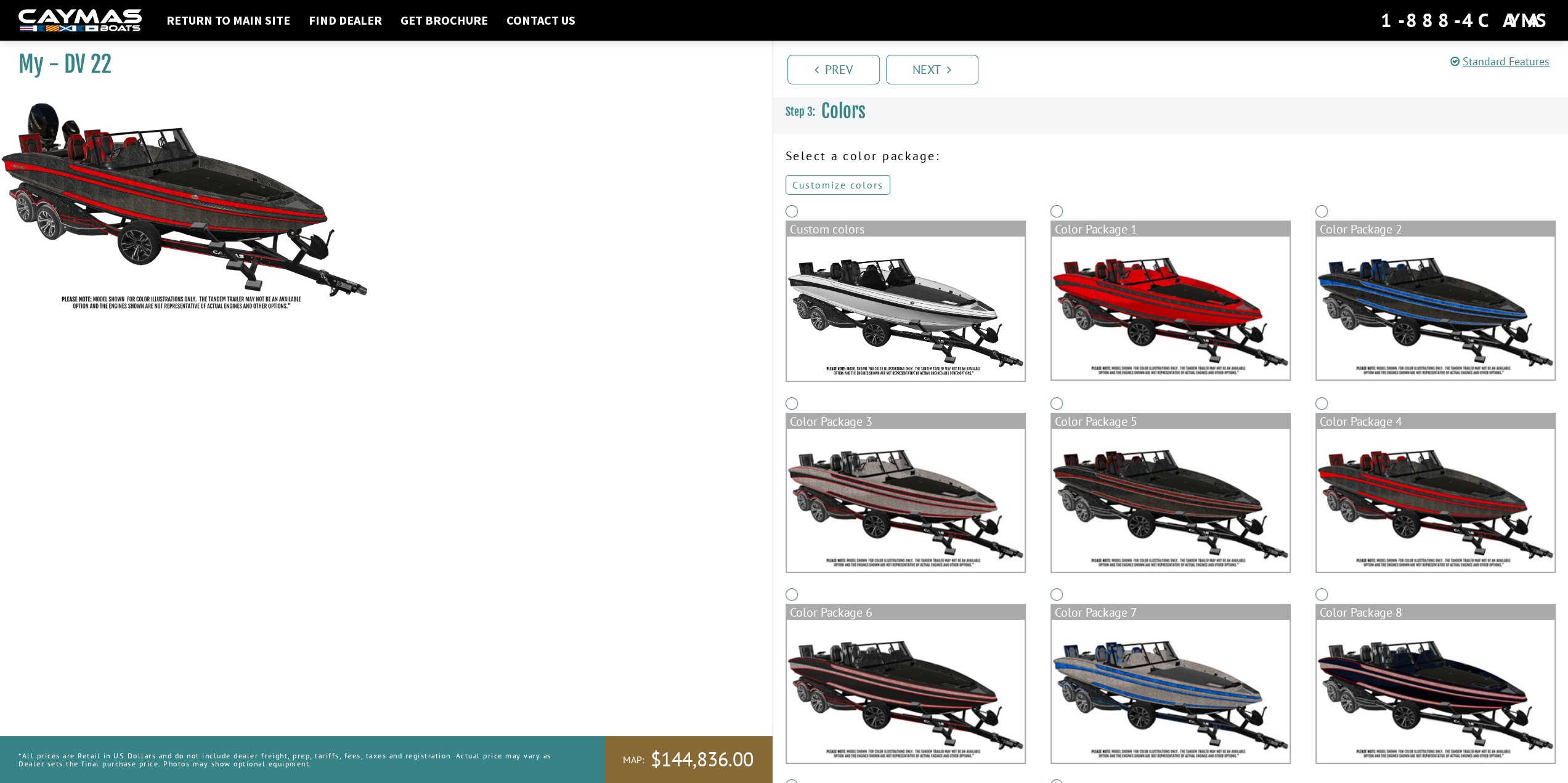
click at [862, 188] on link "Customize colors" at bounding box center [838, 185] width 104 height 19
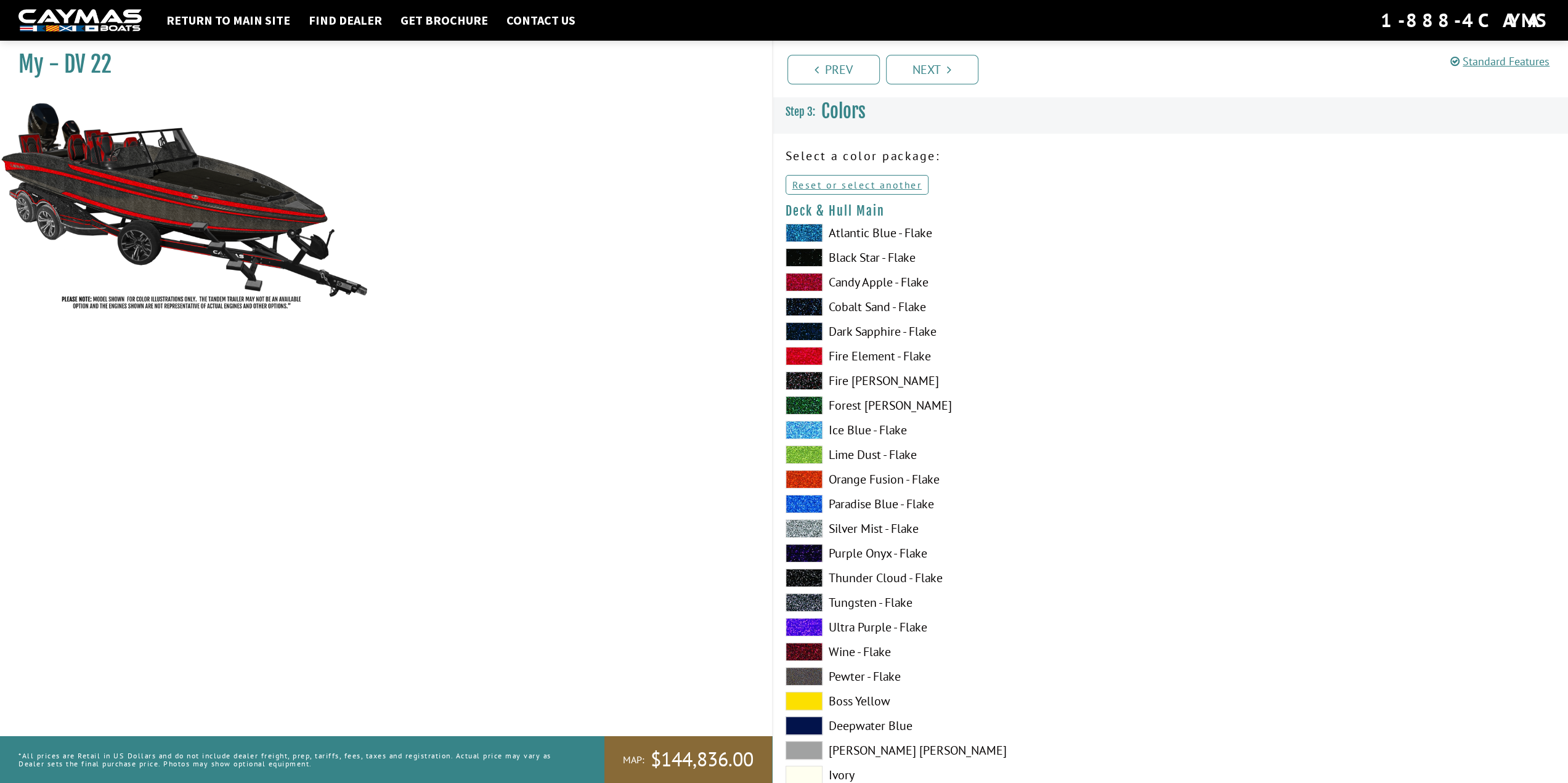
click at [814, 259] on span at bounding box center [804, 257] width 37 height 19
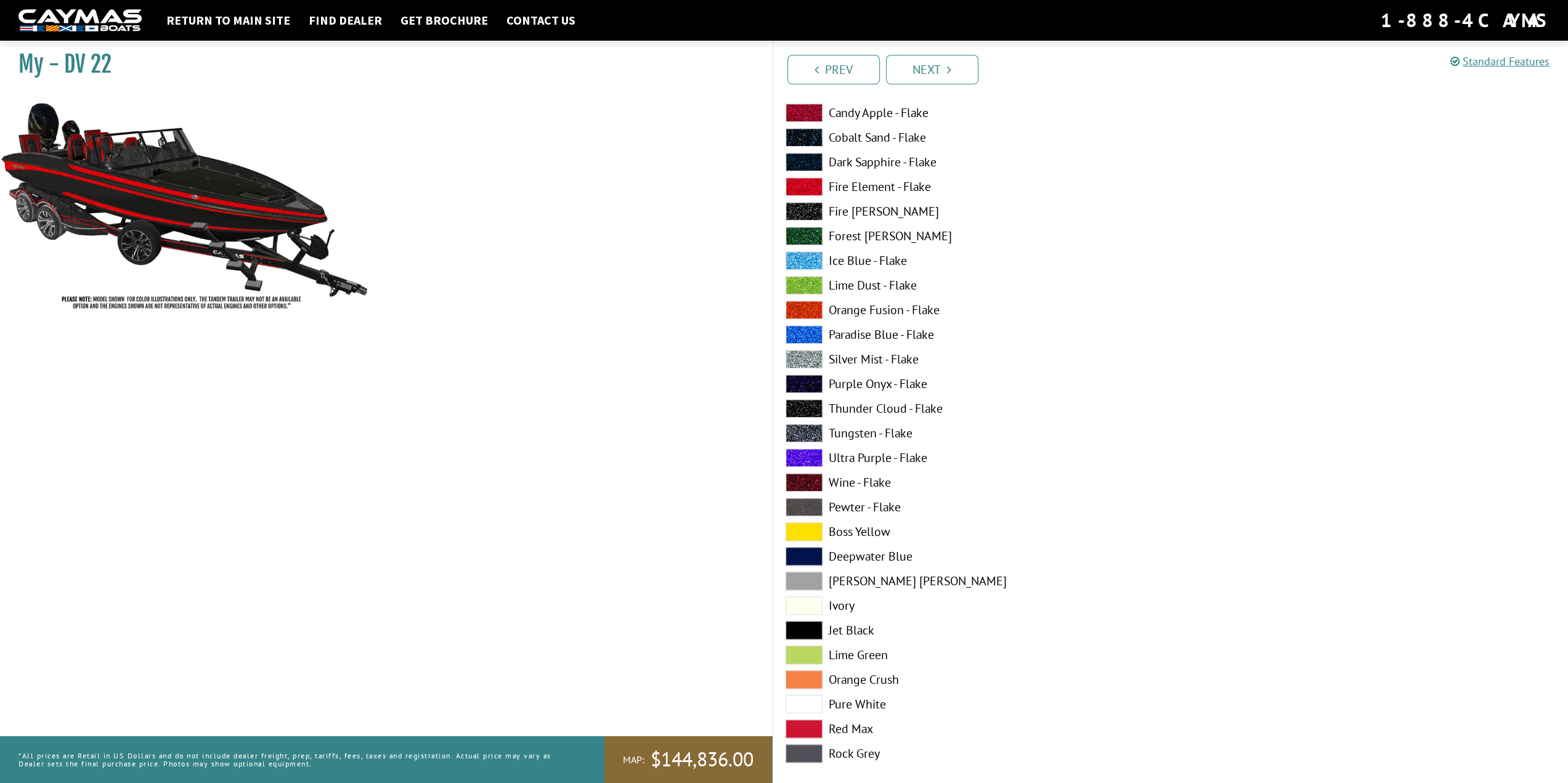
scroll to position [925, 0]
click at [816, 627] on span at bounding box center [804, 629] width 37 height 19
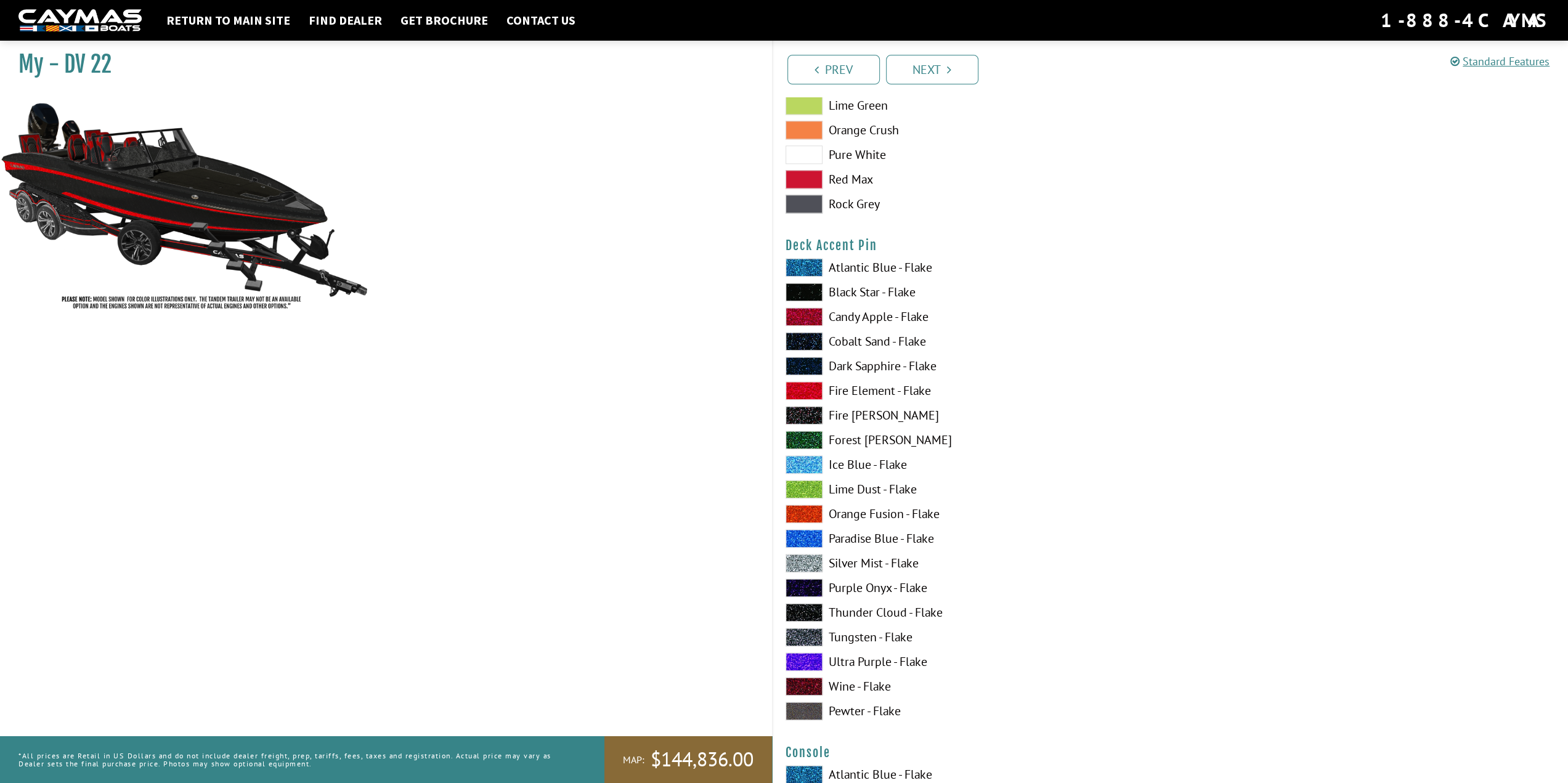
scroll to position [1479, 0]
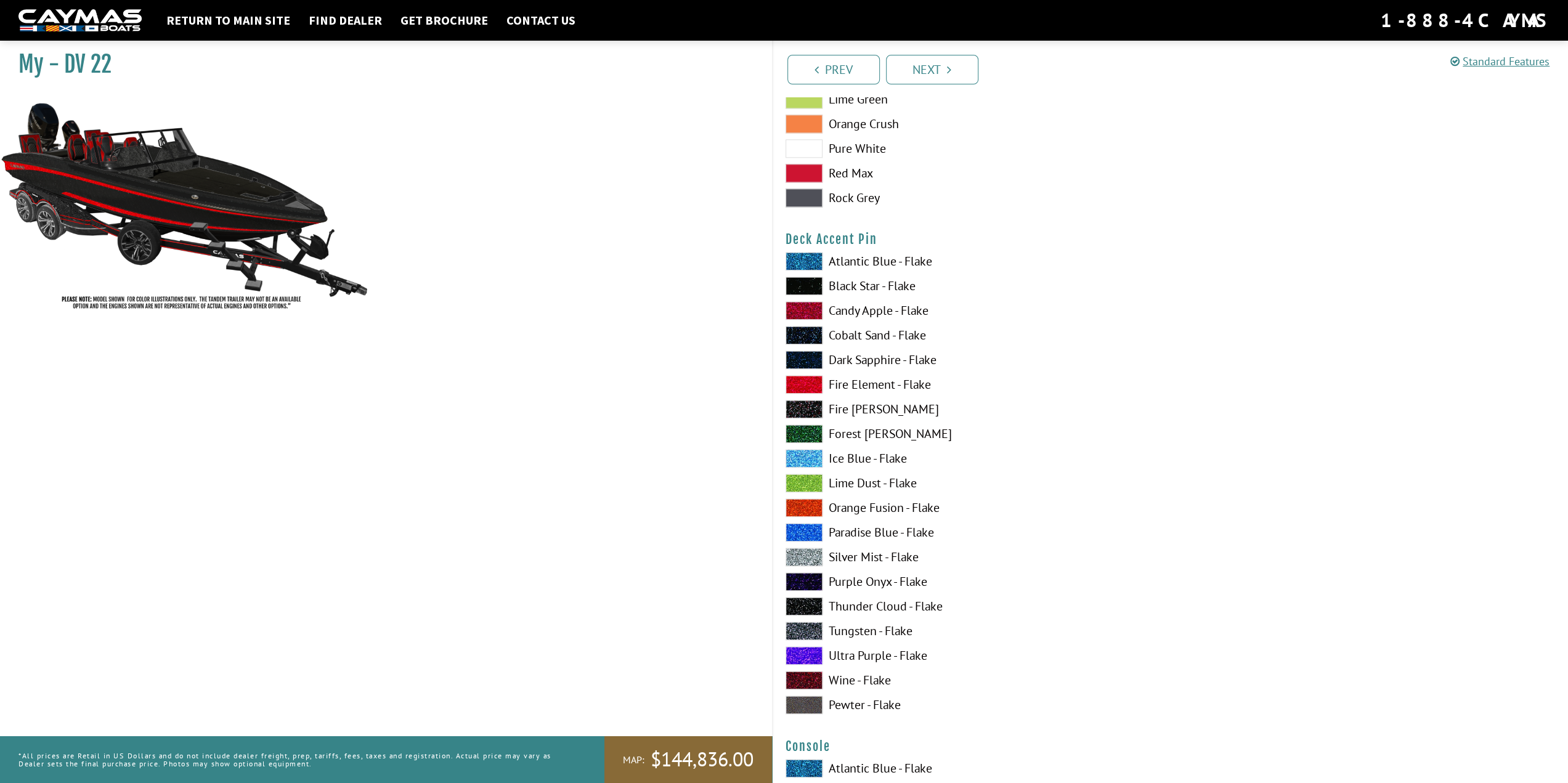
click at [810, 302] on span at bounding box center [804, 311] width 37 height 19
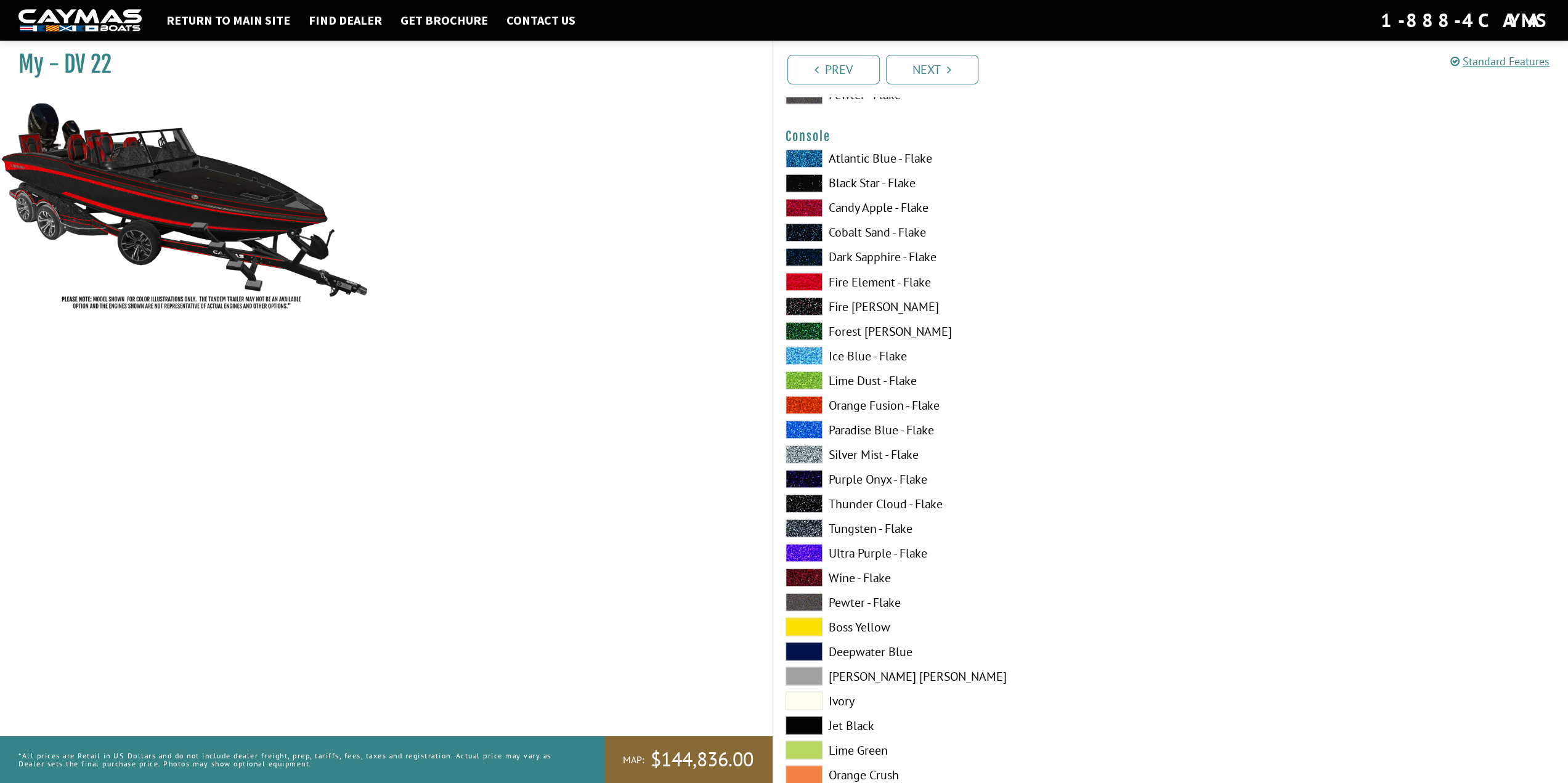
scroll to position [2095, 0]
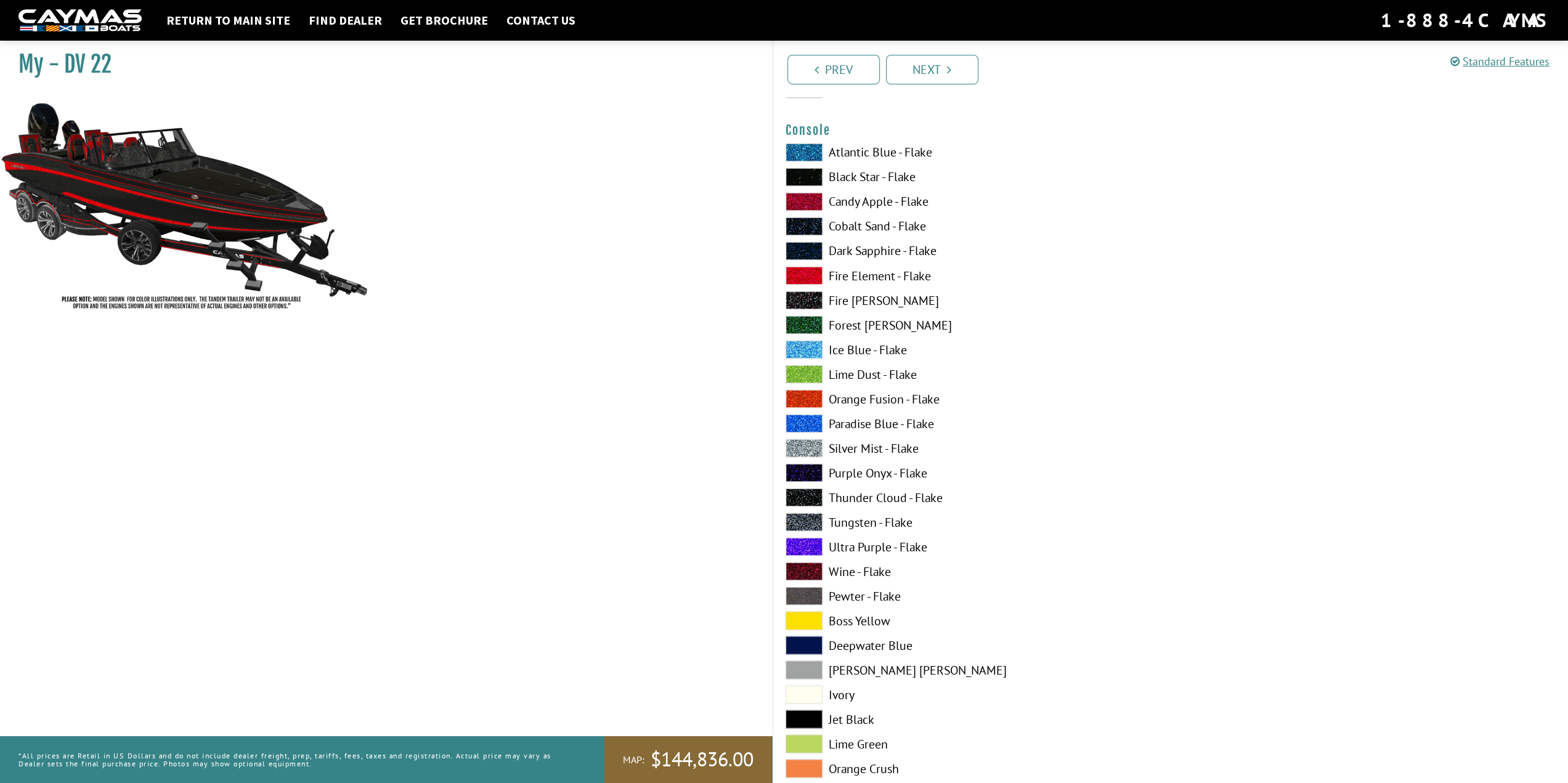
click at [807, 497] on span at bounding box center [804, 497] width 37 height 19
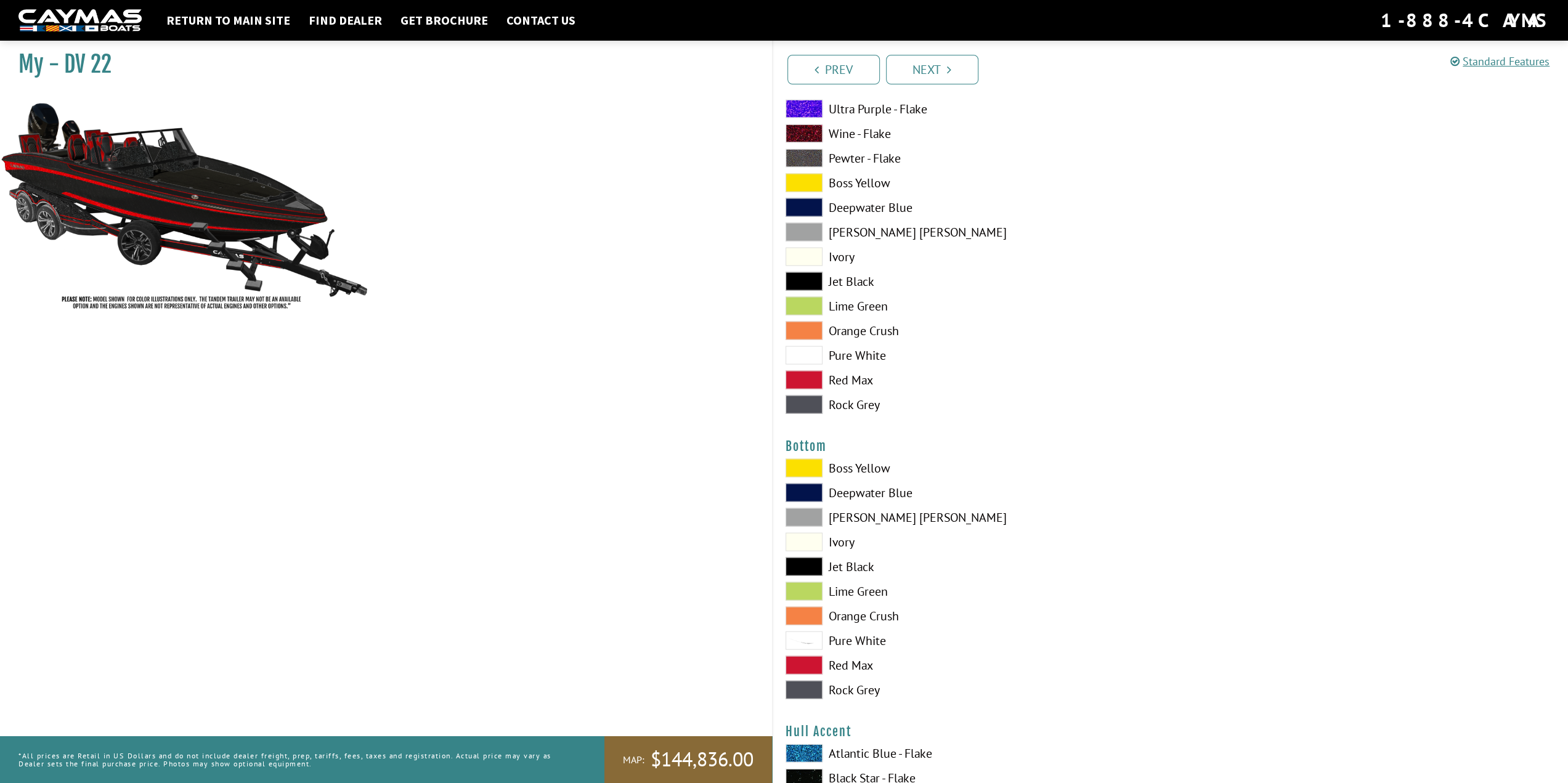
scroll to position [2588, 0]
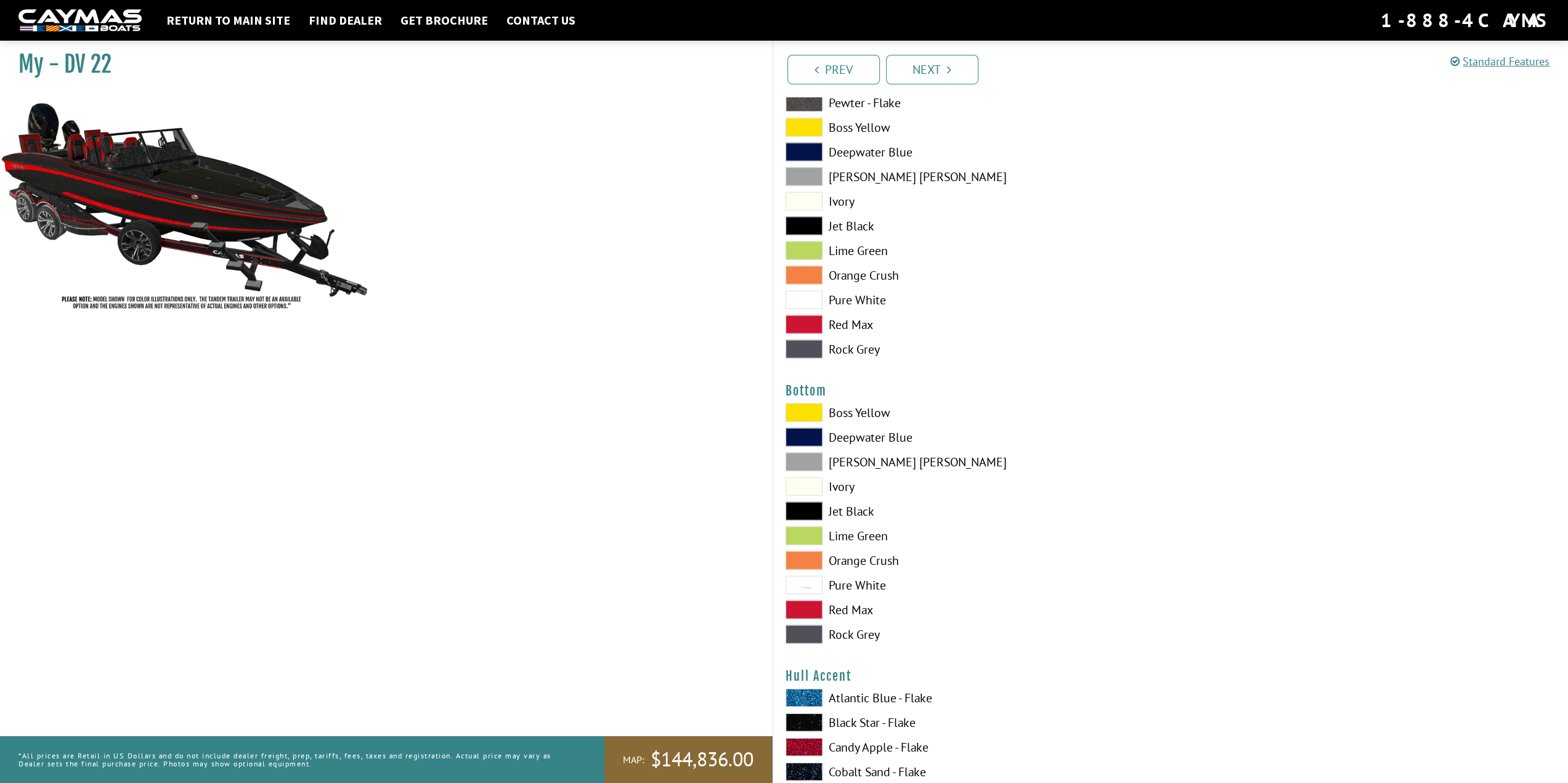
click at [805, 510] on span at bounding box center [804, 511] width 37 height 19
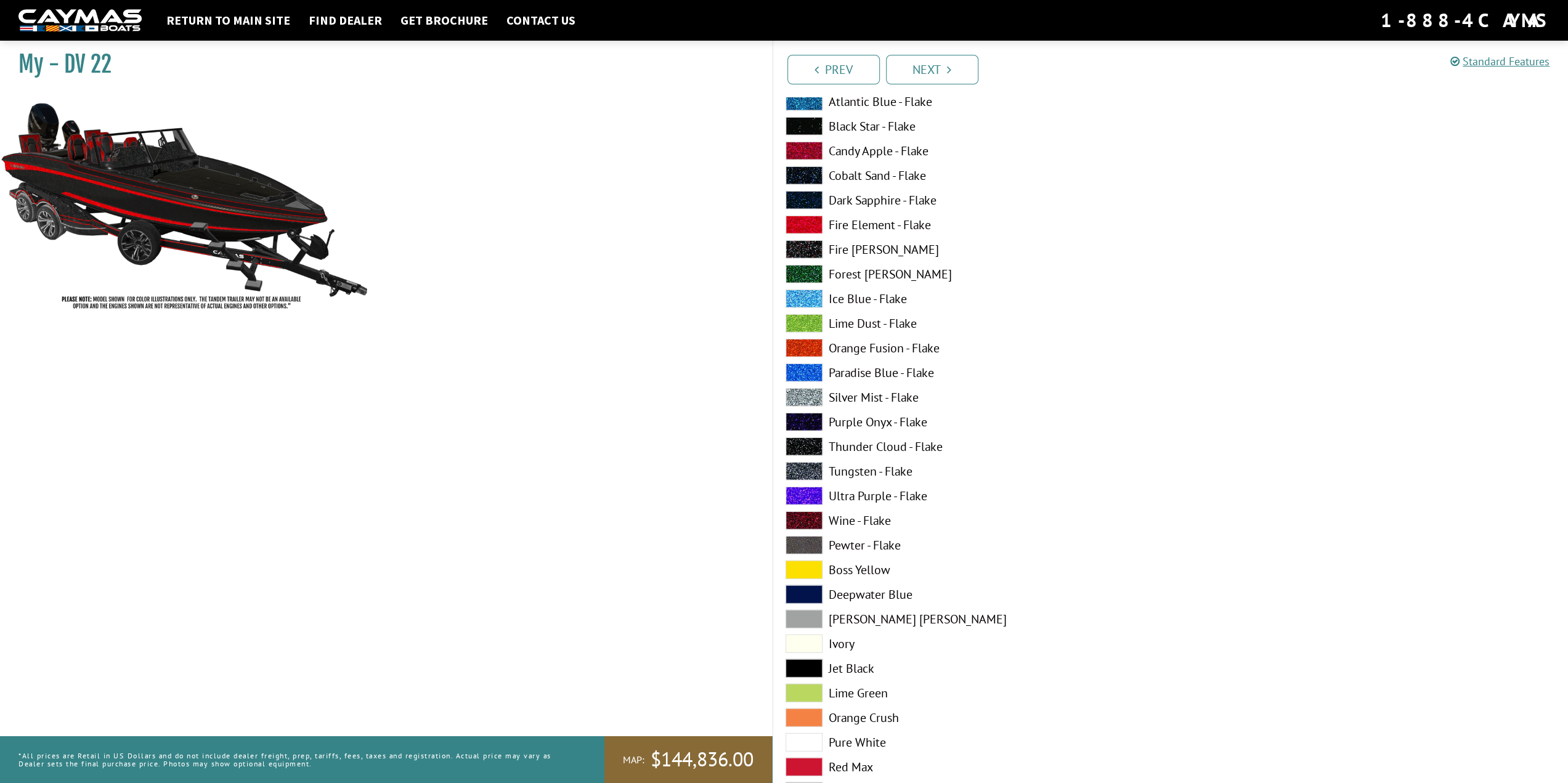
scroll to position [3205, 0]
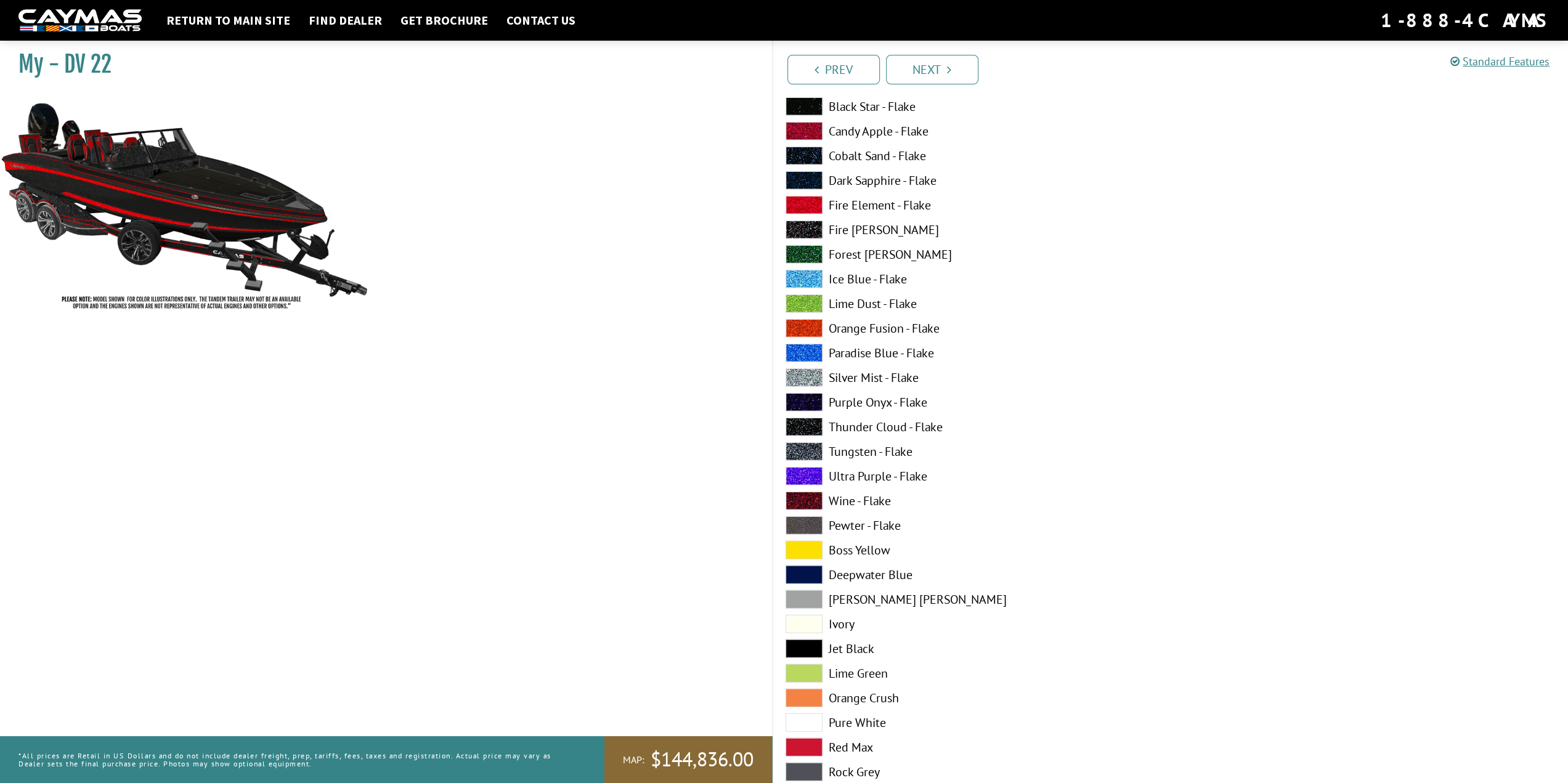
click at [809, 647] on span at bounding box center [804, 649] width 37 height 19
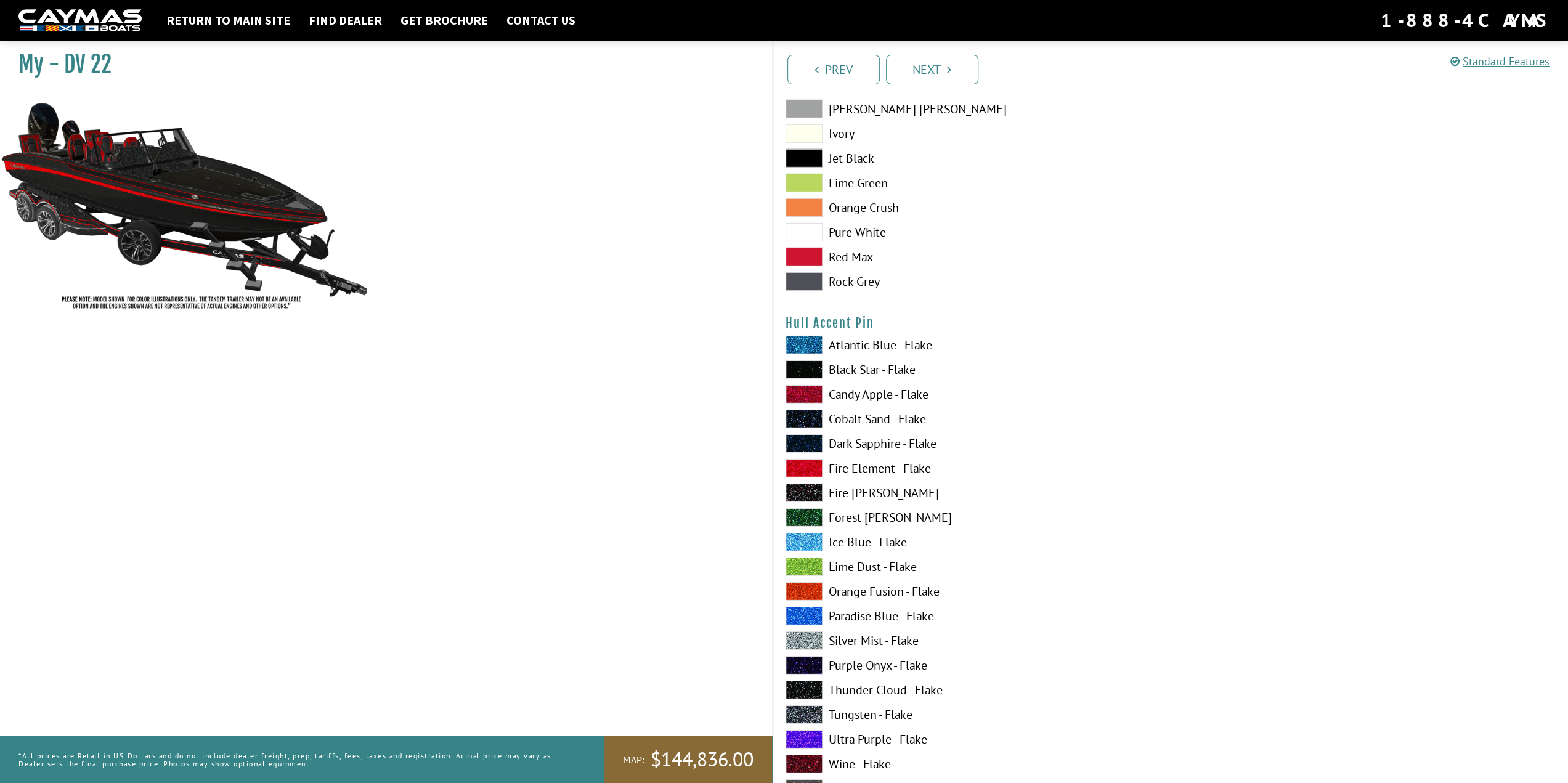
scroll to position [3697, 0]
click at [803, 391] on span at bounding box center [804, 392] width 37 height 19
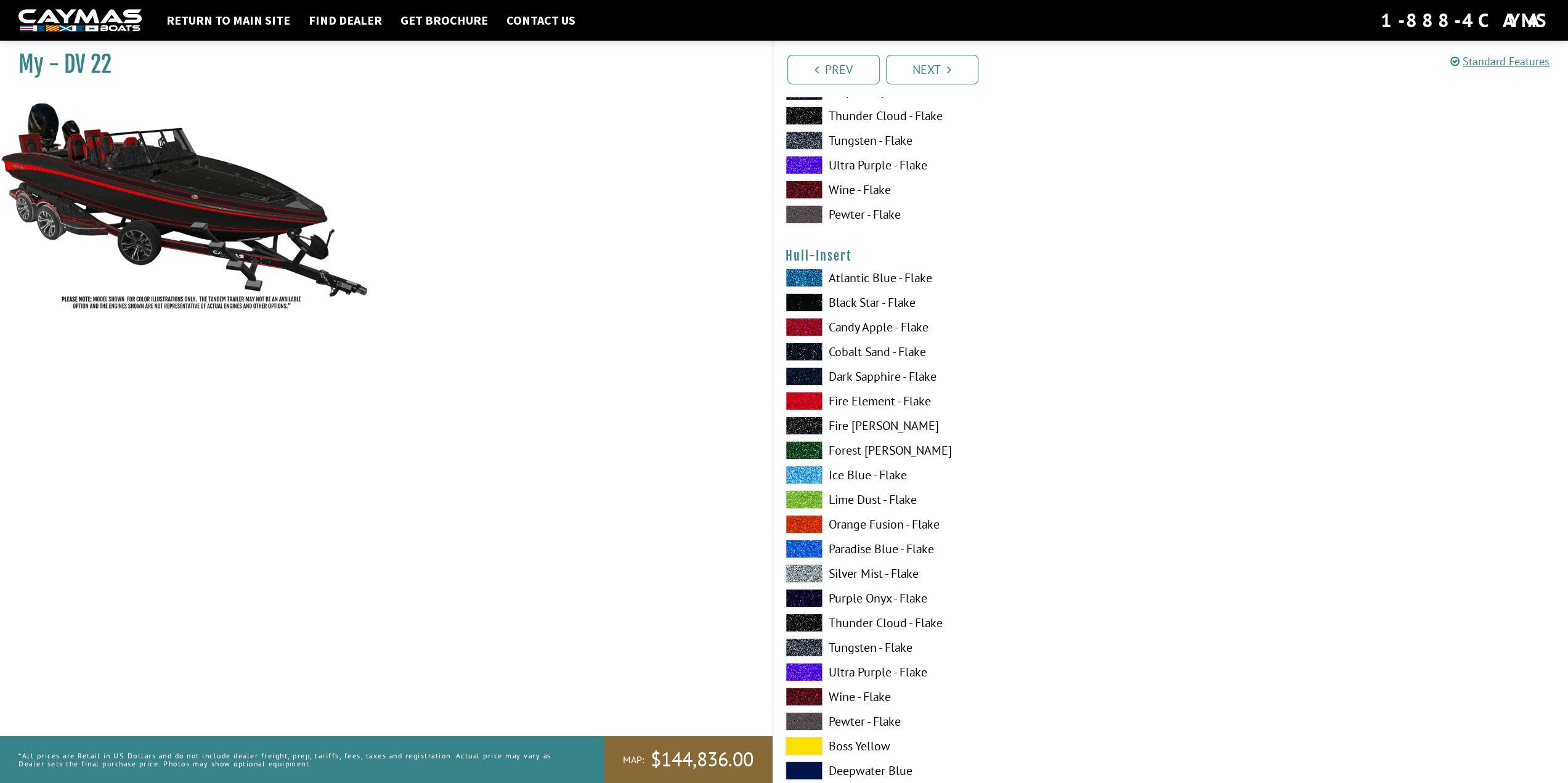
scroll to position [4375, 0]
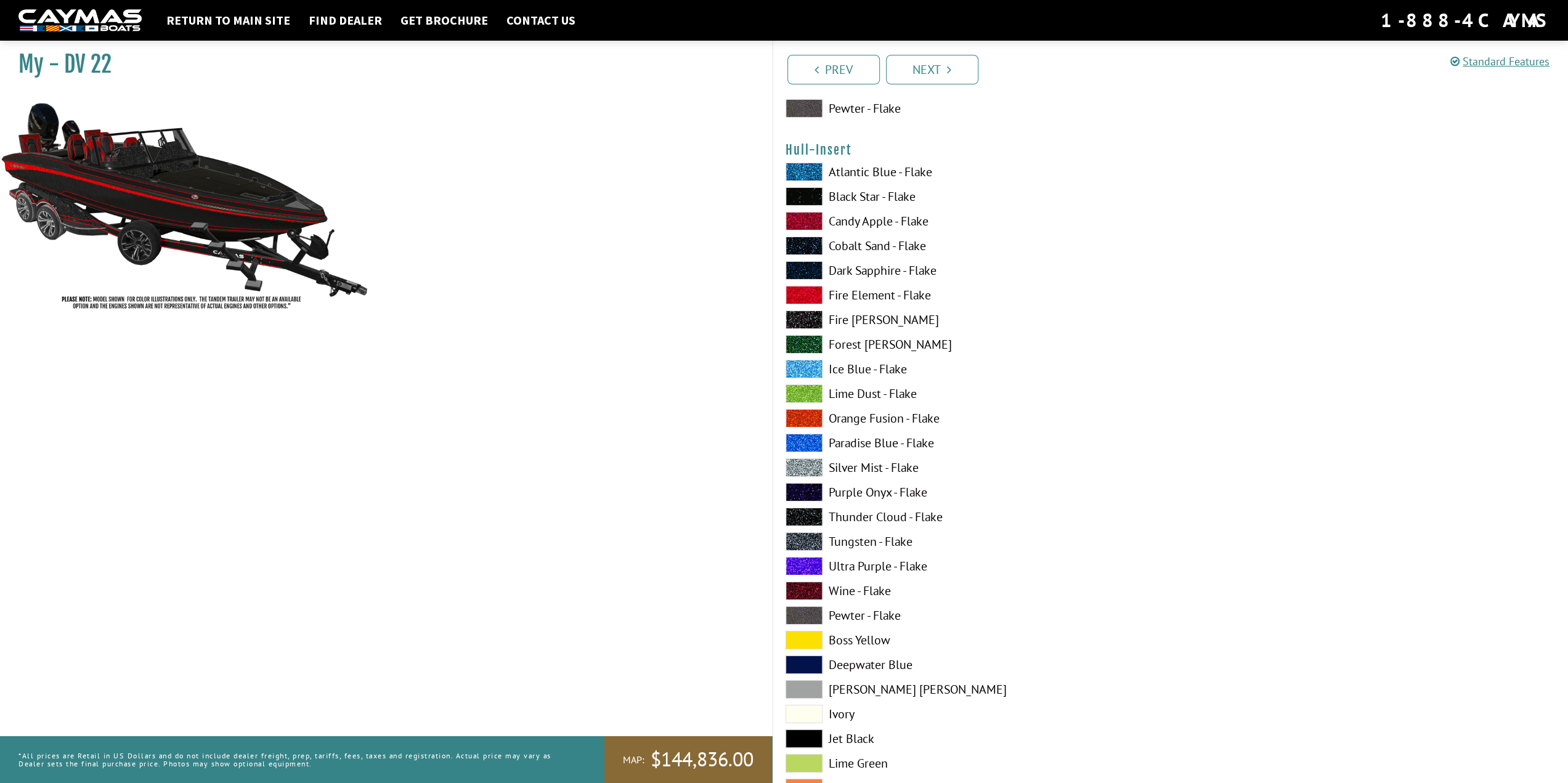
click at [812, 222] on span at bounding box center [804, 221] width 37 height 19
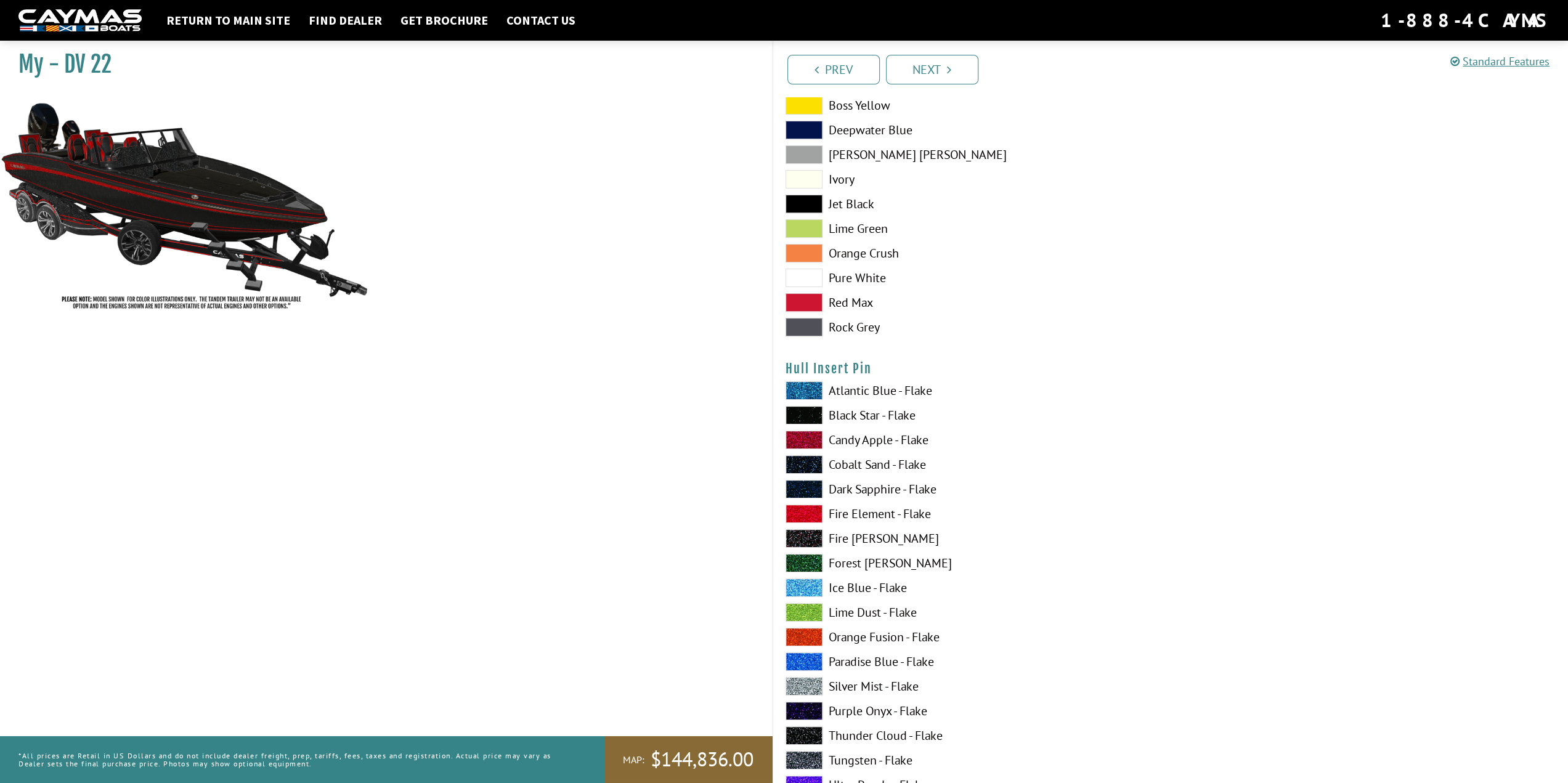
scroll to position [4930, 0]
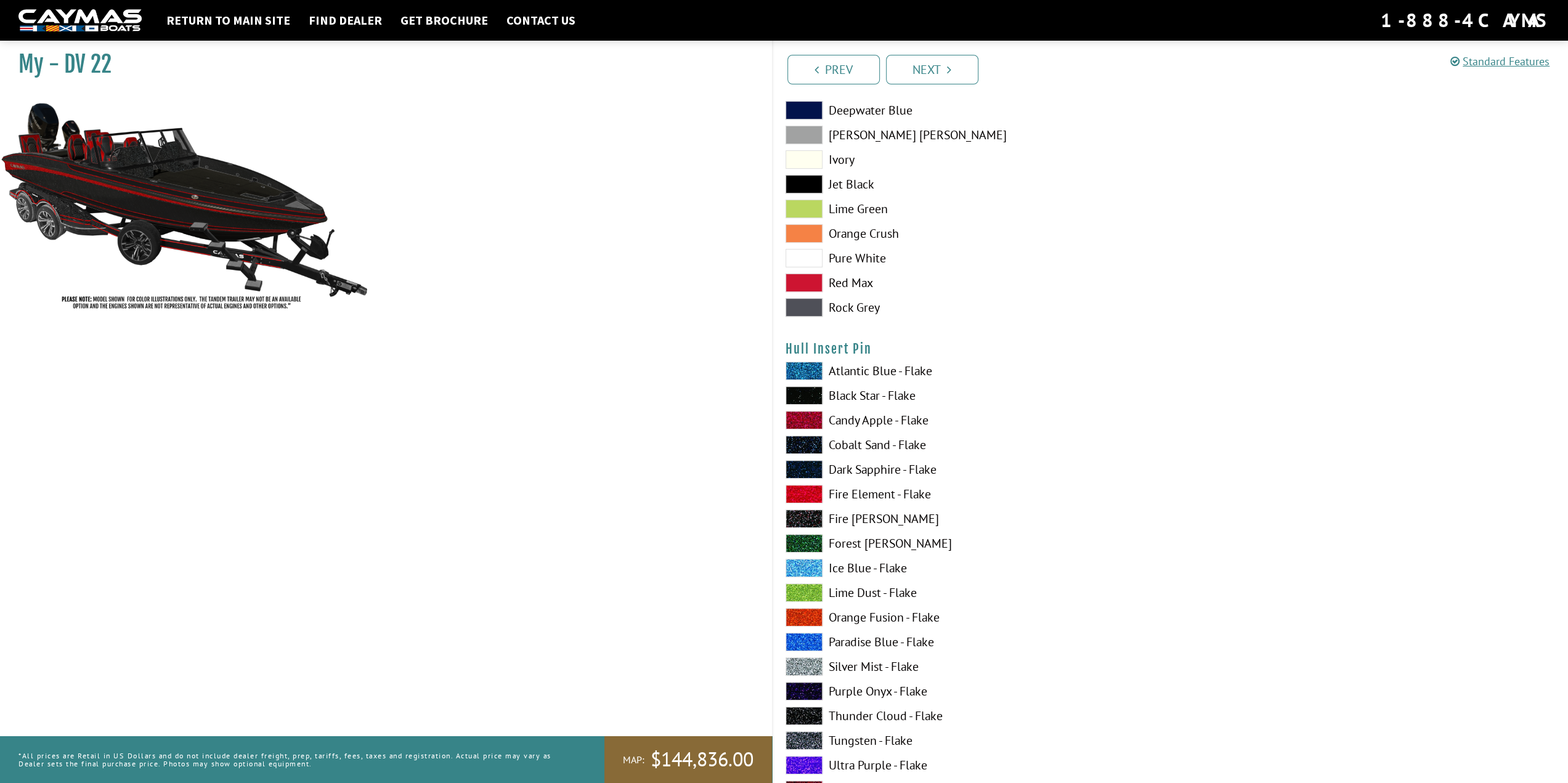
click at [811, 418] on span at bounding box center [804, 420] width 37 height 19
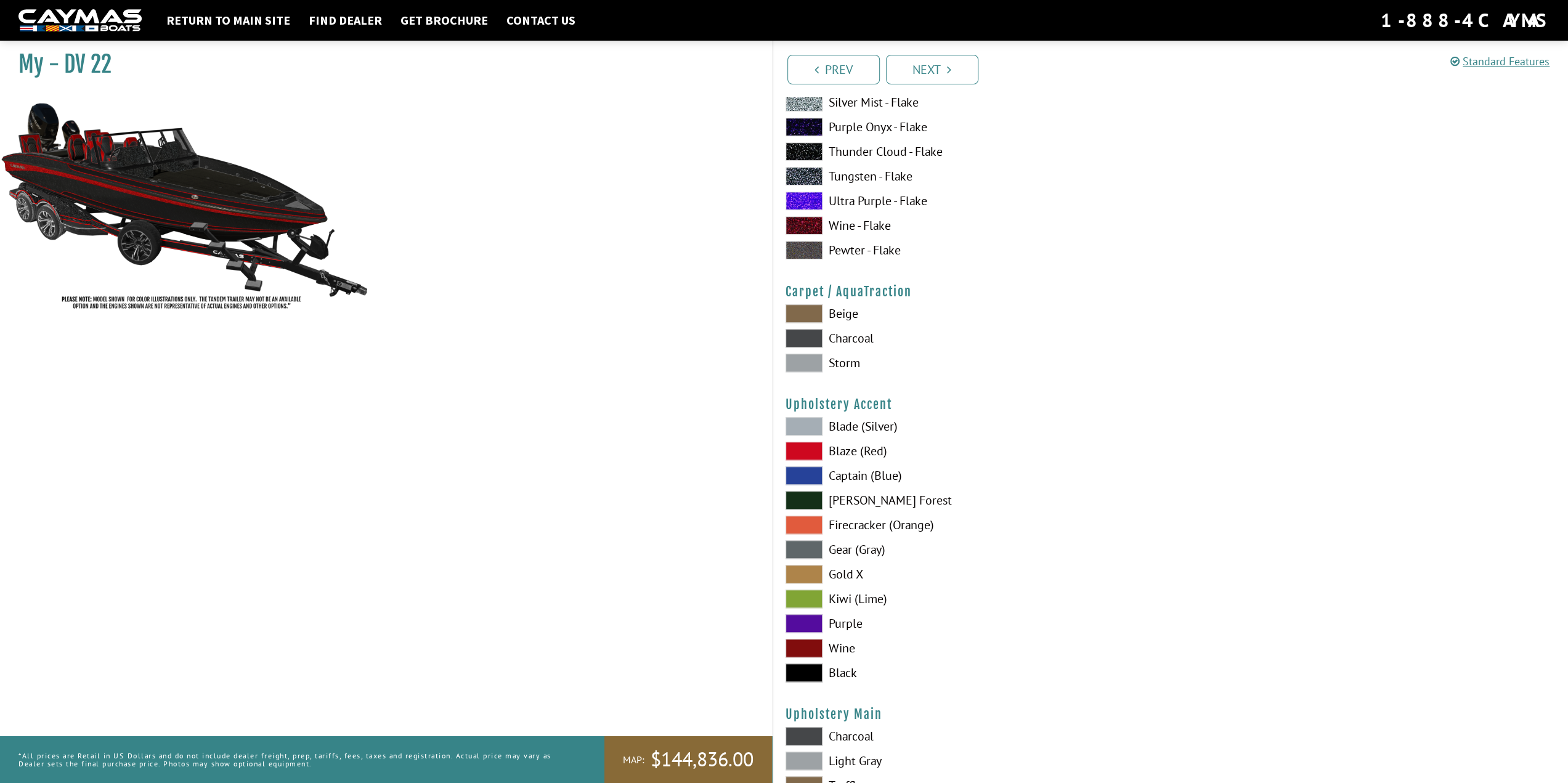
scroll to position [5546, 0]
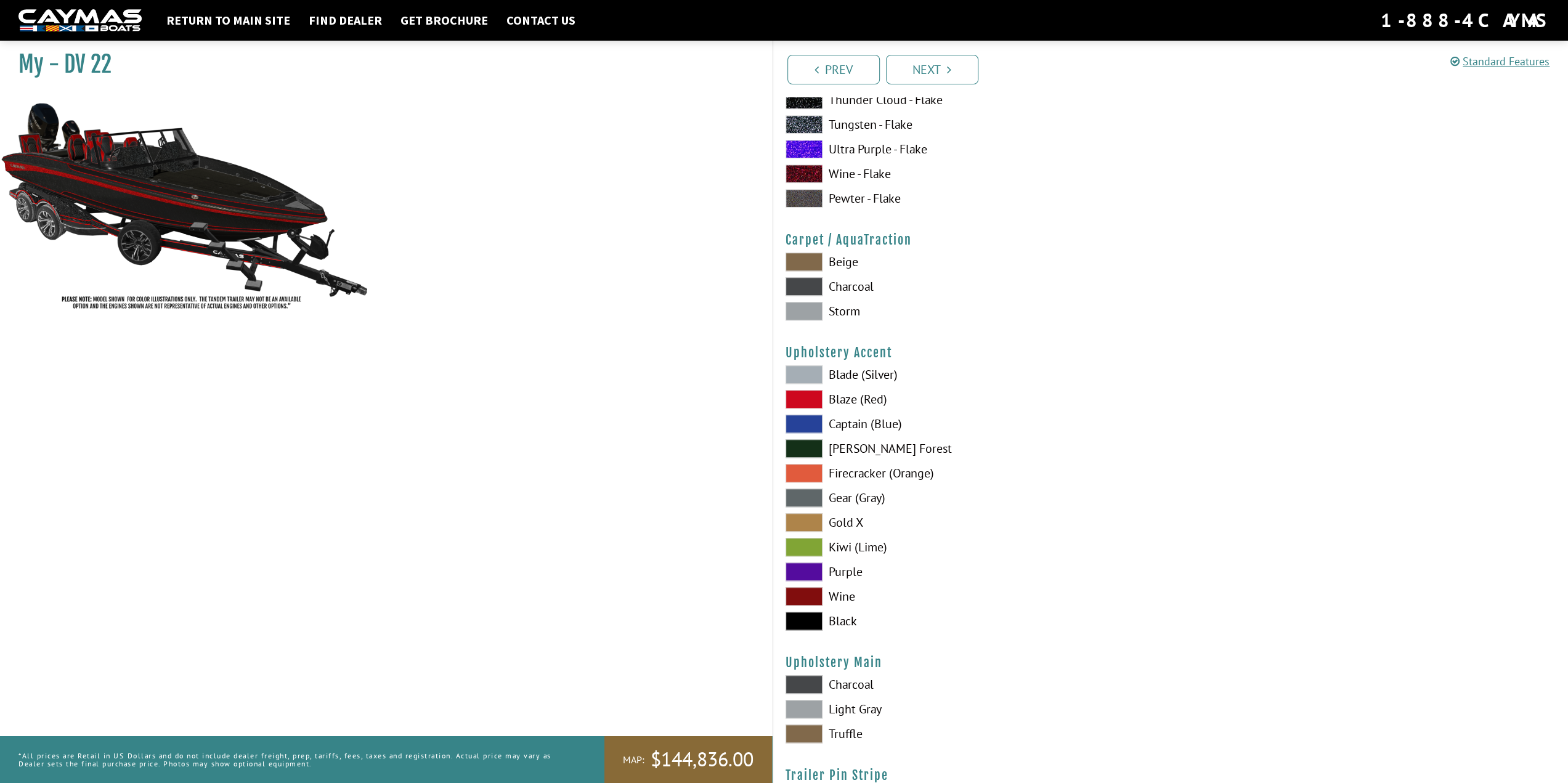
click at [814, 305] on span at bounding box center [804, 311] width 37 height 19
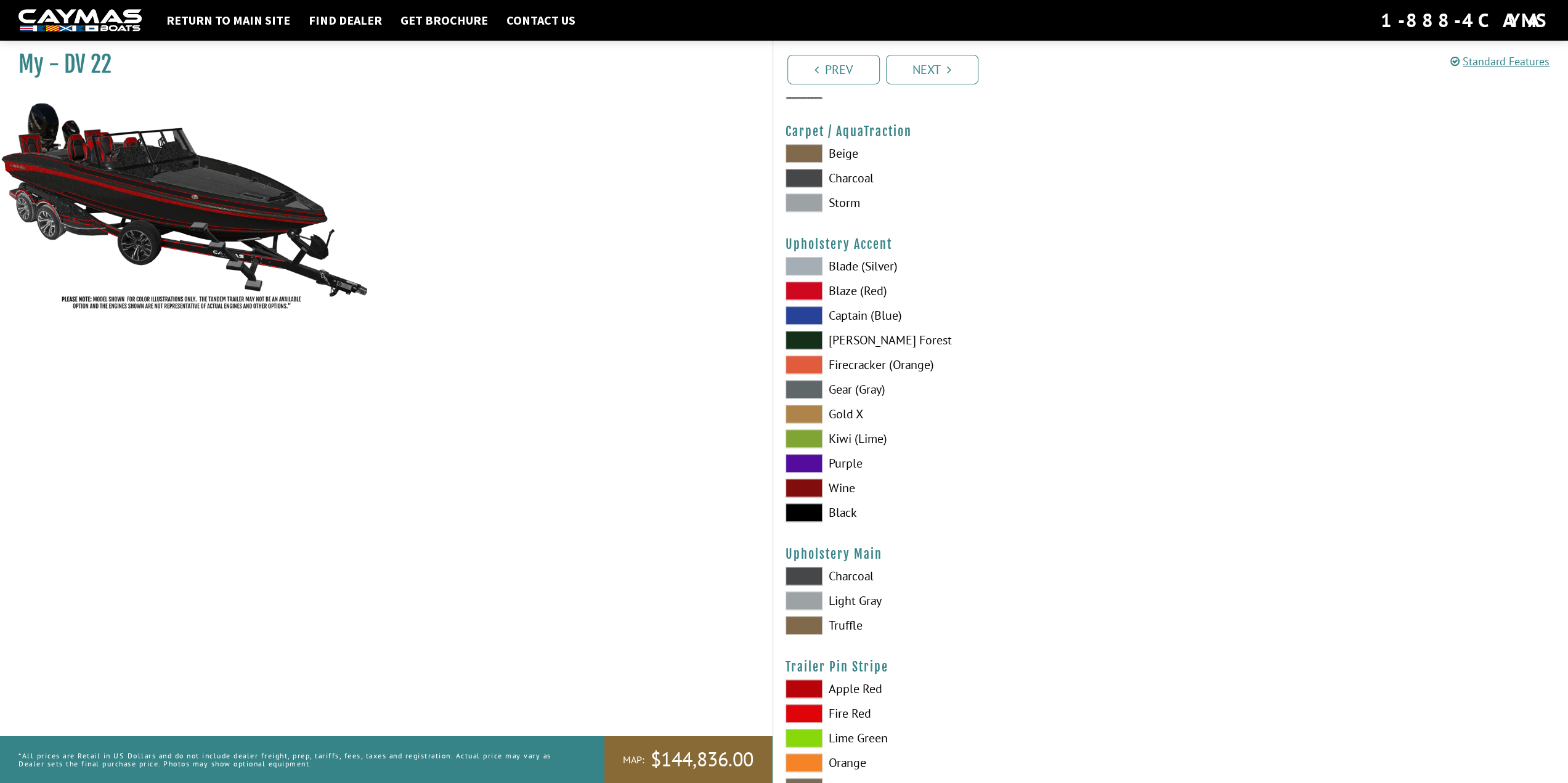
scroll to position [5669, 0]
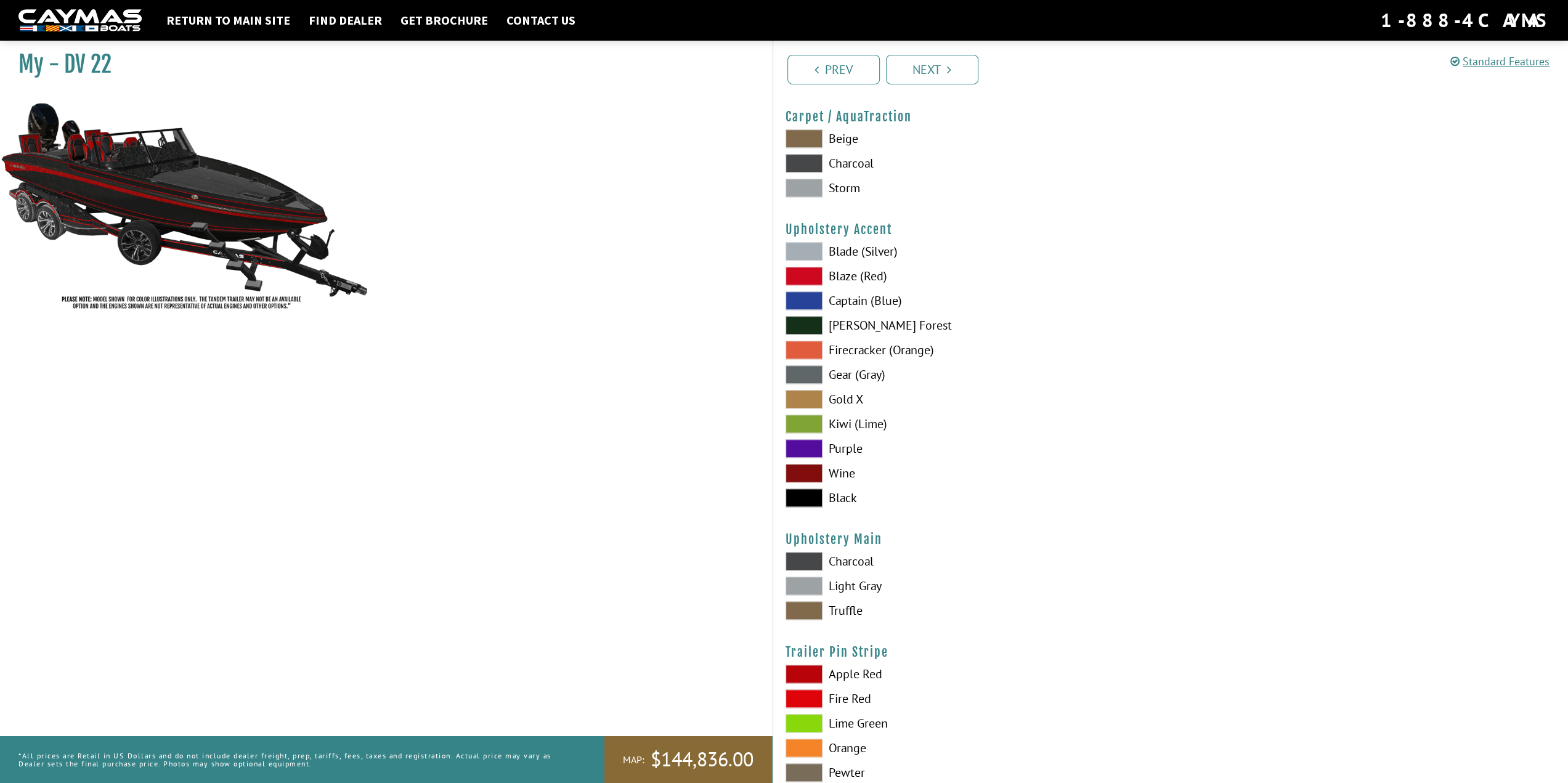
click at [810, 495] on span at bounding box center [804, 497] width 37 height 19
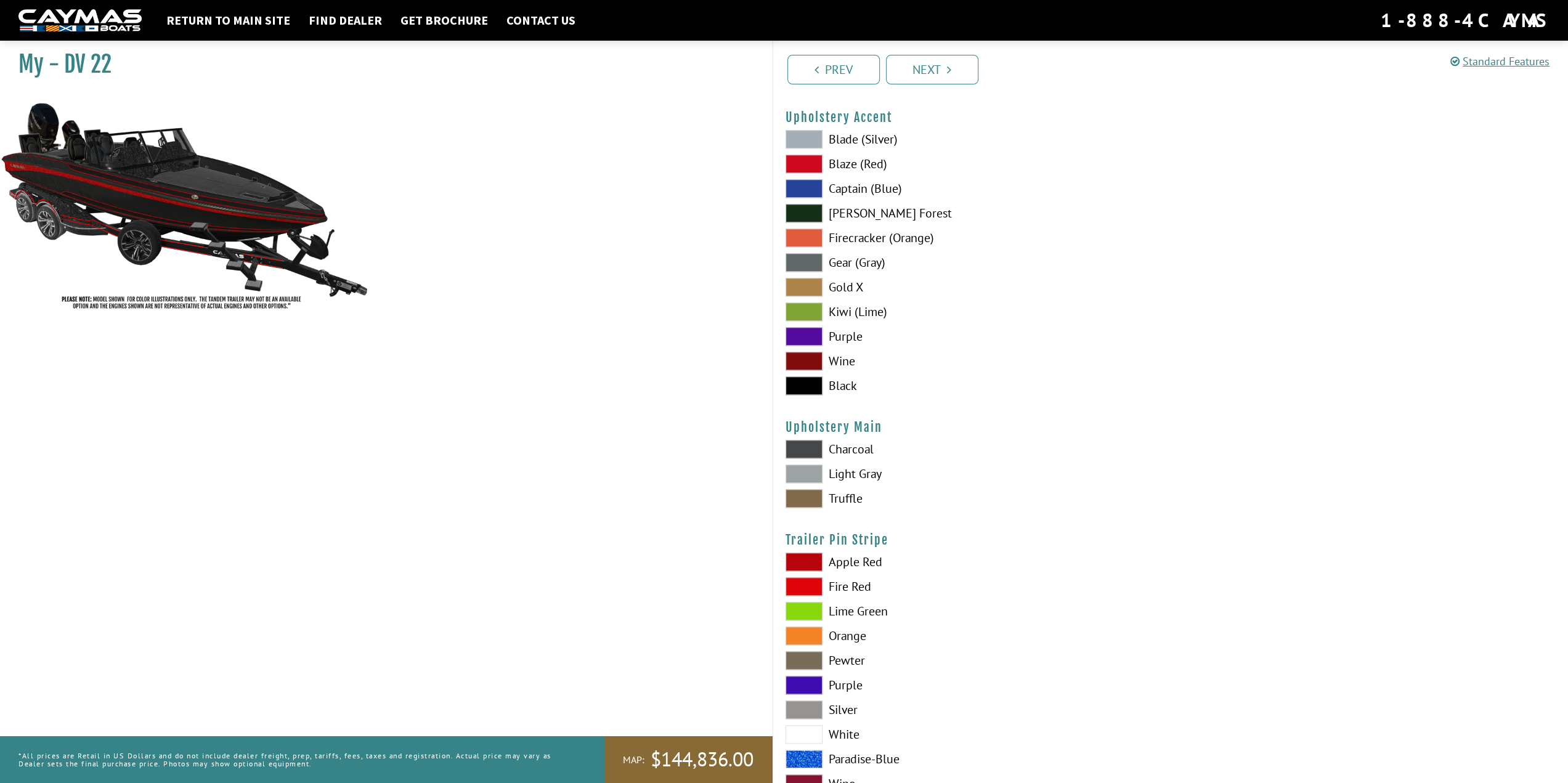
scroll to position [5730, 0]
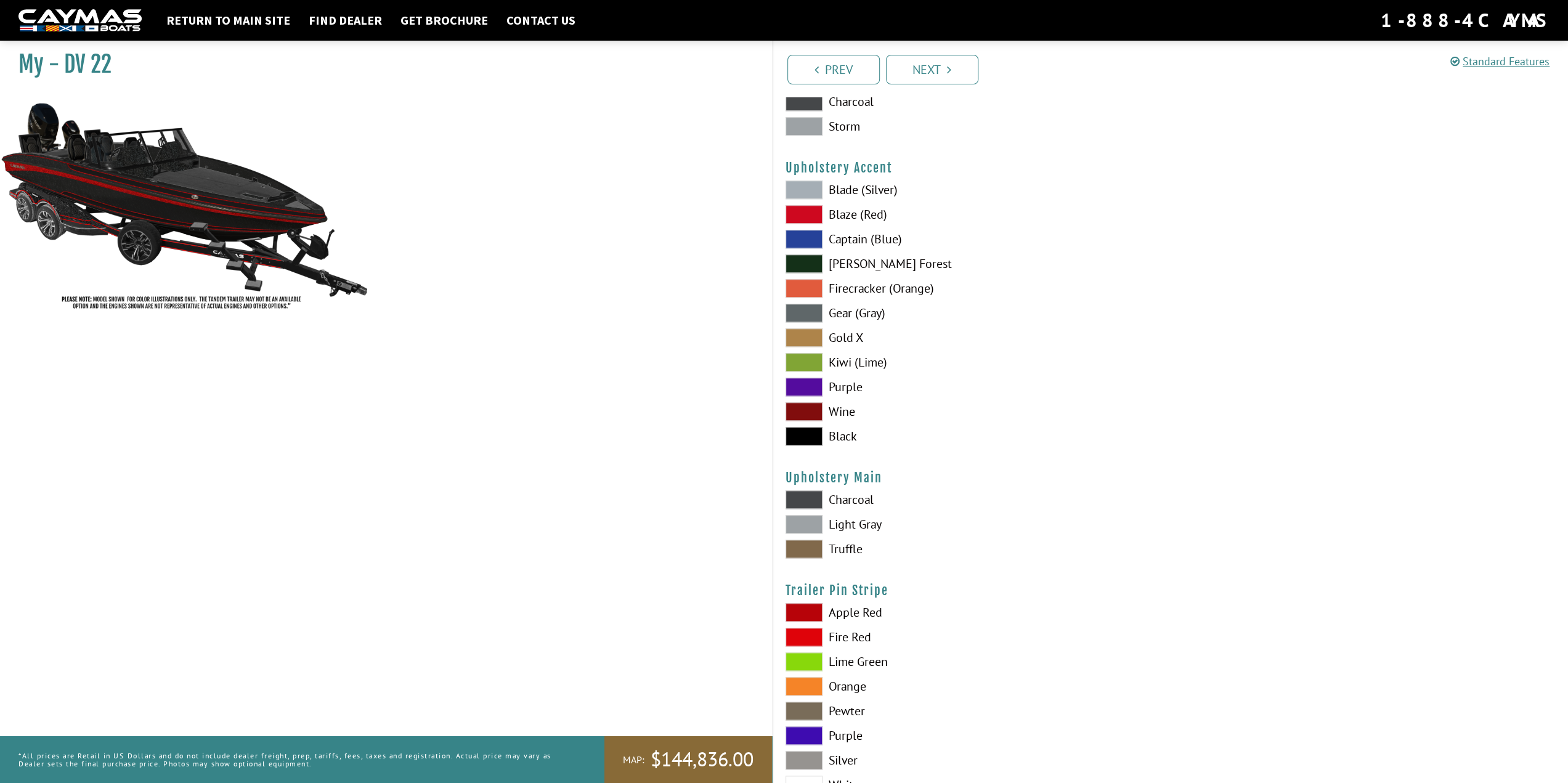
click at [811, 523] on span at bounding box center [804, 524] width 37 height 19
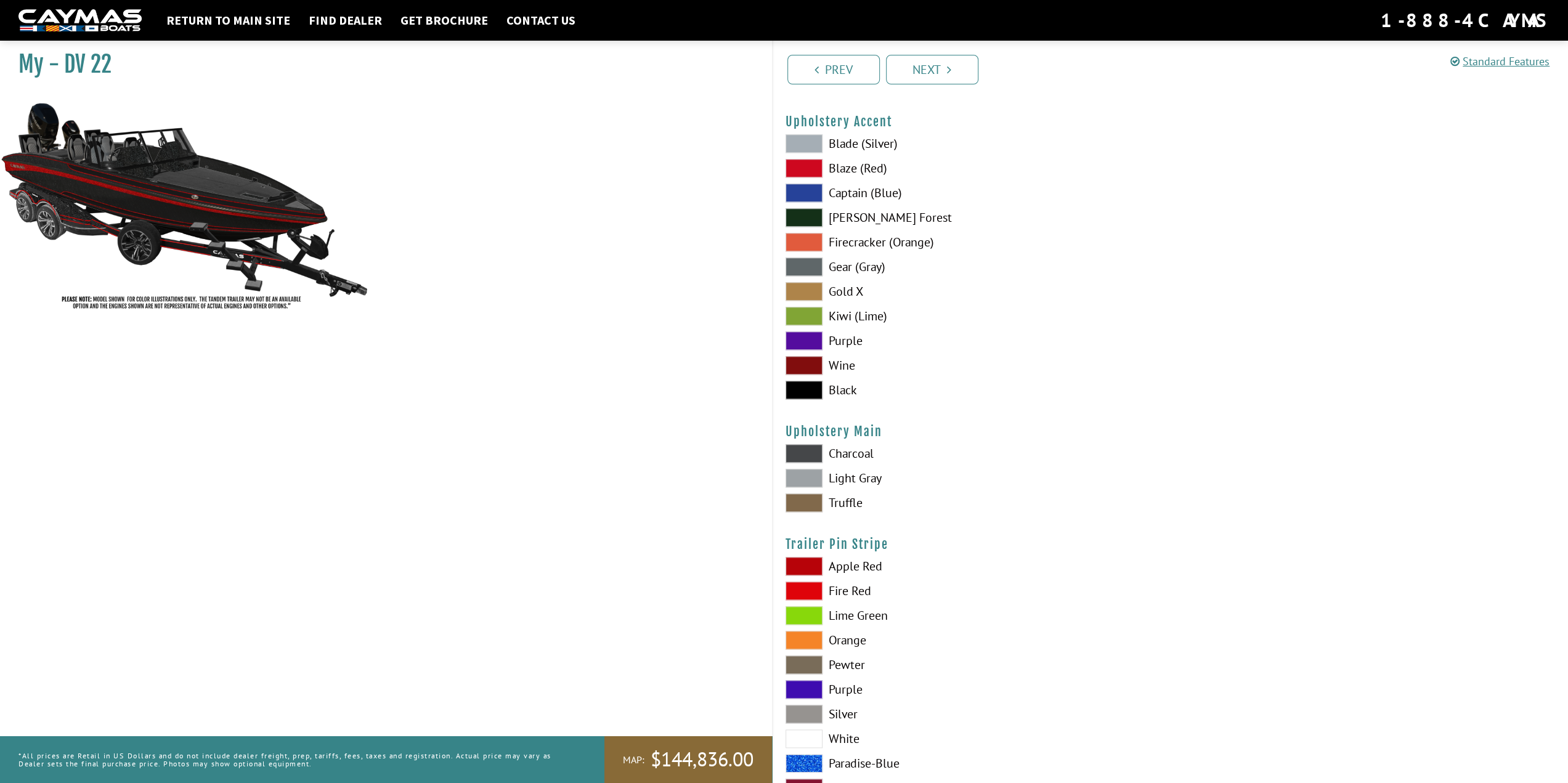
scroll to position [5824, 0]
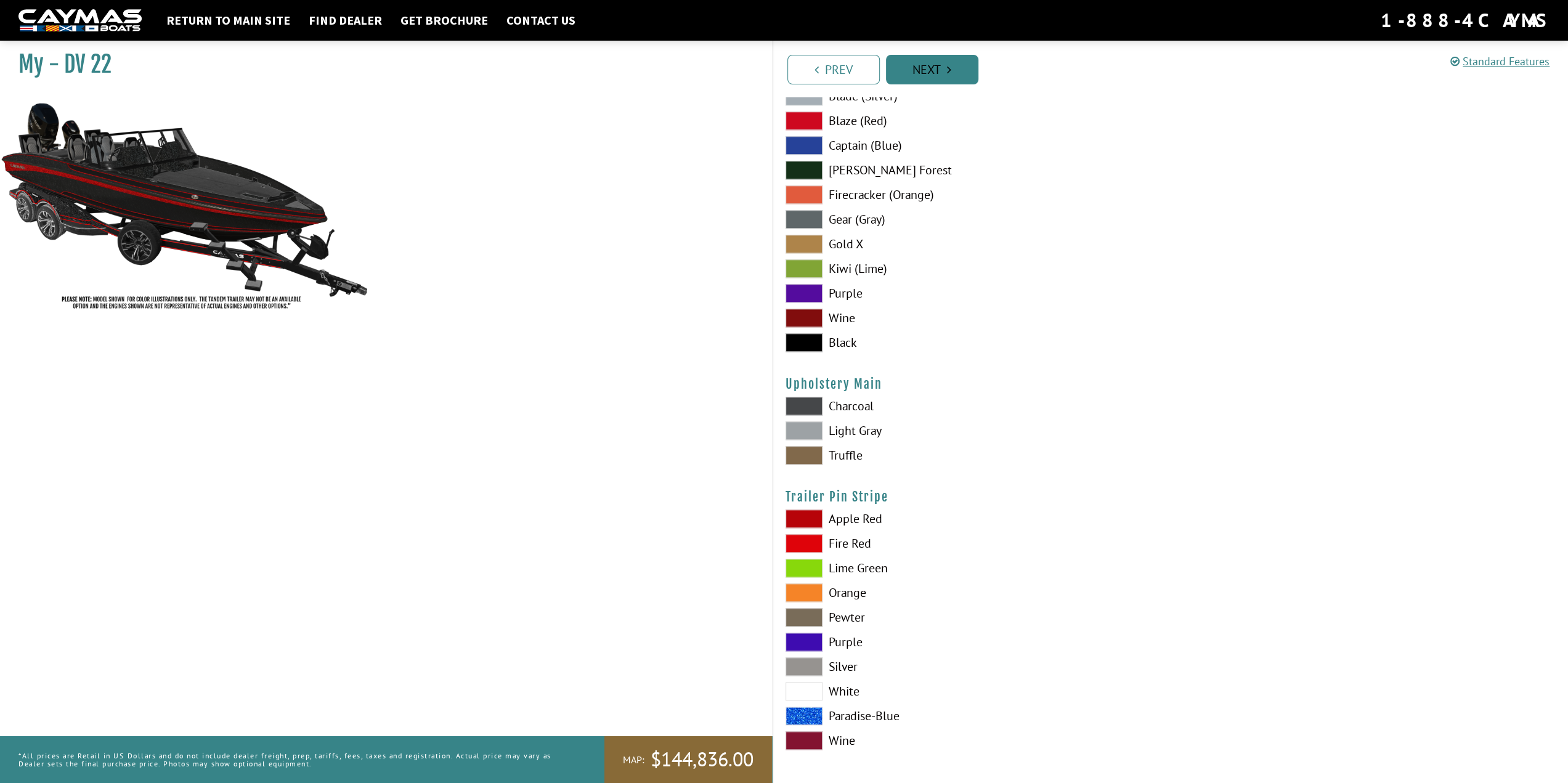
click at [944, 66] on link "Next" at bounding box center [933, 69] width 92 height 29
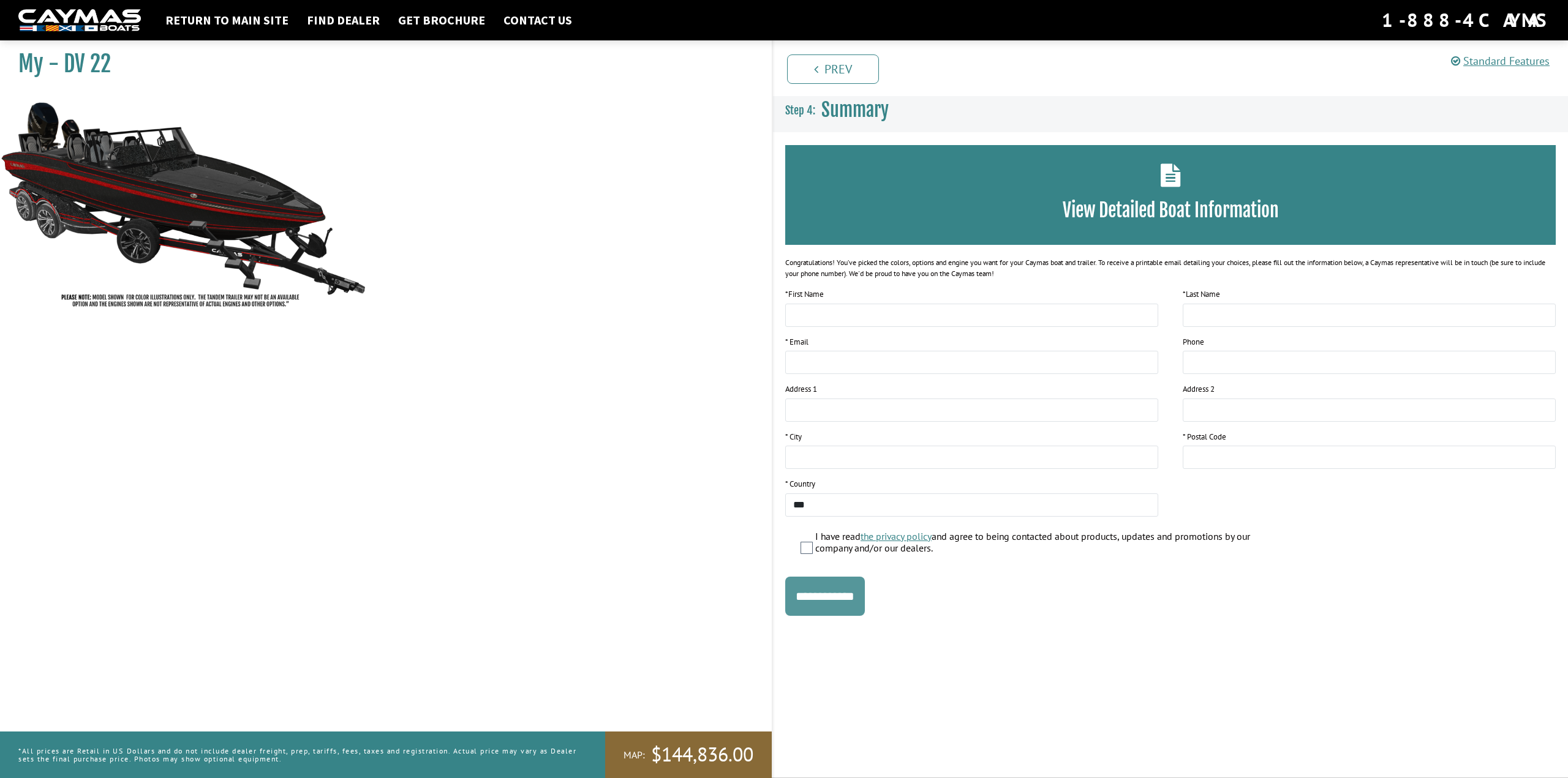
click at [846, 597] on input "**********" at bounding box center [825, 596] width 80 height 40
click at [823, 314] on input "This field is required." at bounding box center [972, 315] width 373 height 23
type input "****"
type input "********"
type input "*"
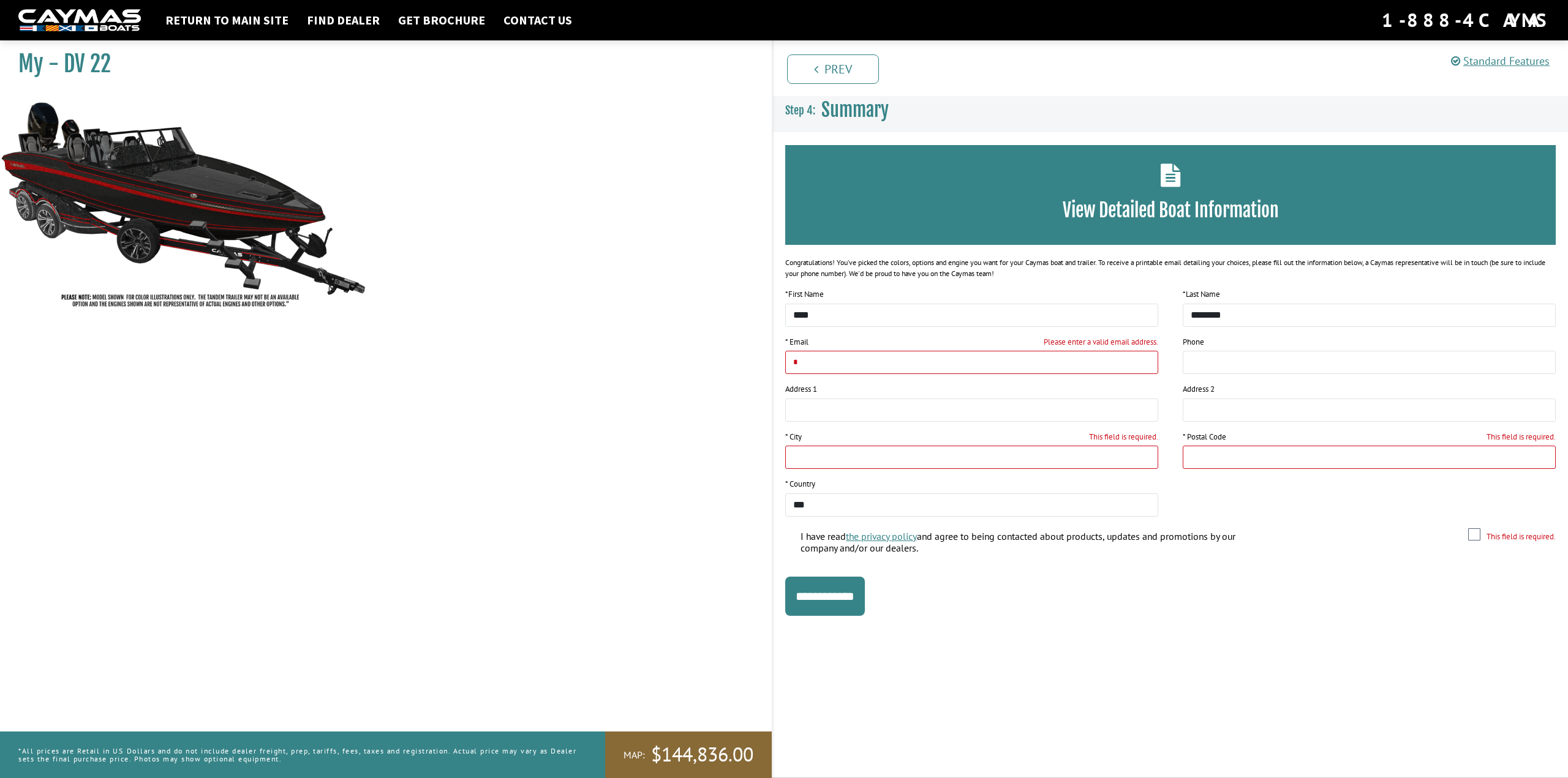
click at [889, 454] on input "This field is required." at bounding box center [972, 457] width 373 height 23
type input "*"
click at [1201, 460] on input "This field is required." at bounding box center [1369, 457] width 373 height 23
type input "*"
click at [832, 600] on input "**********" at bounding box center [825, 596] width 80 height 40
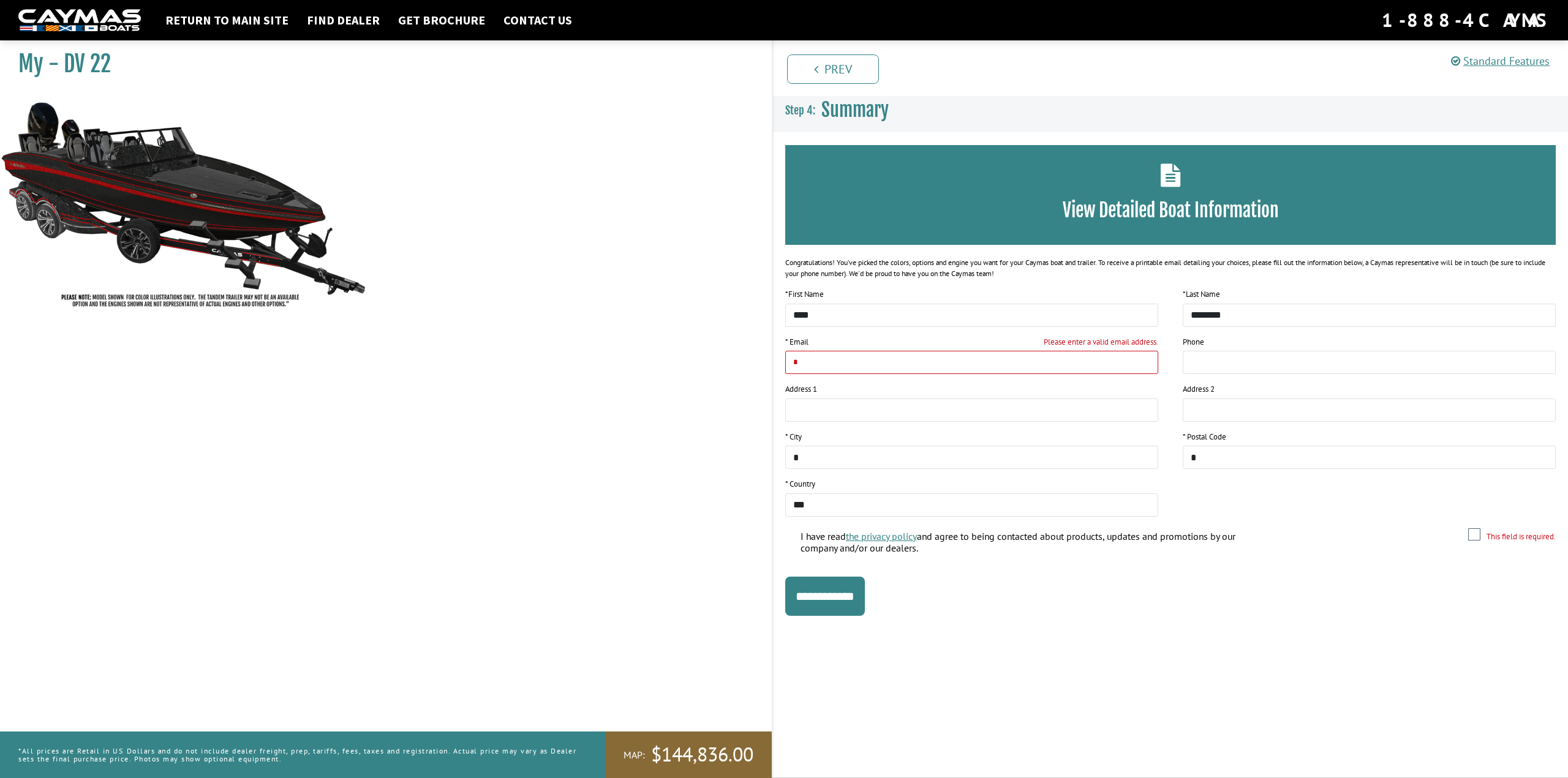
drag, startPoint x: 857, startPoint y: 362, endPoint x: 811, endPoint y: 369, distance: 46.5
click at [811, 369] on input "*" at bounding box center [972, 362] width 373 height 23
type input "*********"
click at [820, 593] on input "**********" at bounding box center [825, 596] width 80 height 40
click at [847, 606] on input "**********" at bounding box center [825, 596] width 80 height 40
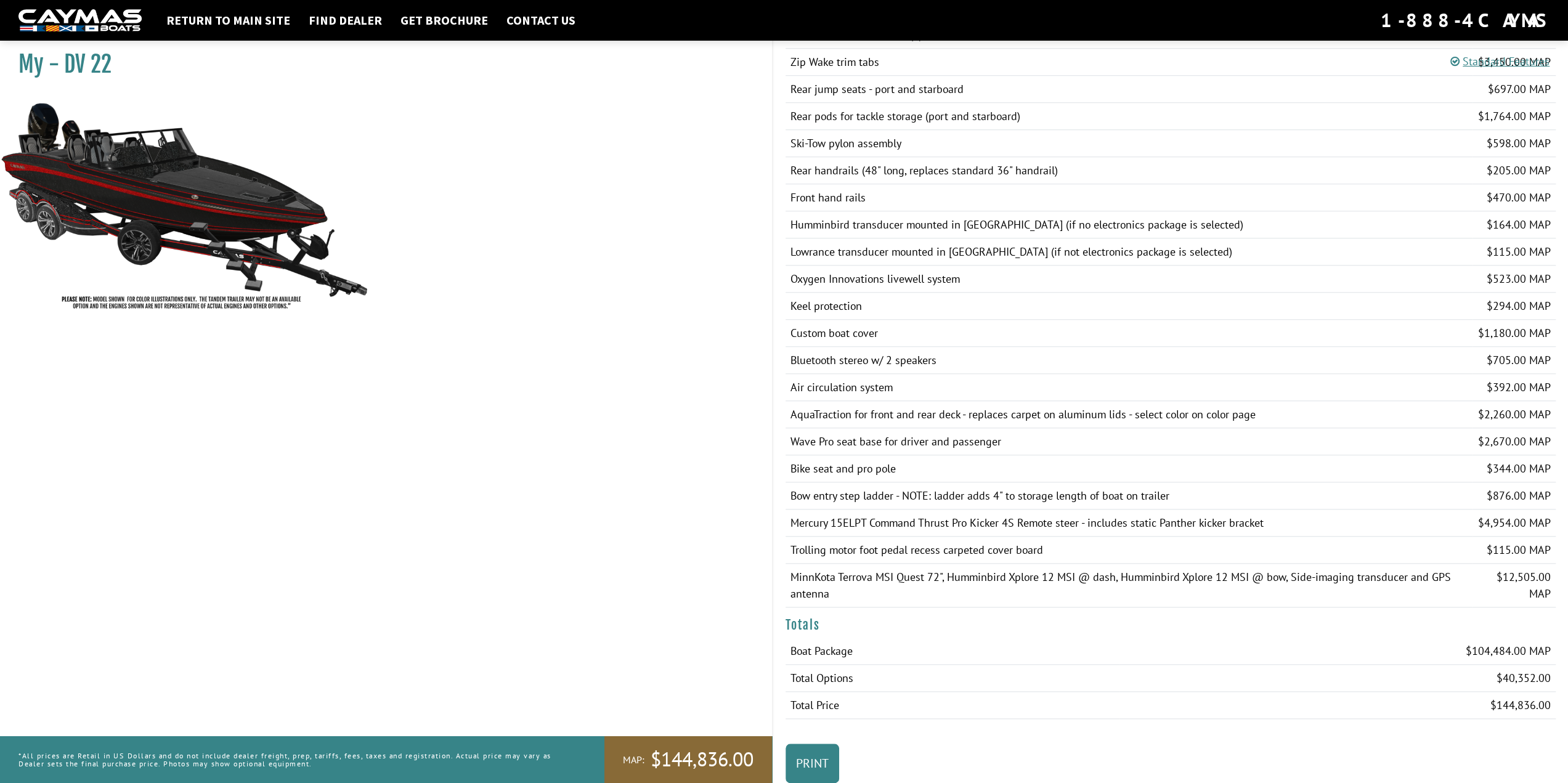
scroll to position [1019, 0]
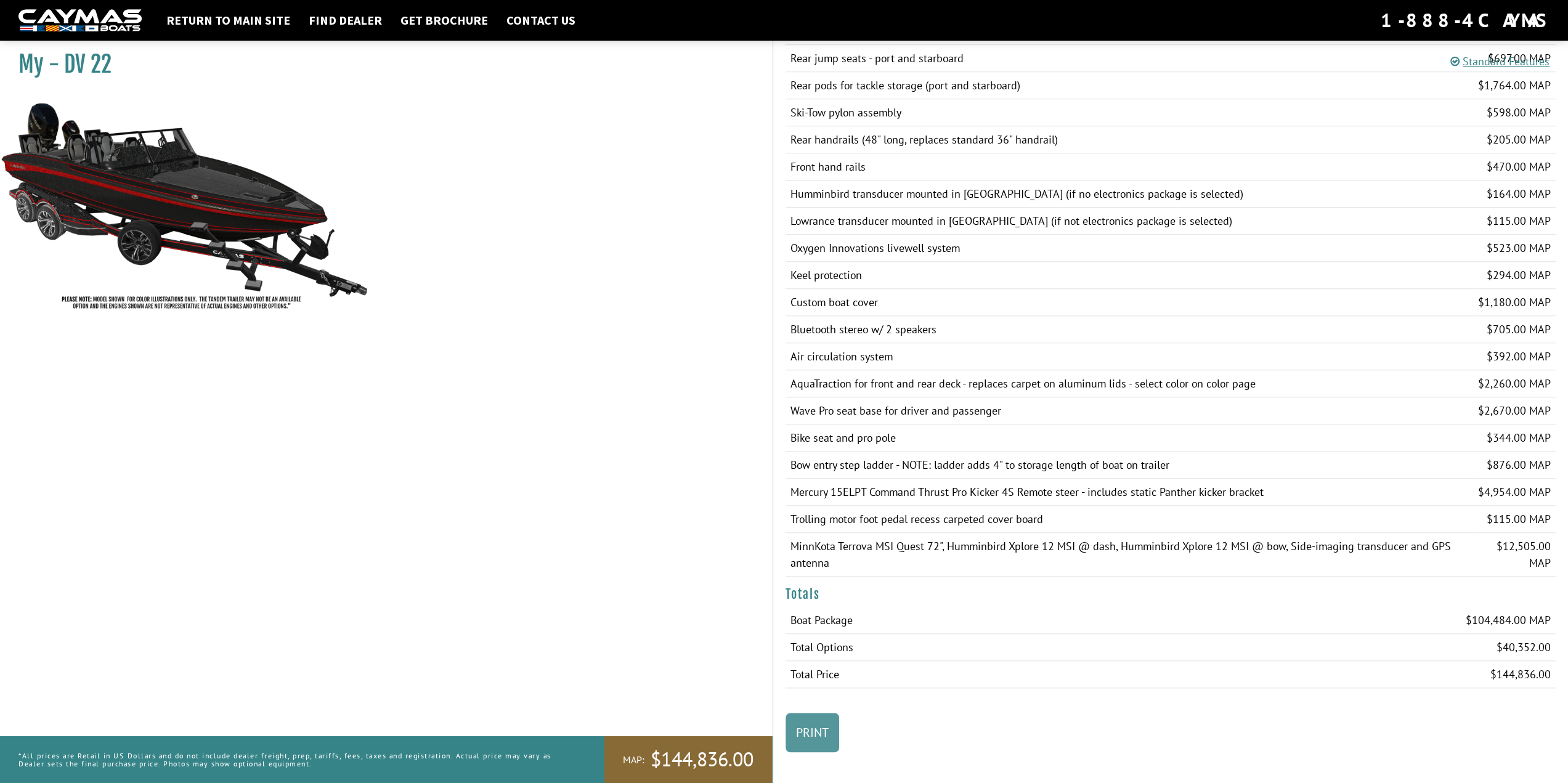
click at [814, 719] on link "Print" at bounding box center [812, 733] width 54 height 40
